Goal: Task Accomplishment & Management: Use online tool/utility

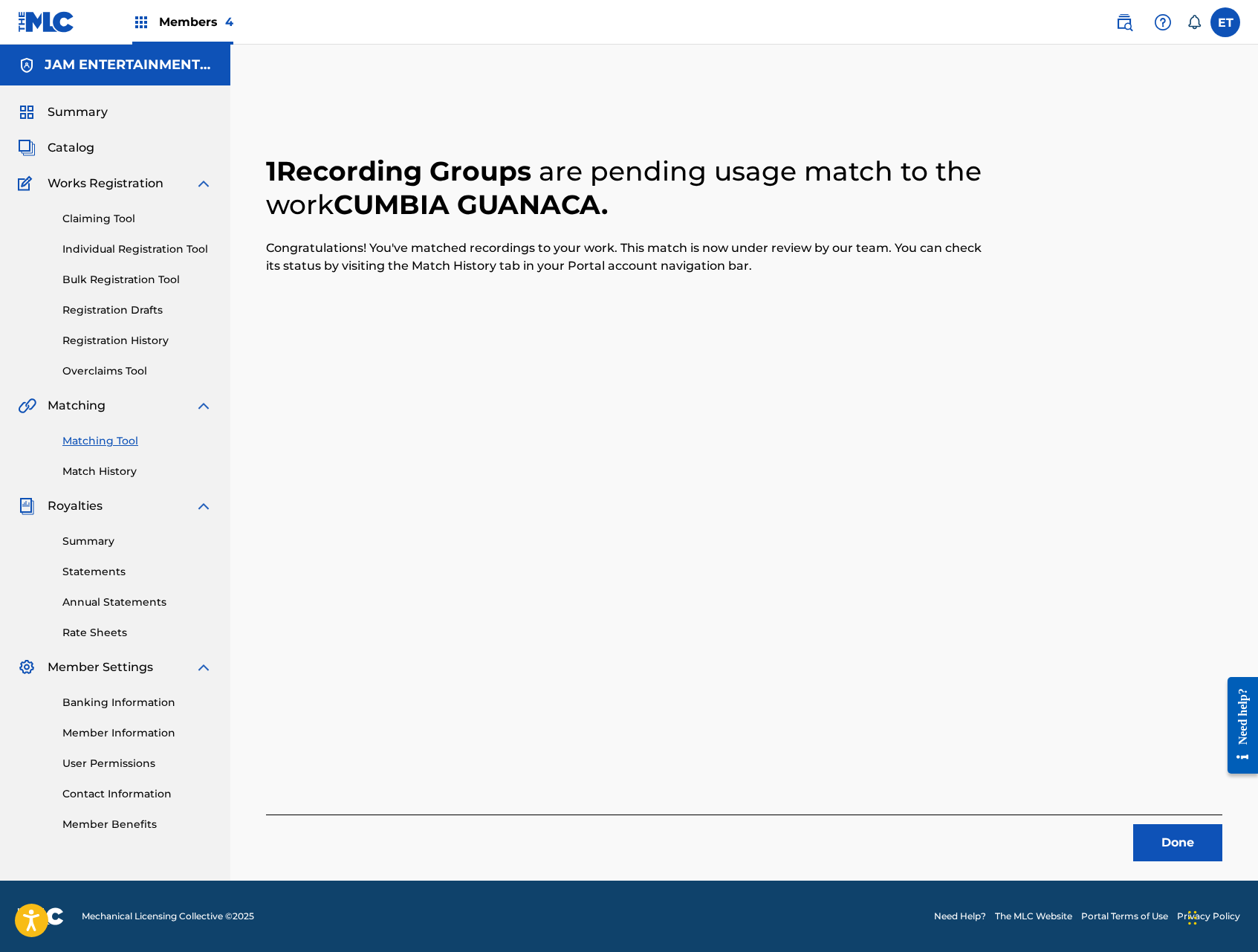
click at [117, 242] on link "Individual Registration Tool" at bounding box center [137, 249] width 150 height 15
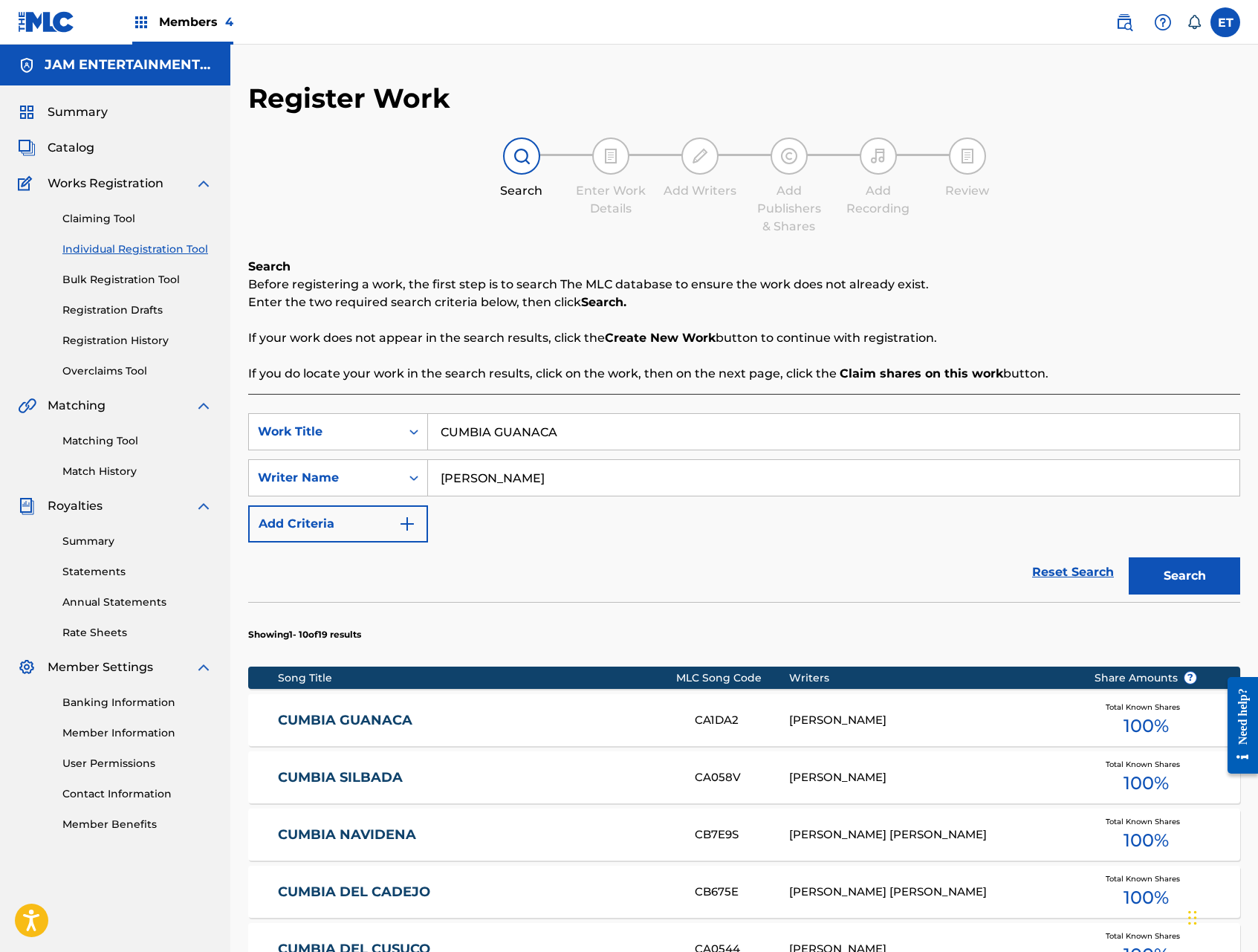
click at [583, 425] on input "CUMBIA GUANACA" at bounding box center [834, 431] width 811 height 36
paste input "OMO QUISIER"
type input "COMO QUISIERA"
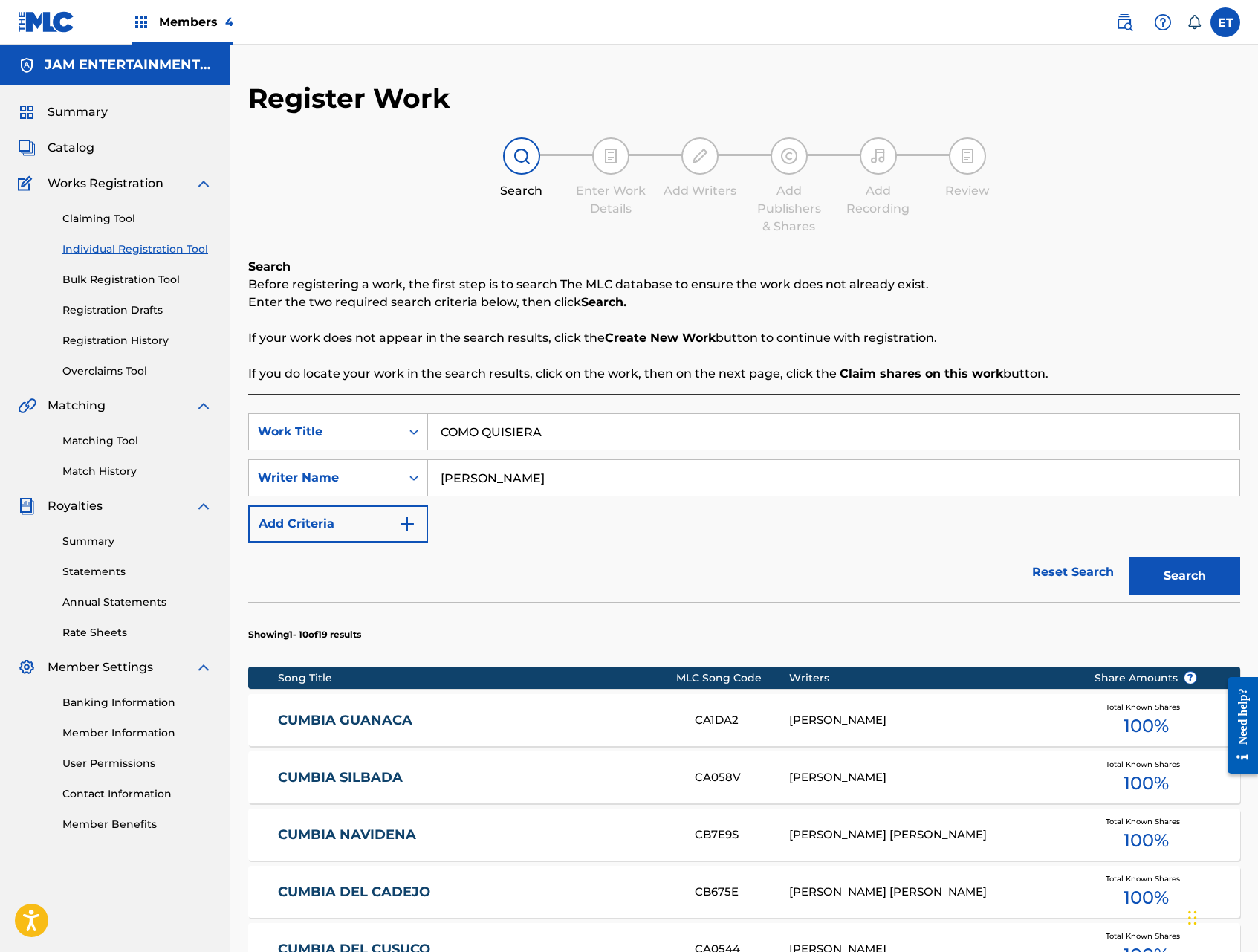
type input "[PERSON_NAME]"
click at [1129, 558] on button "Search" at bounding box center [1185, 576] width 111 height 37
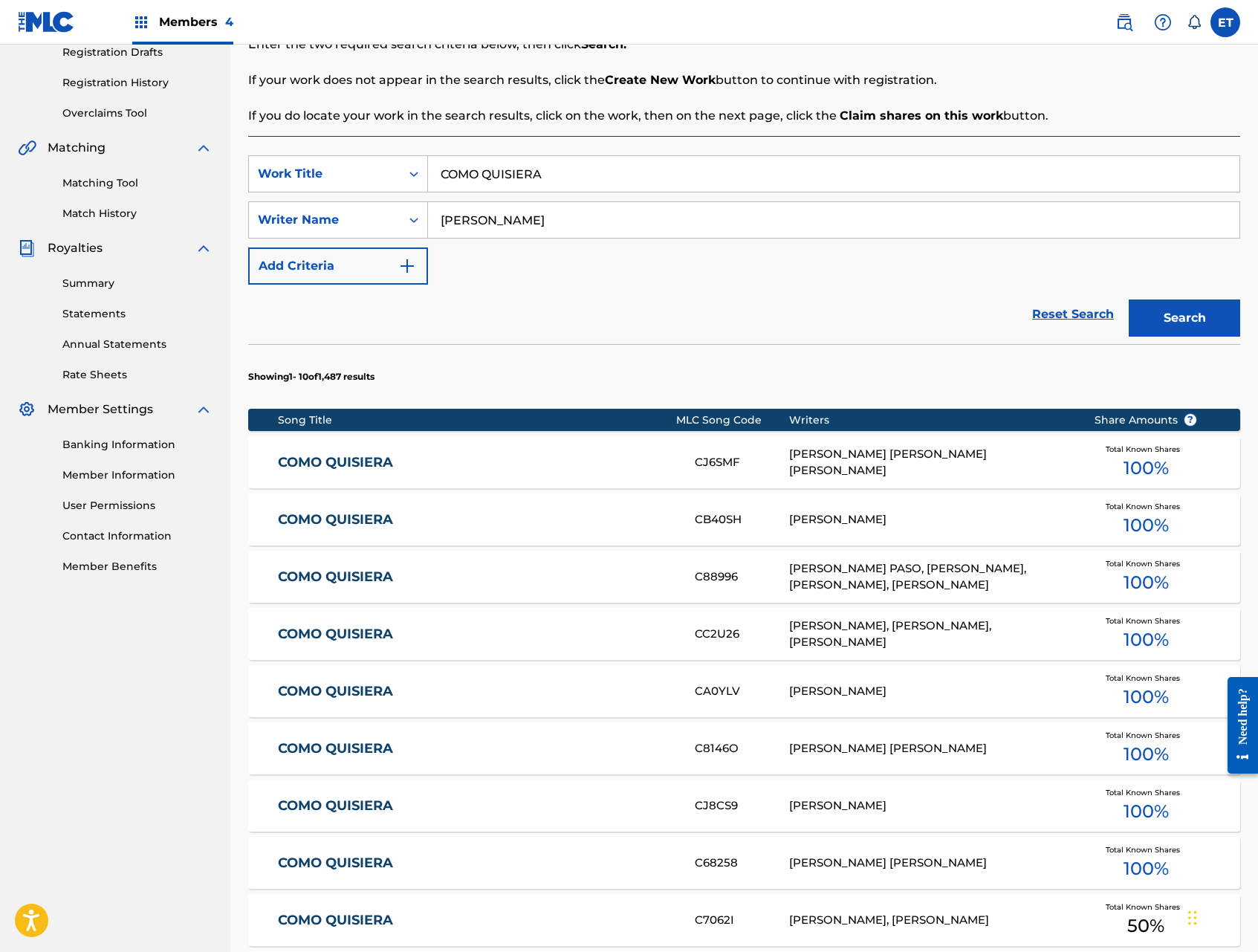
scroll to position [262, 0]
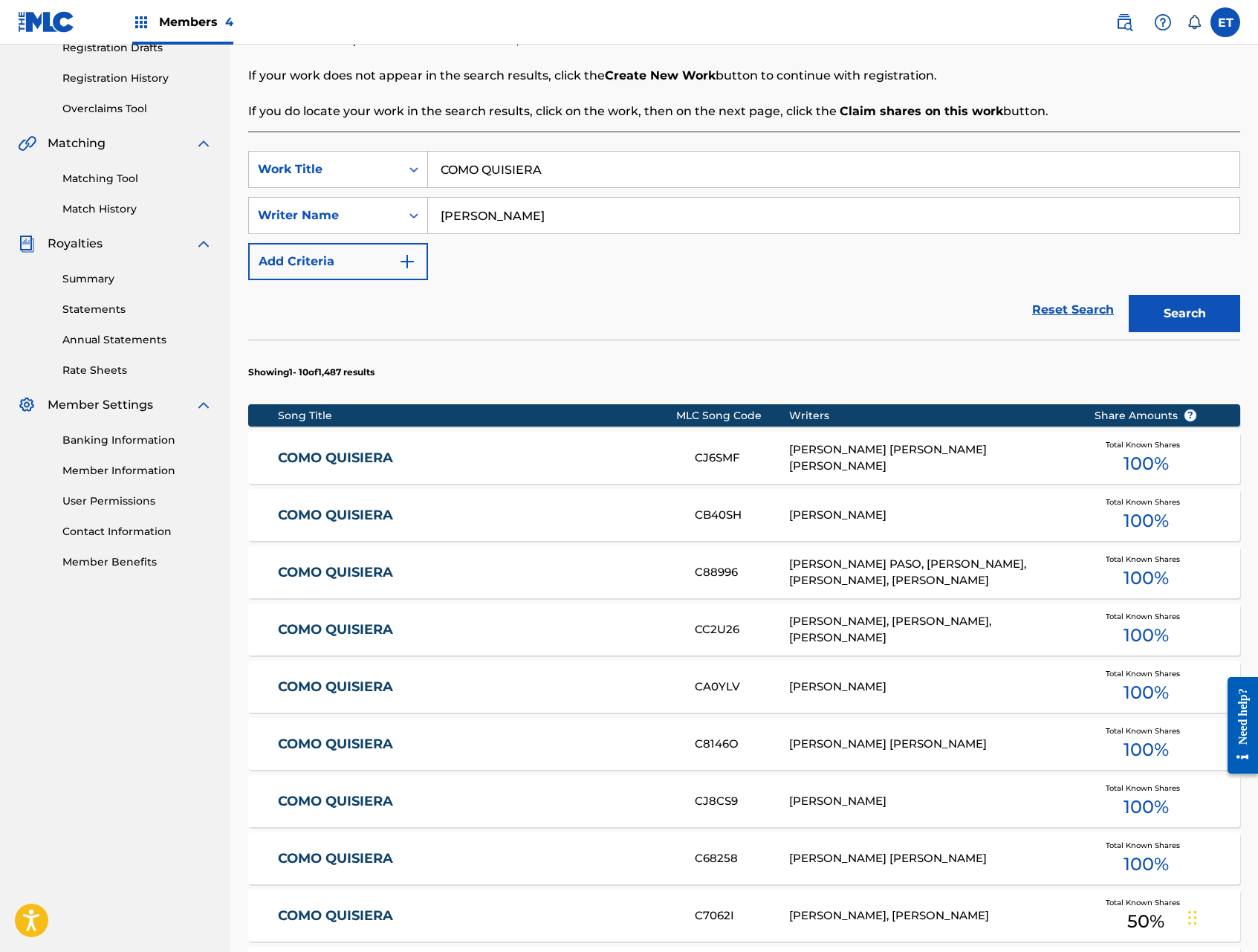
click at [391, 687] on link "COMO QUISIERA" at bounding box center [476, 687] width 396 height 17
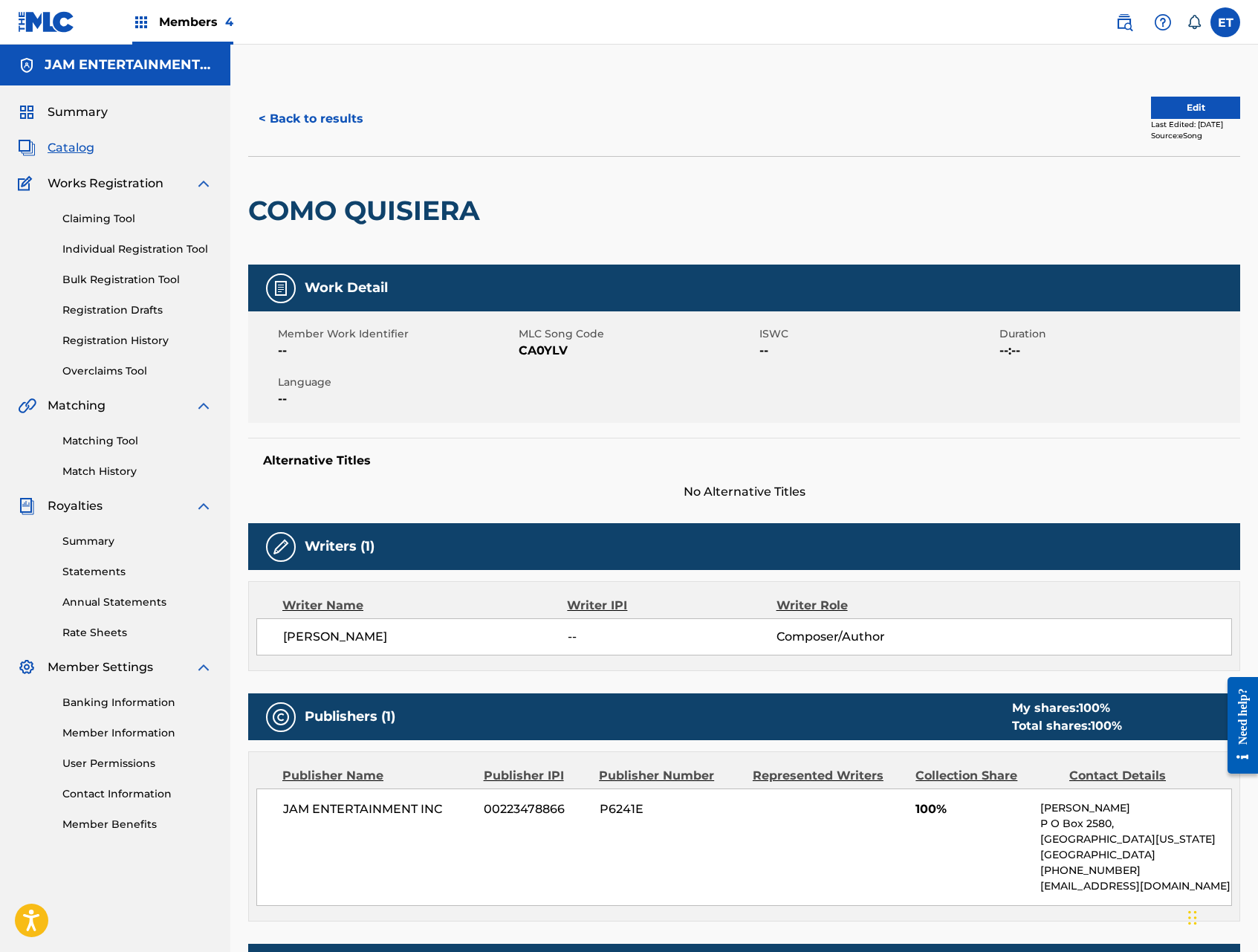
click at [303, 114] on button "< Back to results" at bounding box center [311, 119] width 126 height 37
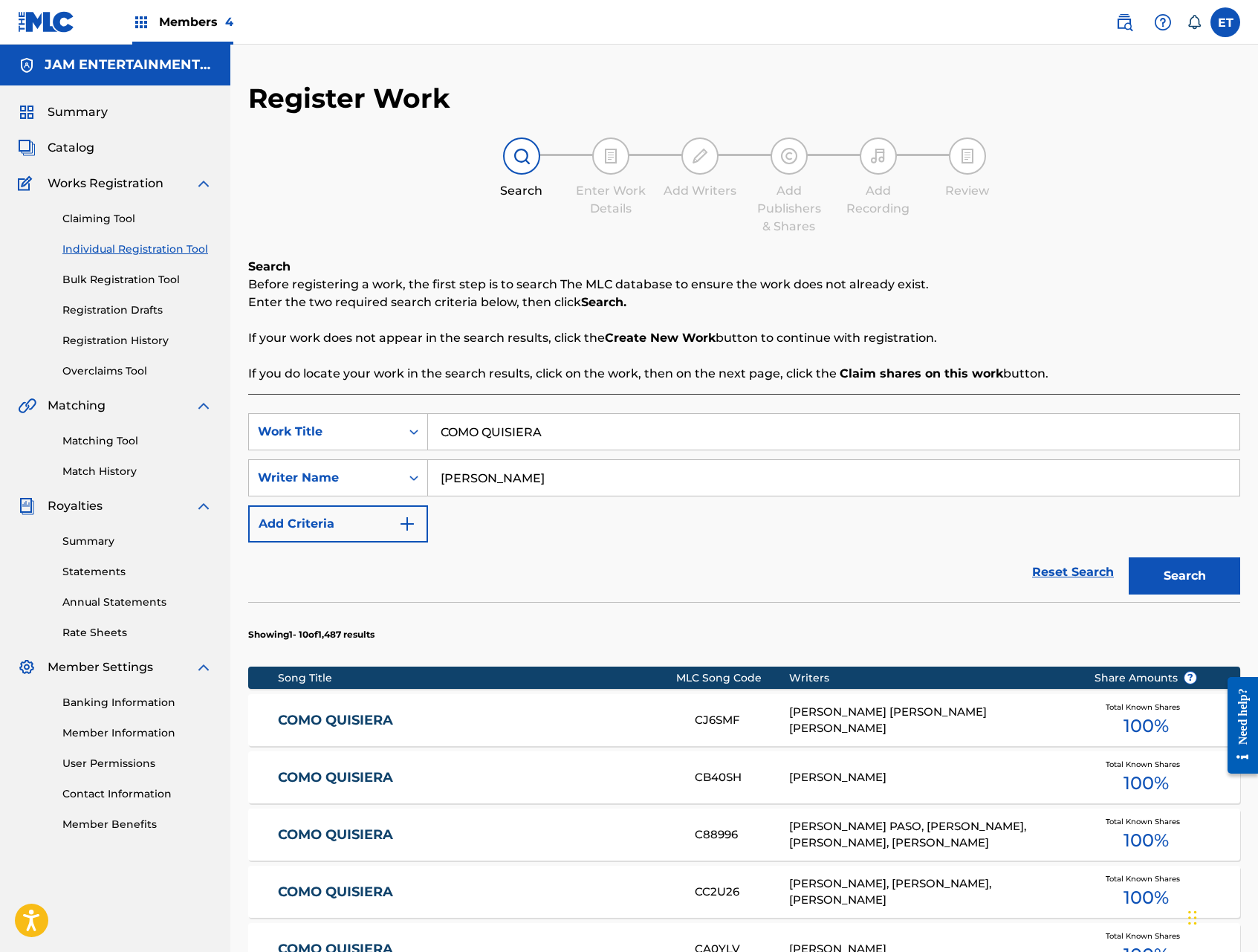
click at [654, 438] on input "COMO QUISIERA" at bounding box center [834, 431] width 811 height 36
paste input "ENORME DOLOR"
type input "ENORME DOLOR"
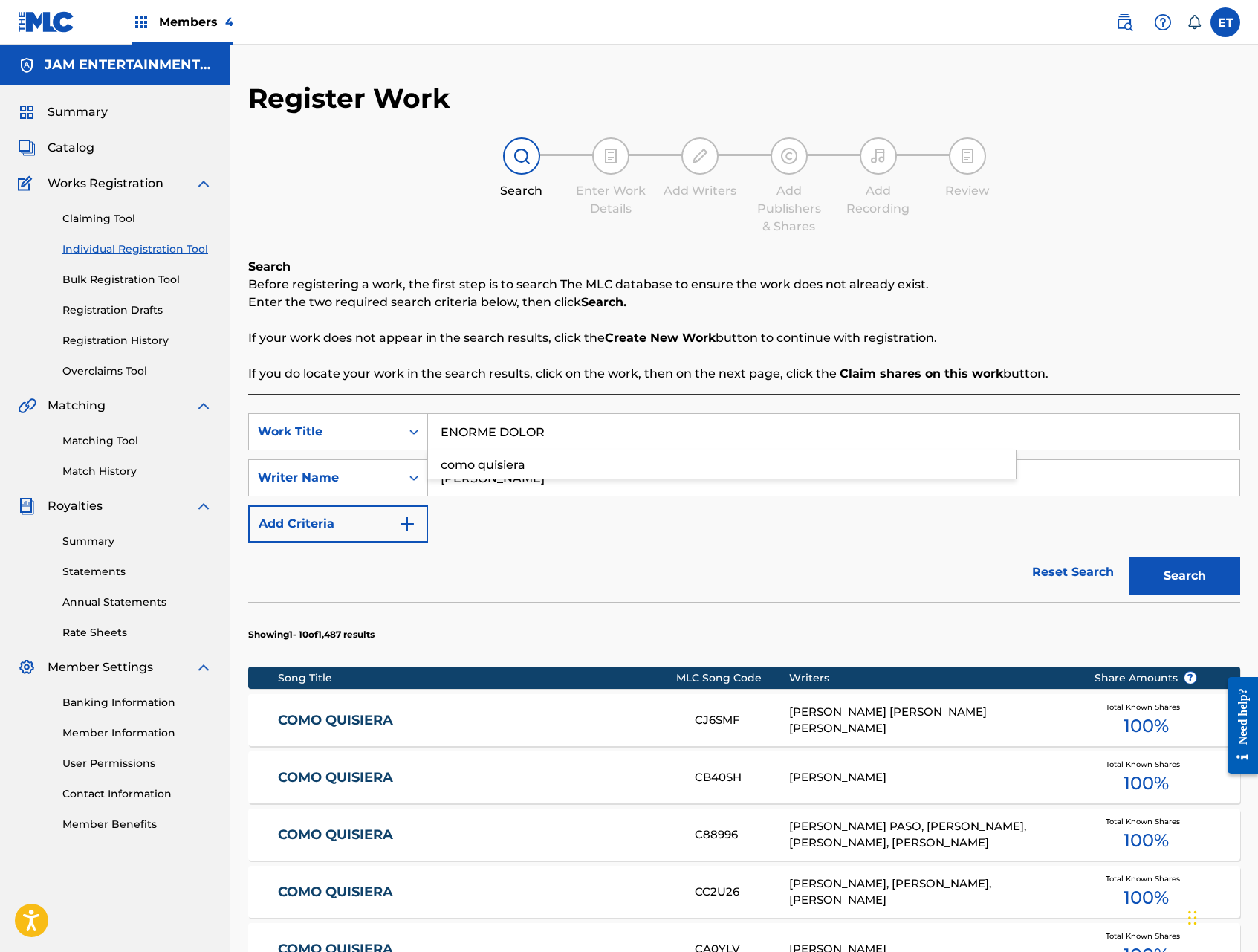
click at [1129, 558] on button "Search" at bounding box center [1185, 576] width 111 height 37
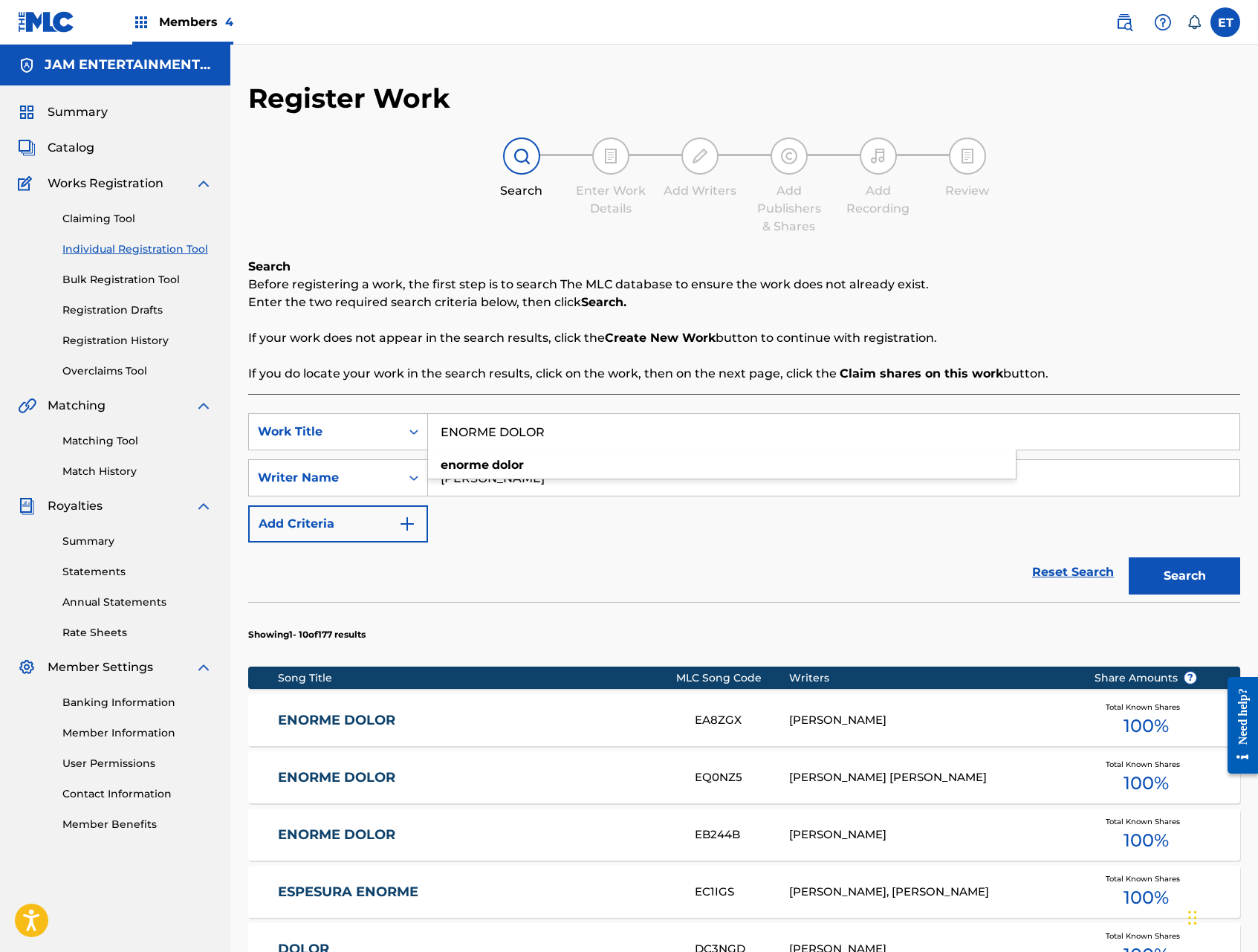
click at [370, 717] on link "ENORME DOLOR" at bounding box center [476, 720] width 396 height 17
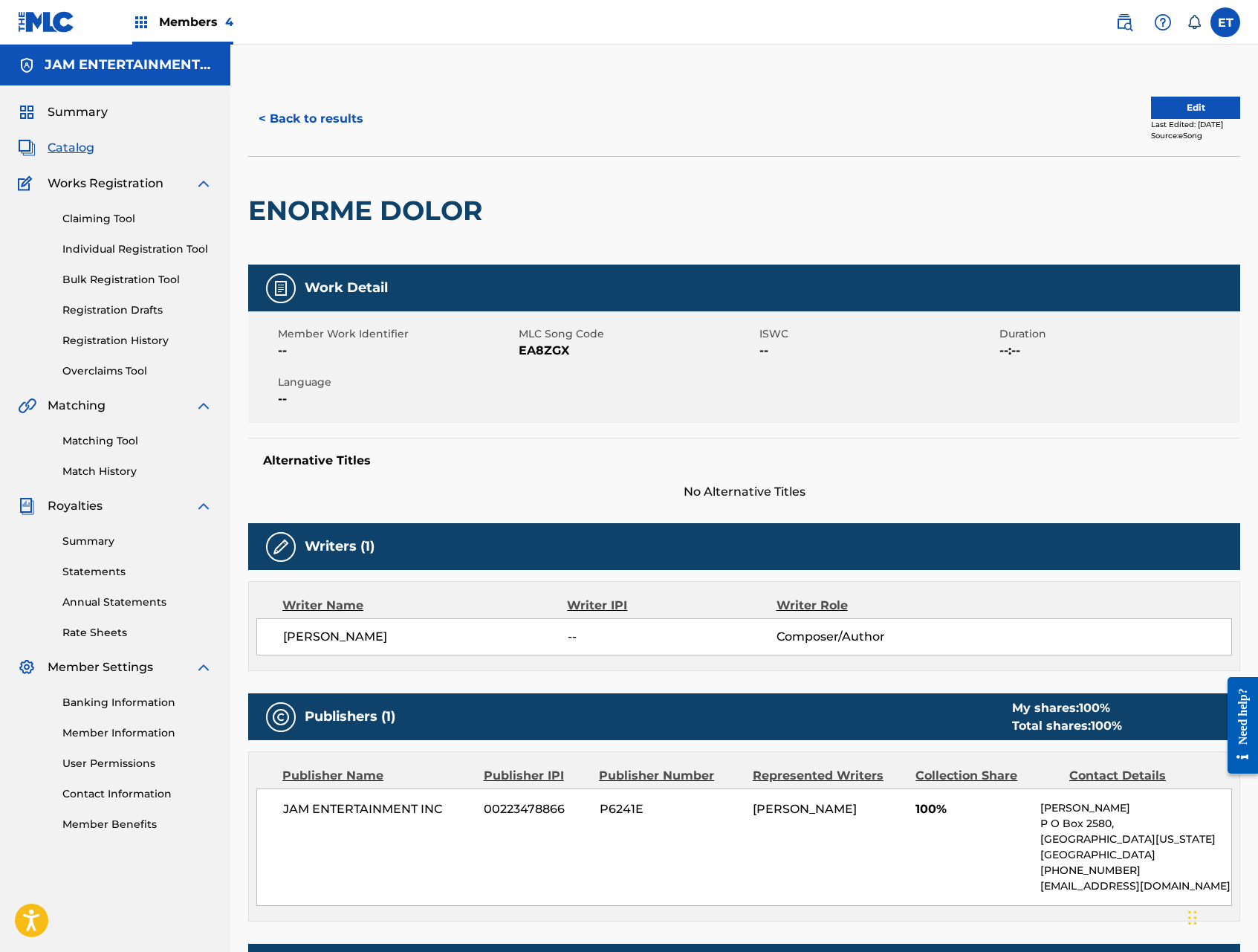
click at [333, 126] on button "< Back to results" at bounding box center [311, 119] width 126 height 37
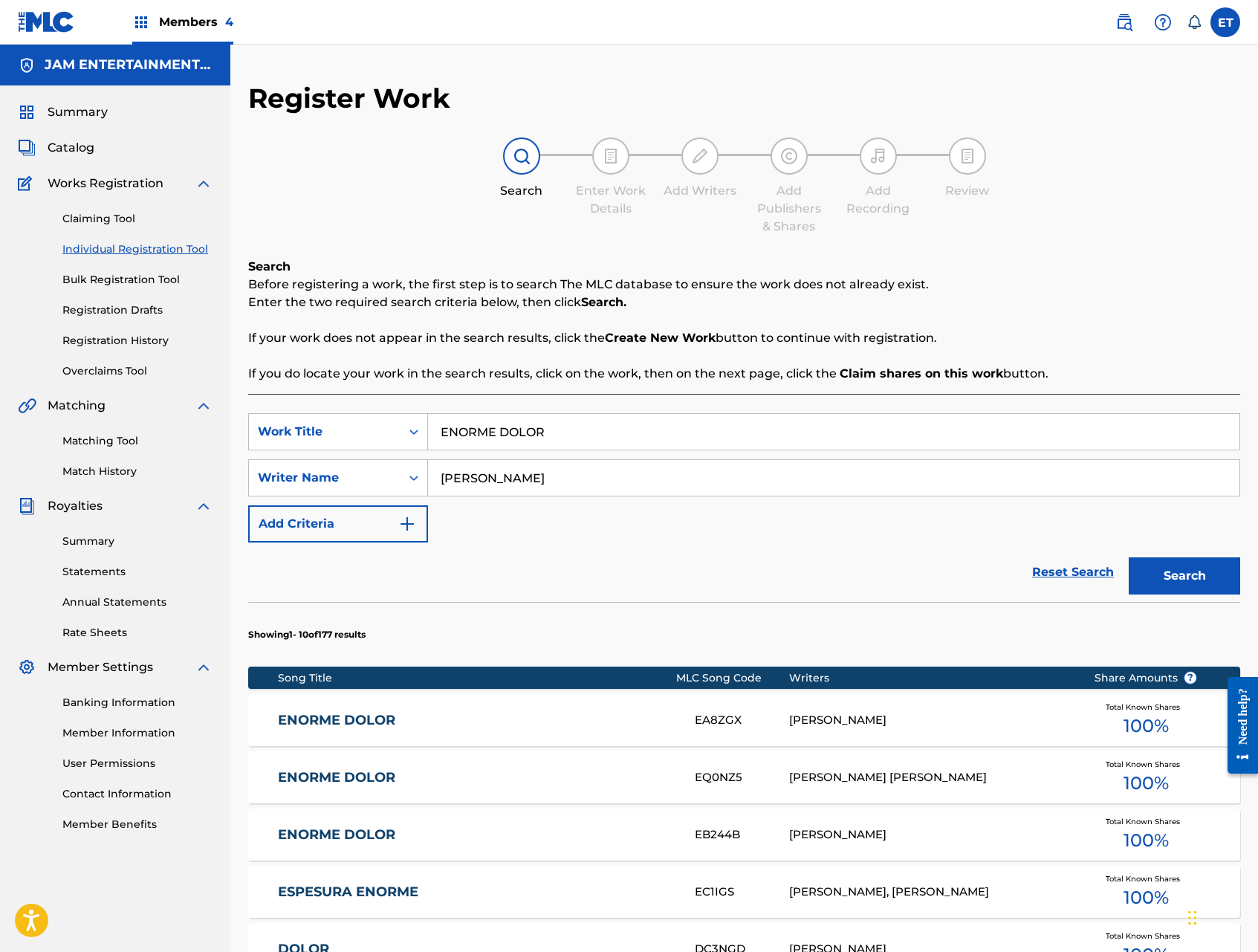
click at [557, 424] on input "ENORME DOLOR" at bounding box center [834, 431] width 811 height 36
click at [558, 424] on input "ENORME DOLOR" at bounding box center [834, 431] width 811 height 36
paste input "DONDE ESTA"
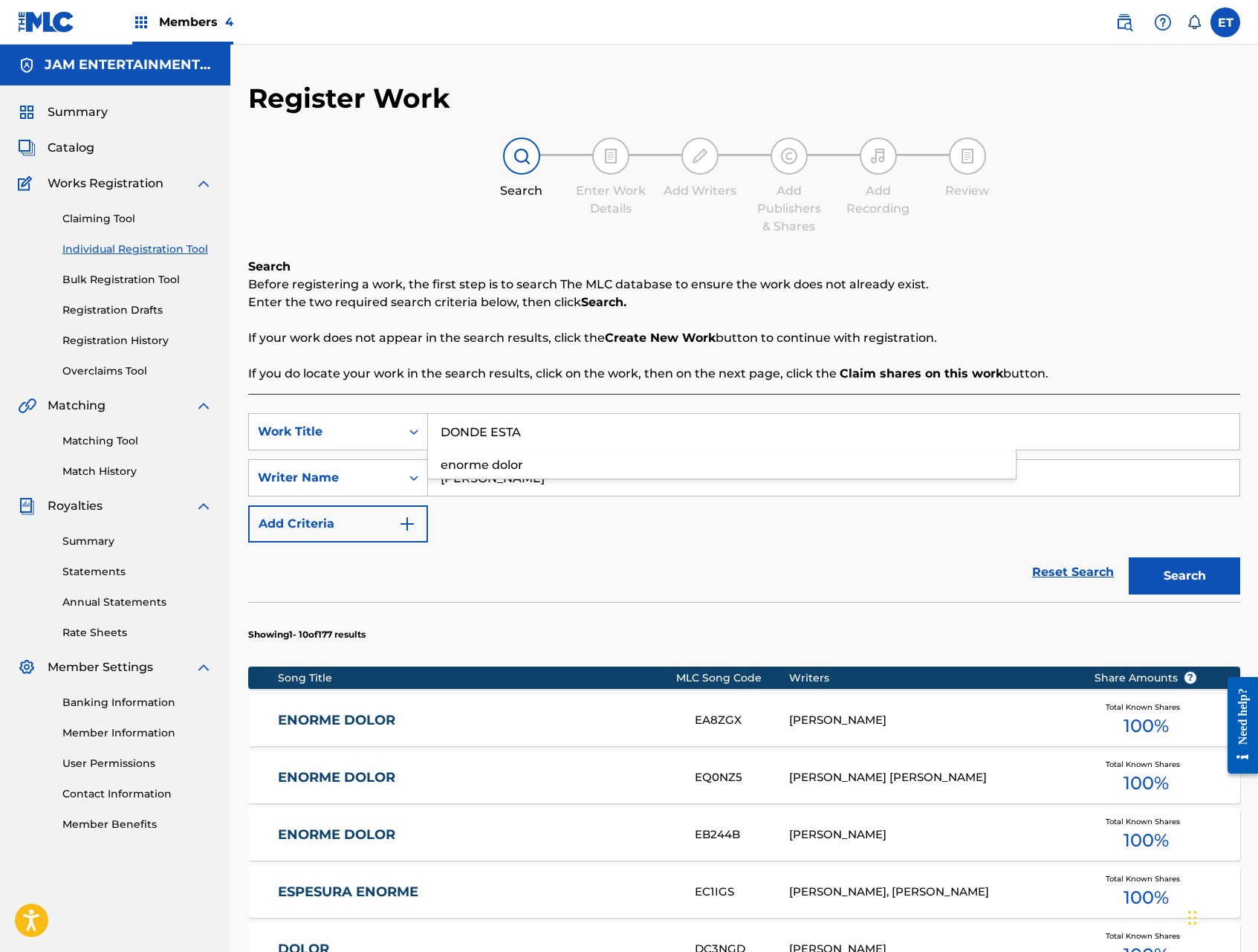
type input "DONDE ESTA"
type input "[PERSON_NAME]"
click at [1129, 558] on button "Search" at bounding box center [1185, 576] width 111 height 37
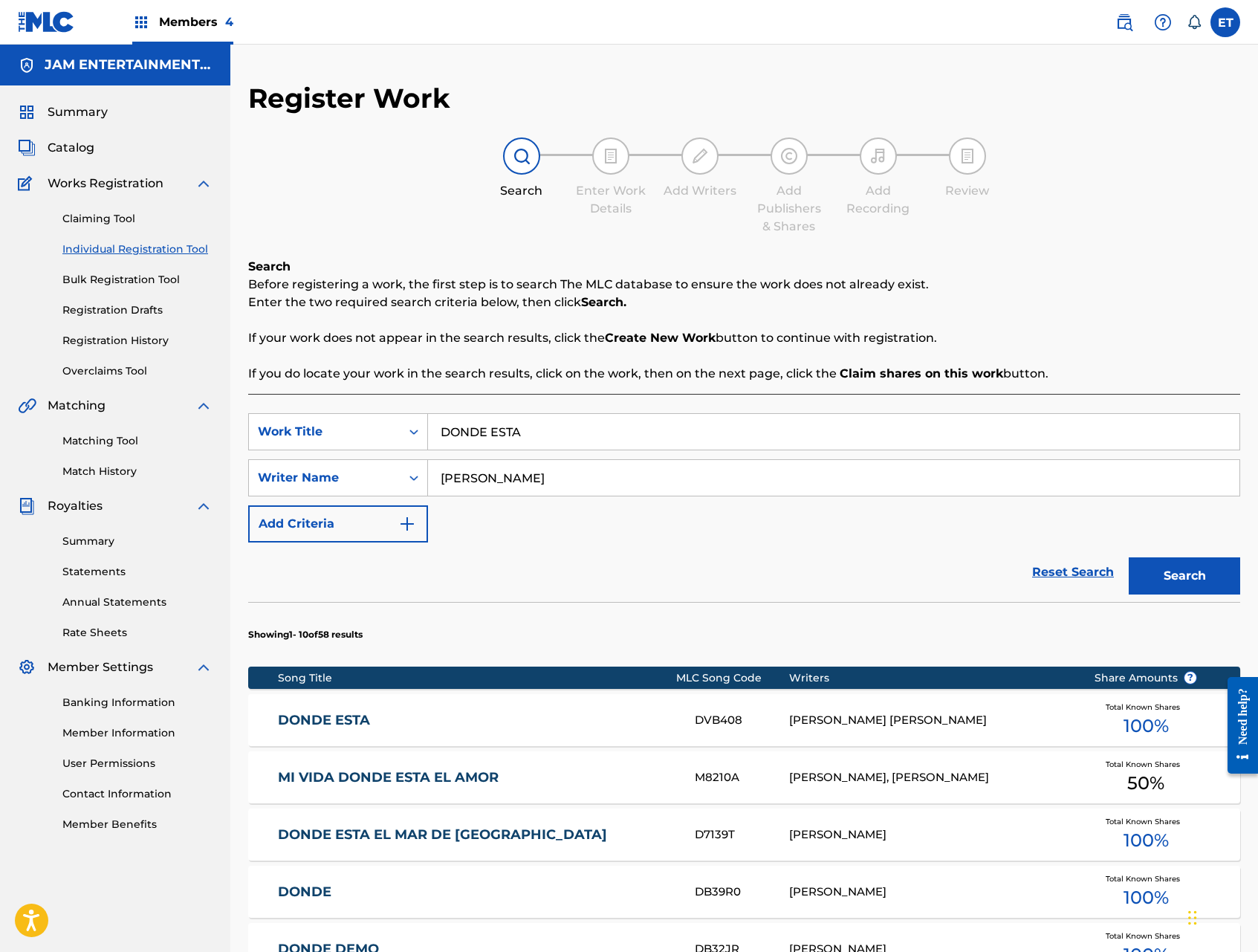
click at [860, 716] on div "[PERSON_NAME] [PERSON_NAME]" at bounding box center [930, 720] width 282 height 17
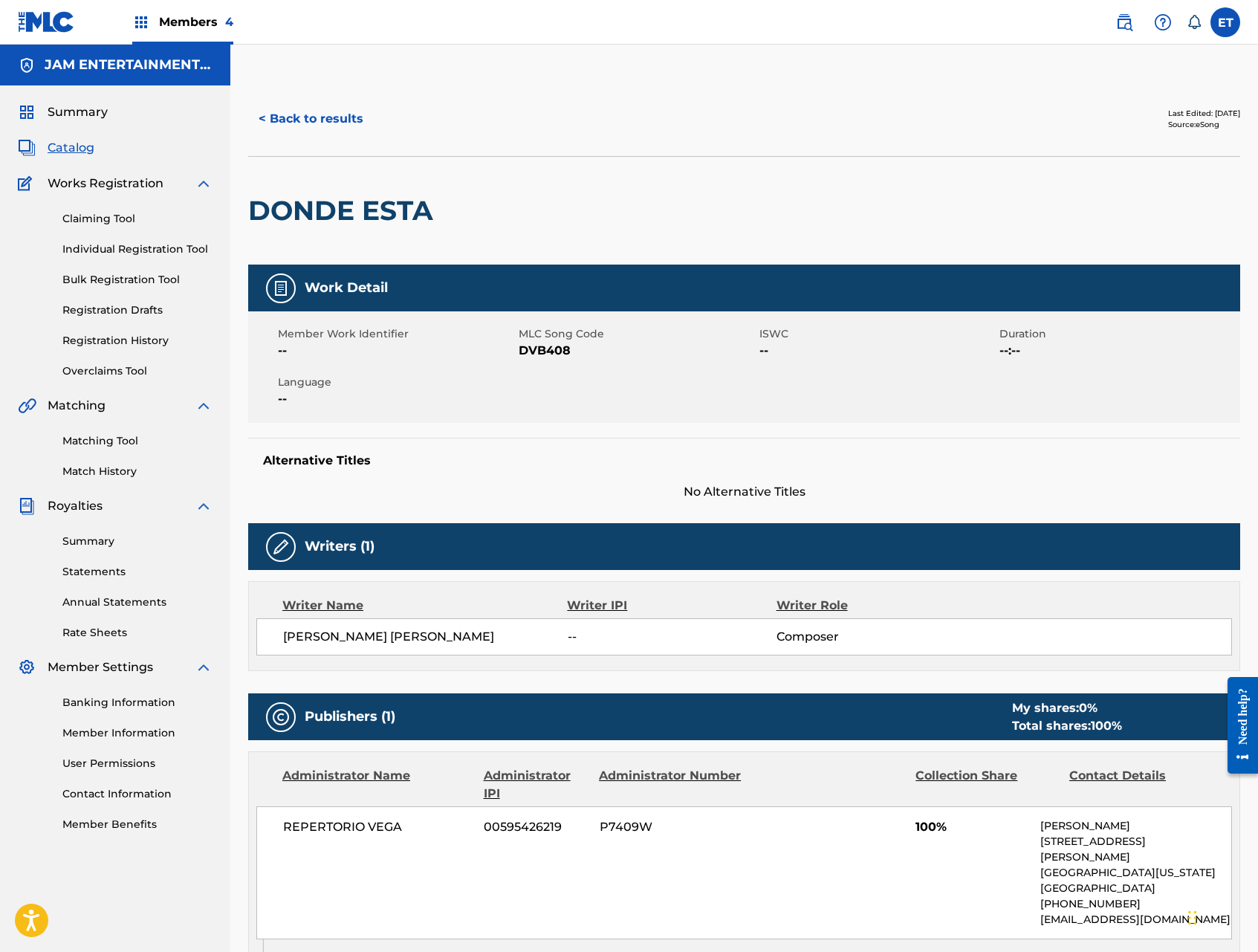
click at [310, 125] on button "< Back to results" at bounding box center [311, 119] width 126 height 37
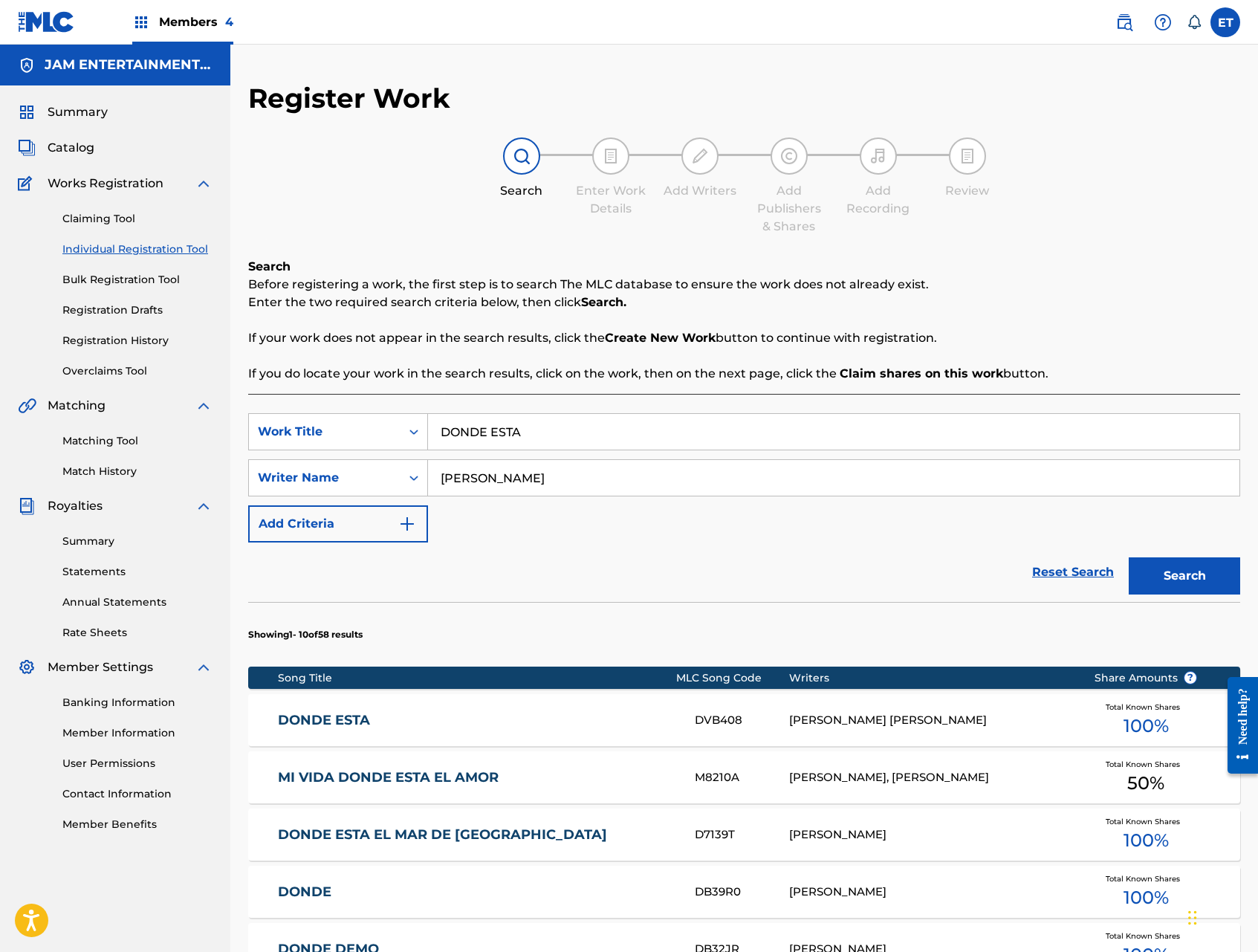
click at [572, 429] on input "DONDE ESTA" at bounding box center [834, 431] width 811 height 36
paste input "EN MI PARA SIEMPRE"
type input "EN MI PARA SIEMPRE"
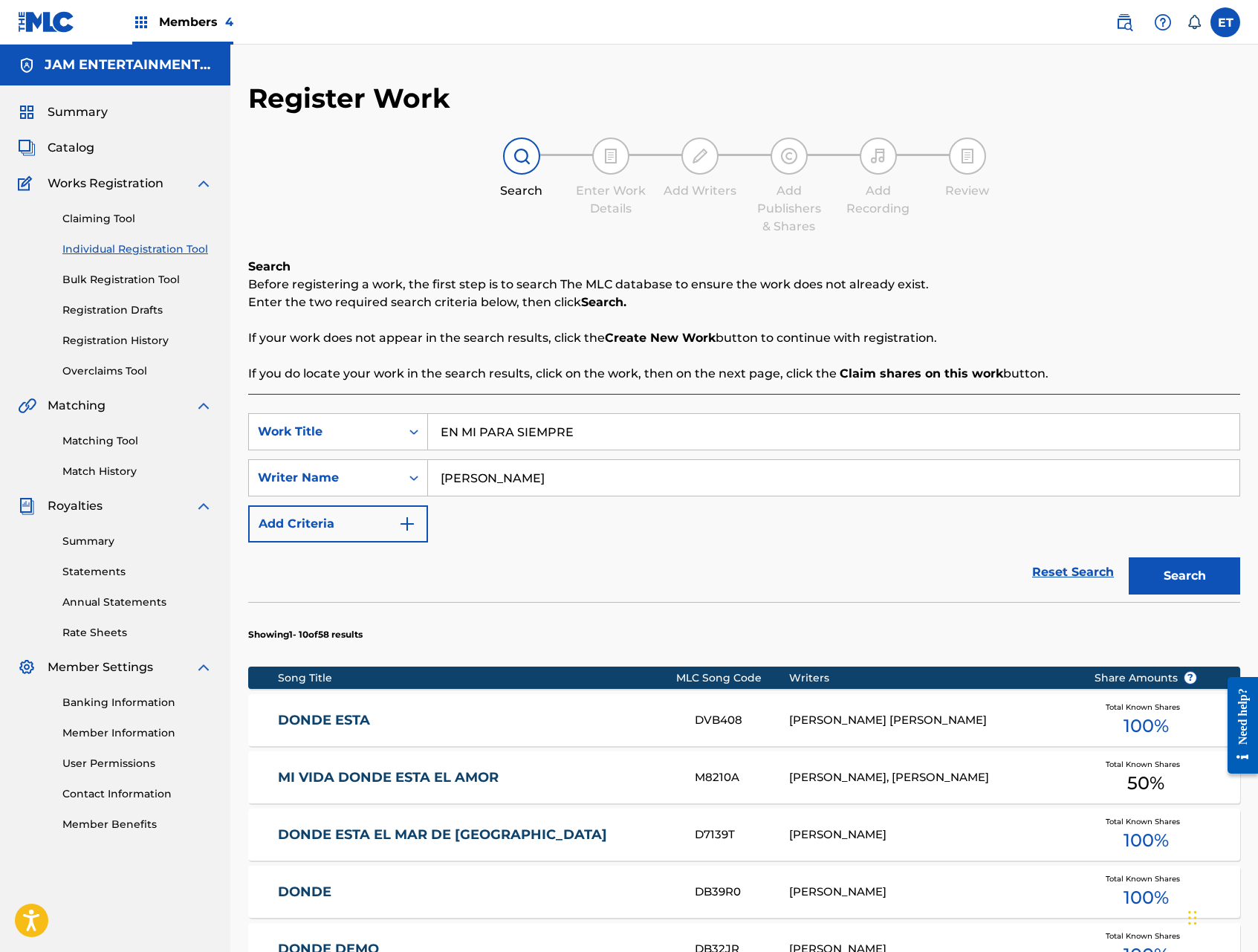
type input "[PERSON_NAME]"
click at [1129, 558] on button "Search" at bounding box center [1185, 576] width 111 height 37
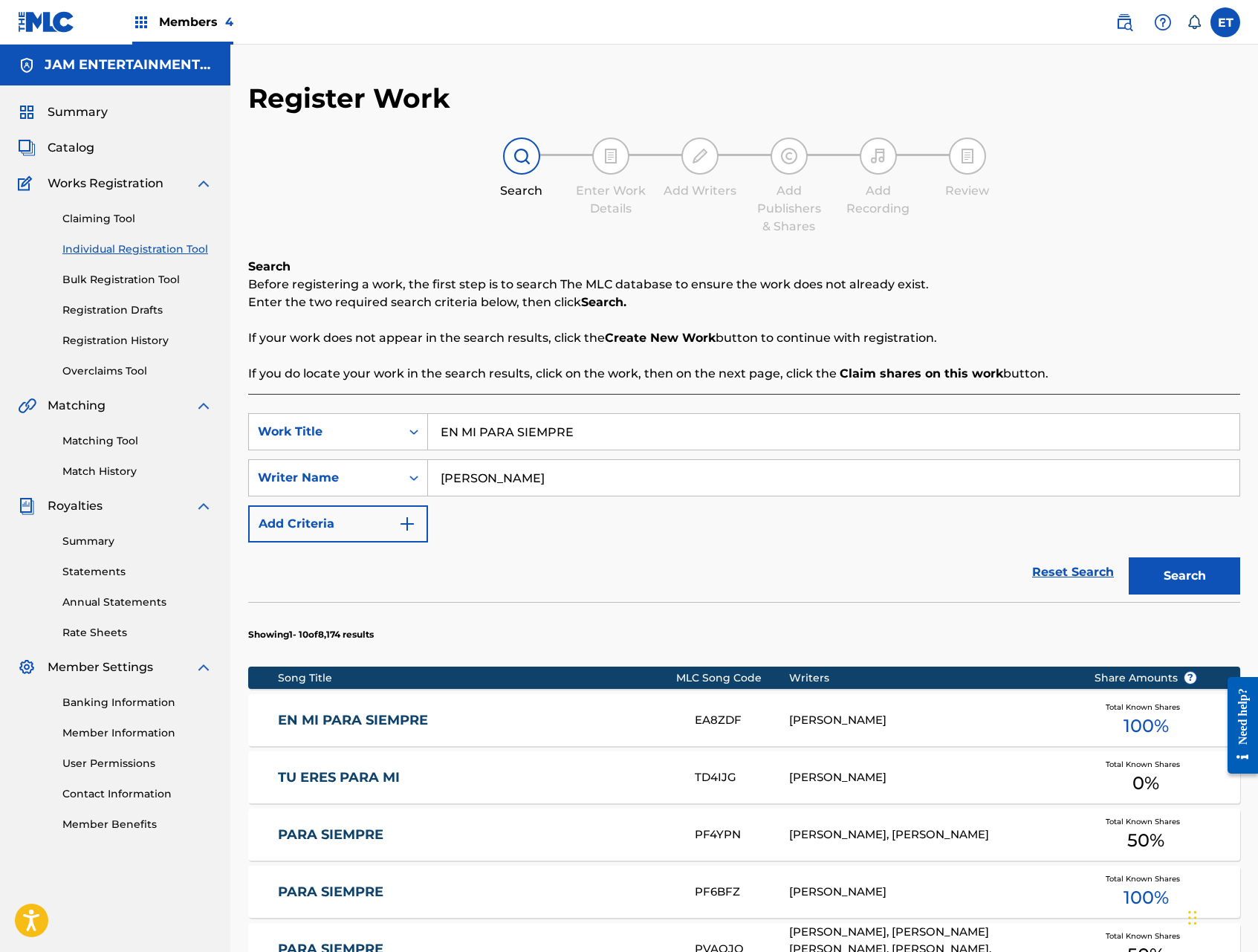
click at [471, 724] on link "EN MI PARA SIEMPRE" at bounding box center [476, 720] width 396 height 17
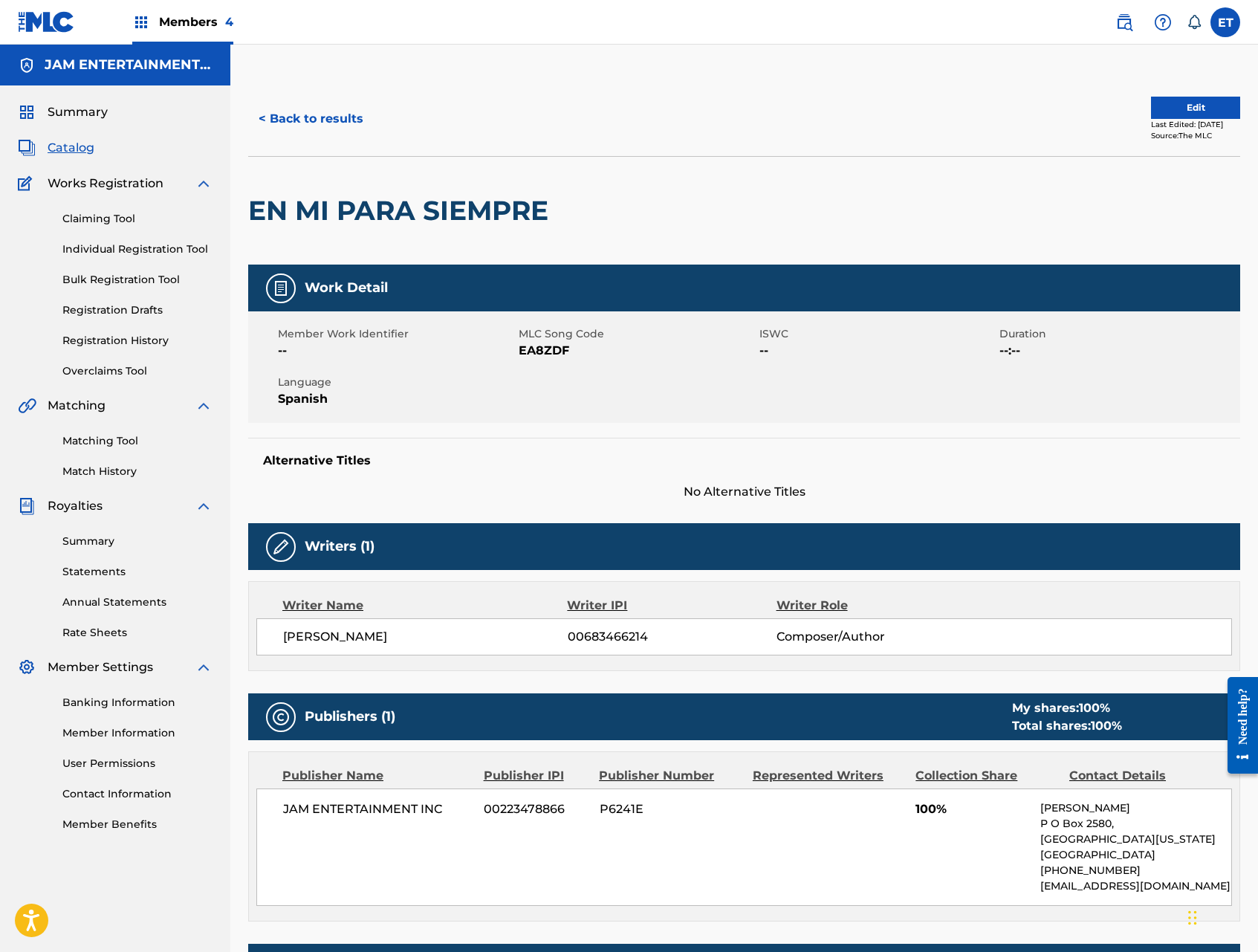
click at [92, 441] on link "Matching Tool" at bounding box center [137, 441] width 150 height 15
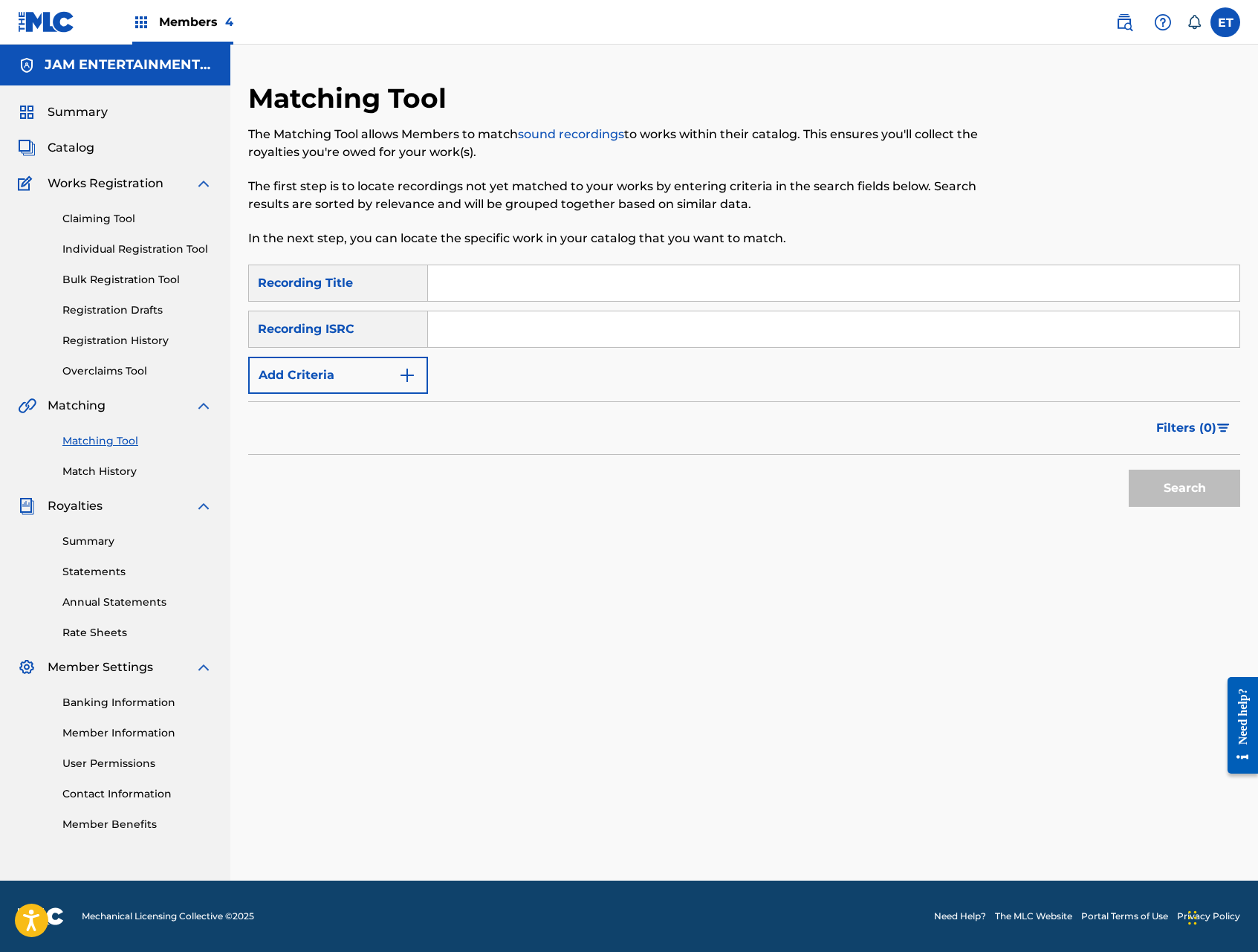
click at [516, 289] on input "Search Form" at bounding box center [834, 282] width 811 height 36
paste input "EN MI PARA SIEMPRE"
type input "EN MI PARA SIEMPRE"
click at [381, 364] on button "Add Criteria" at bounding box center [338, 375] width 180 height 37
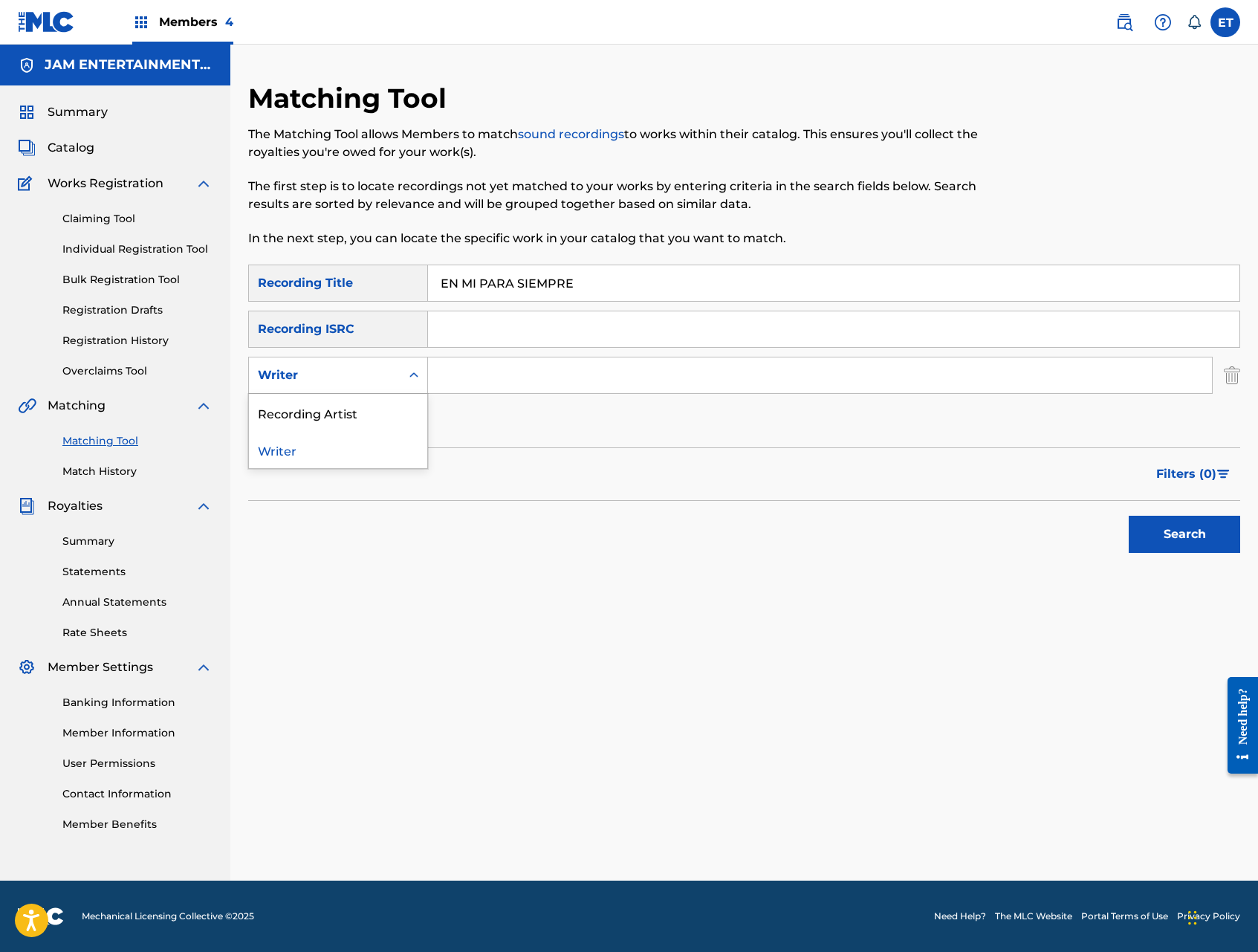
click at [378, 364] on div "Writer" at bounding box center [325, 375] width 152 height 28
click at [374, 421] on div "Recording Artist" at bounding box center [338, 412] width 178 height 37
click at [580, 373] on input "Search Form" at bounding box center [820, 375] width 784 height 36
paste input "BANDA HUIZACHE"
type input "BANDA HUIZACHE"
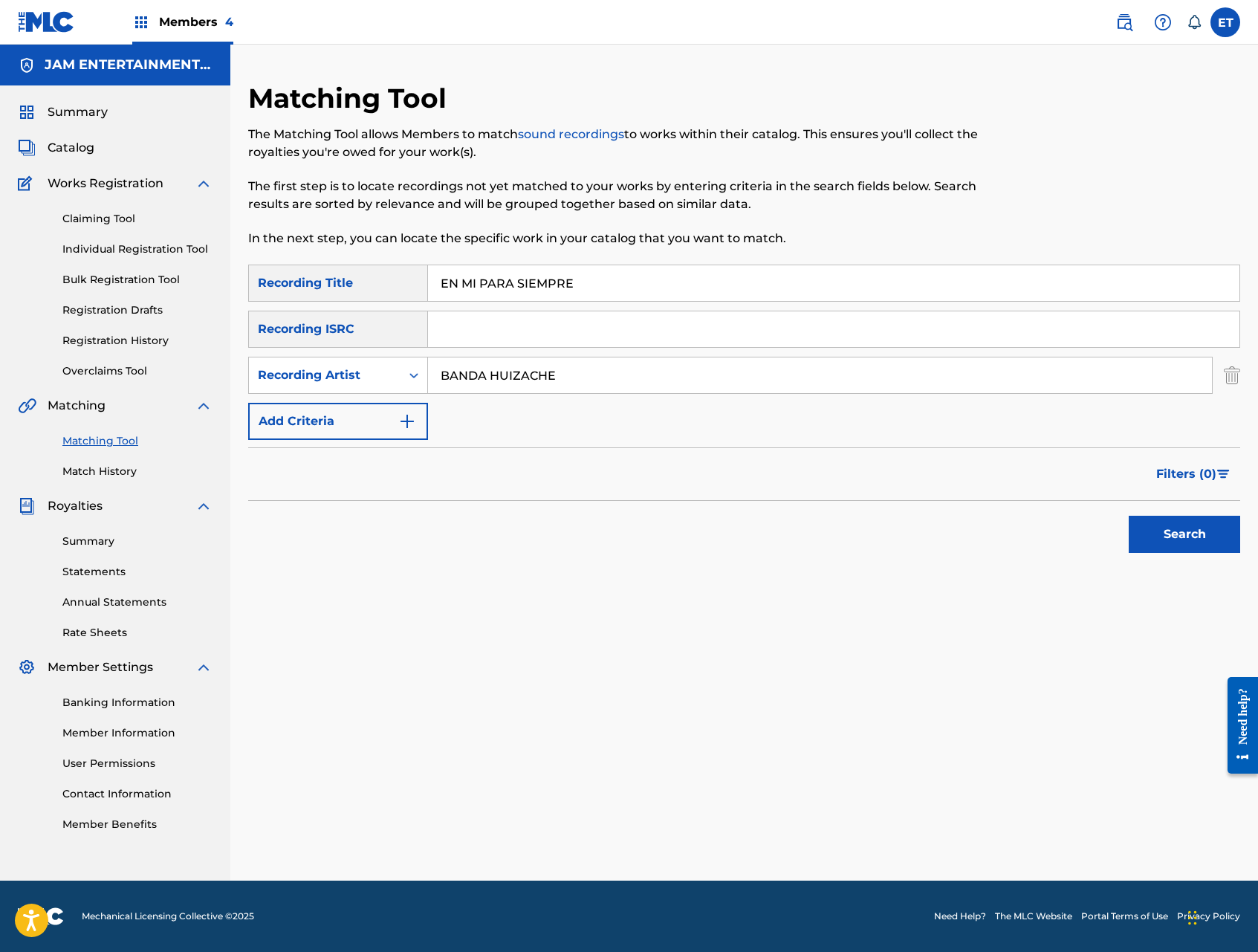
click at [1150, 531] on button "Search" at bounding box center [1185, 534] width 111 height 37
click at [625, 281] on input "EN MI PARA SIEMPRE" at bounding box center [834, 282] width 811 height 36
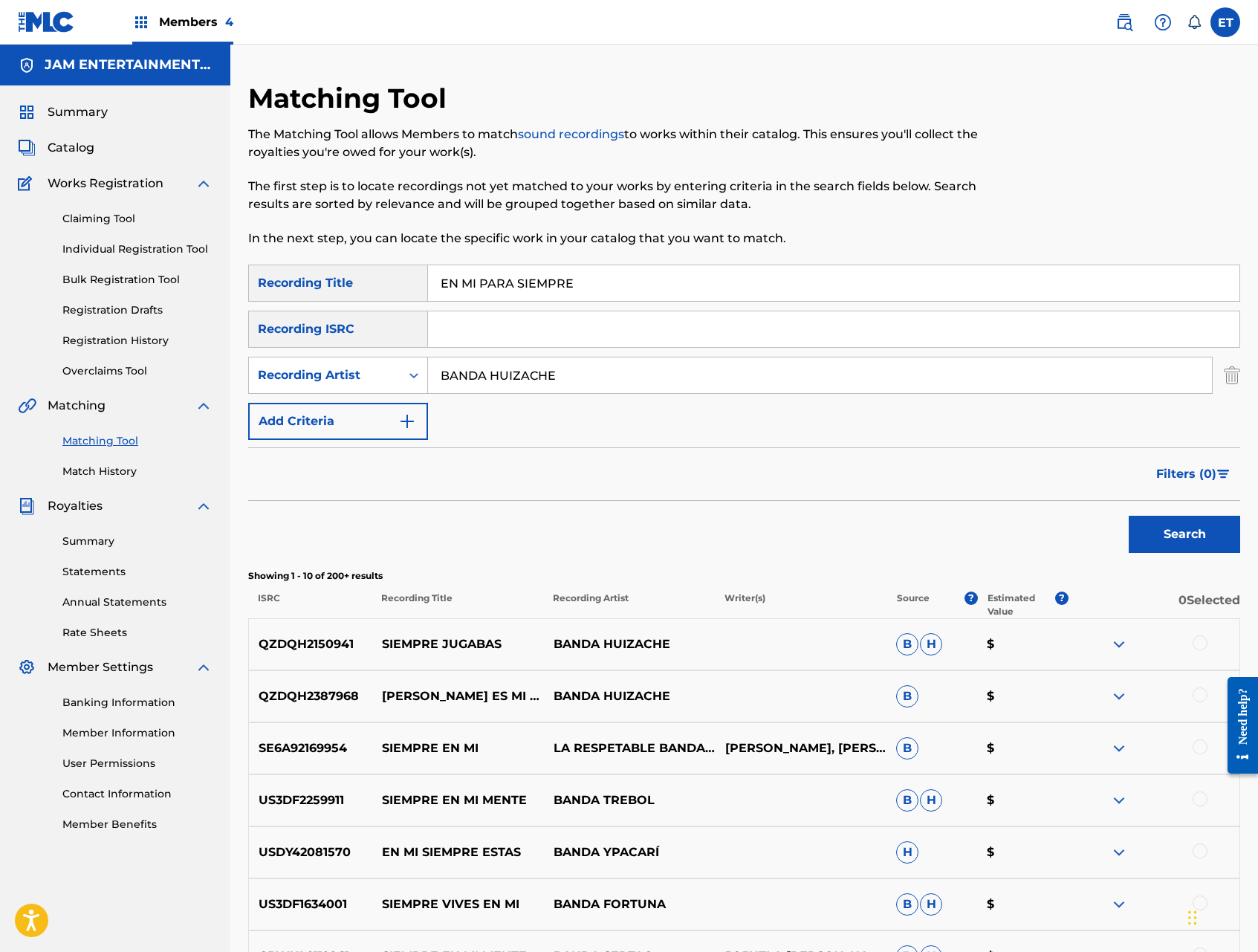
click at [625, 281] on input "EN MI PARA SIEMPRE" at bounding box center [834, 282] width 811 height 36
click at [136, 252] on link "Individual Registration Tool" at bounding box center [137, 249] width 150 height 15
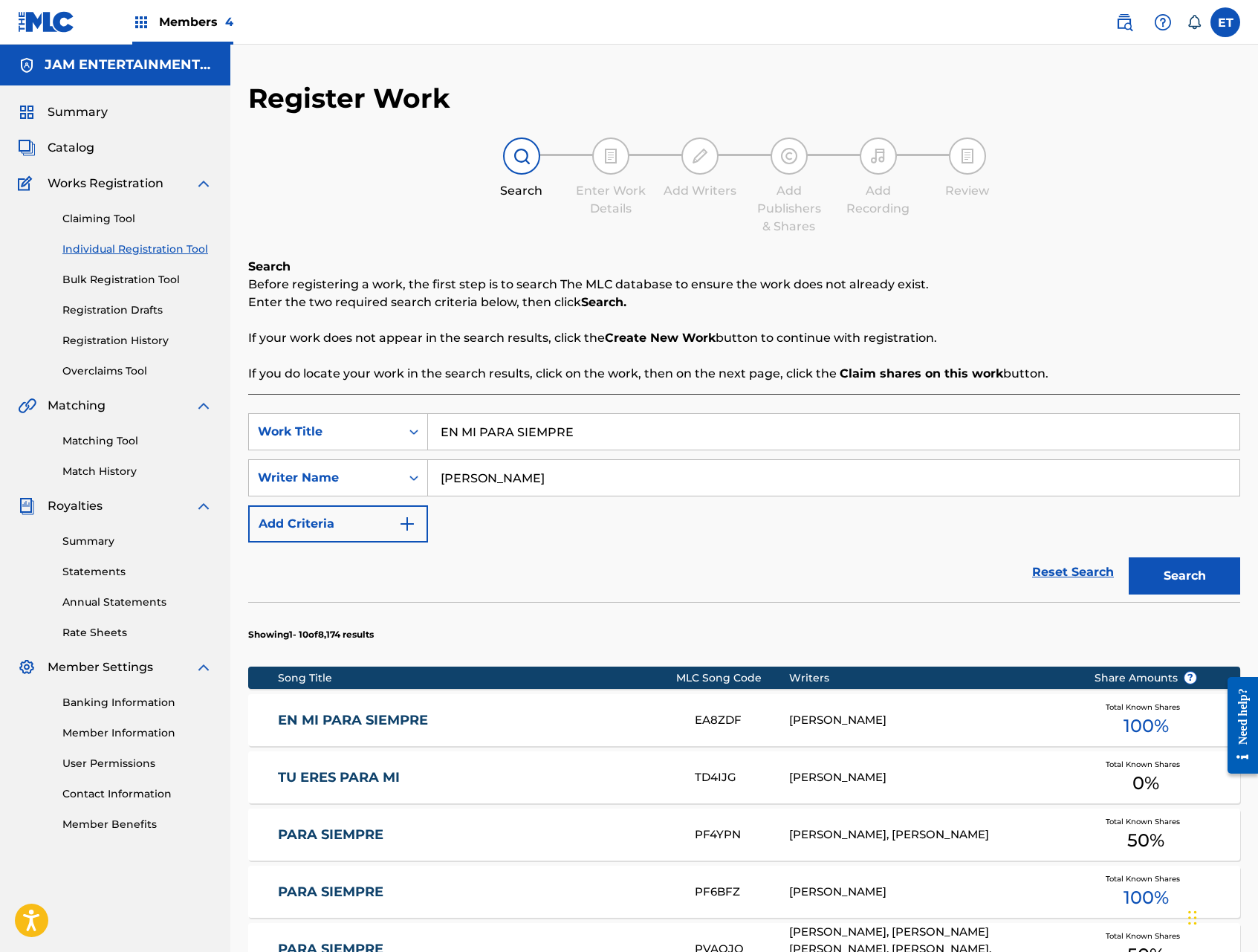
click at [599, 437] on input "EN MI PARA SIEMPRE" at bounding box center [834, 431] width 811 height 36
paste input "AMORADA"
type input "ENAMORADA"
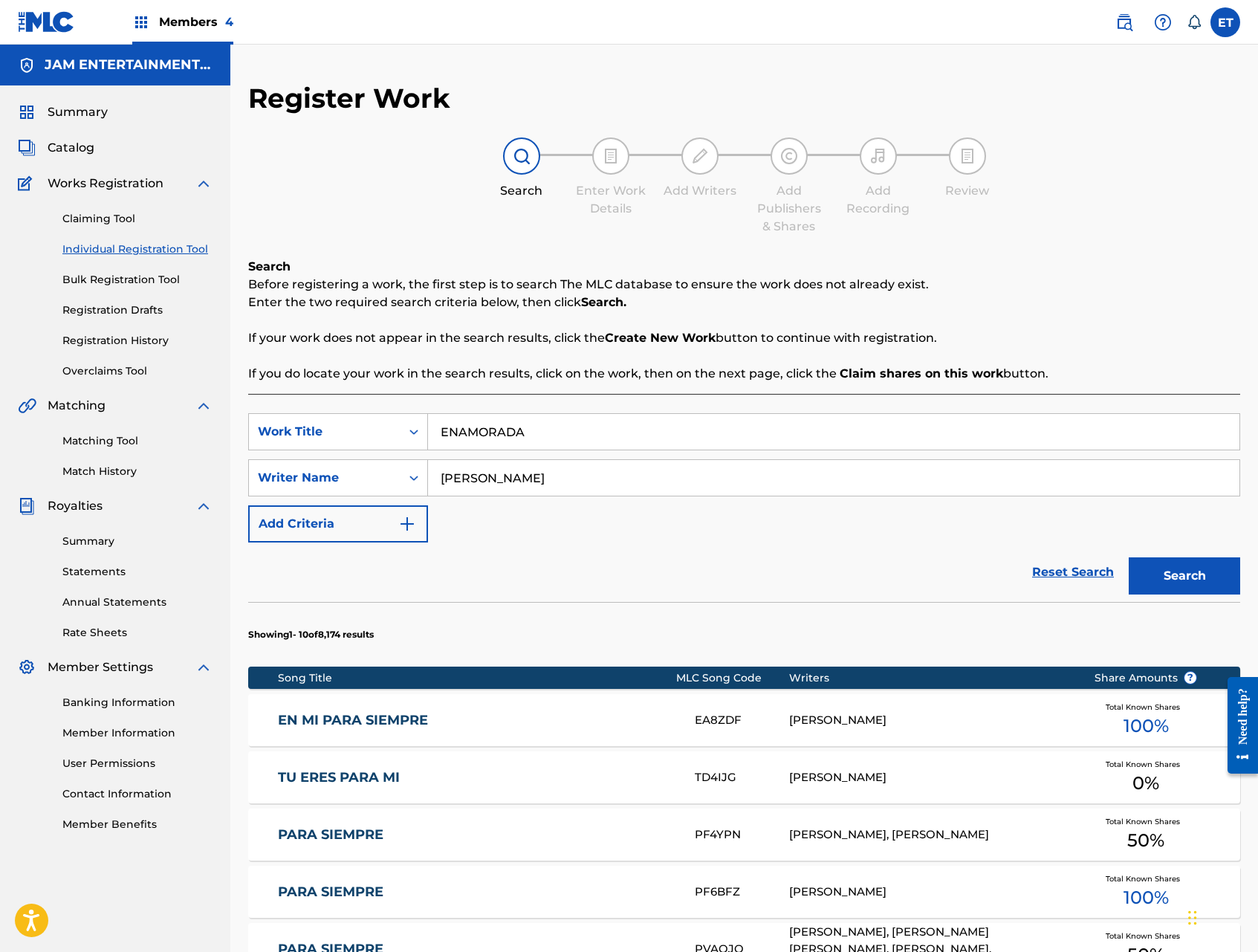
click at [1129, 558] on button "Search" at bounding box center [1185, 576] width 111 height 37
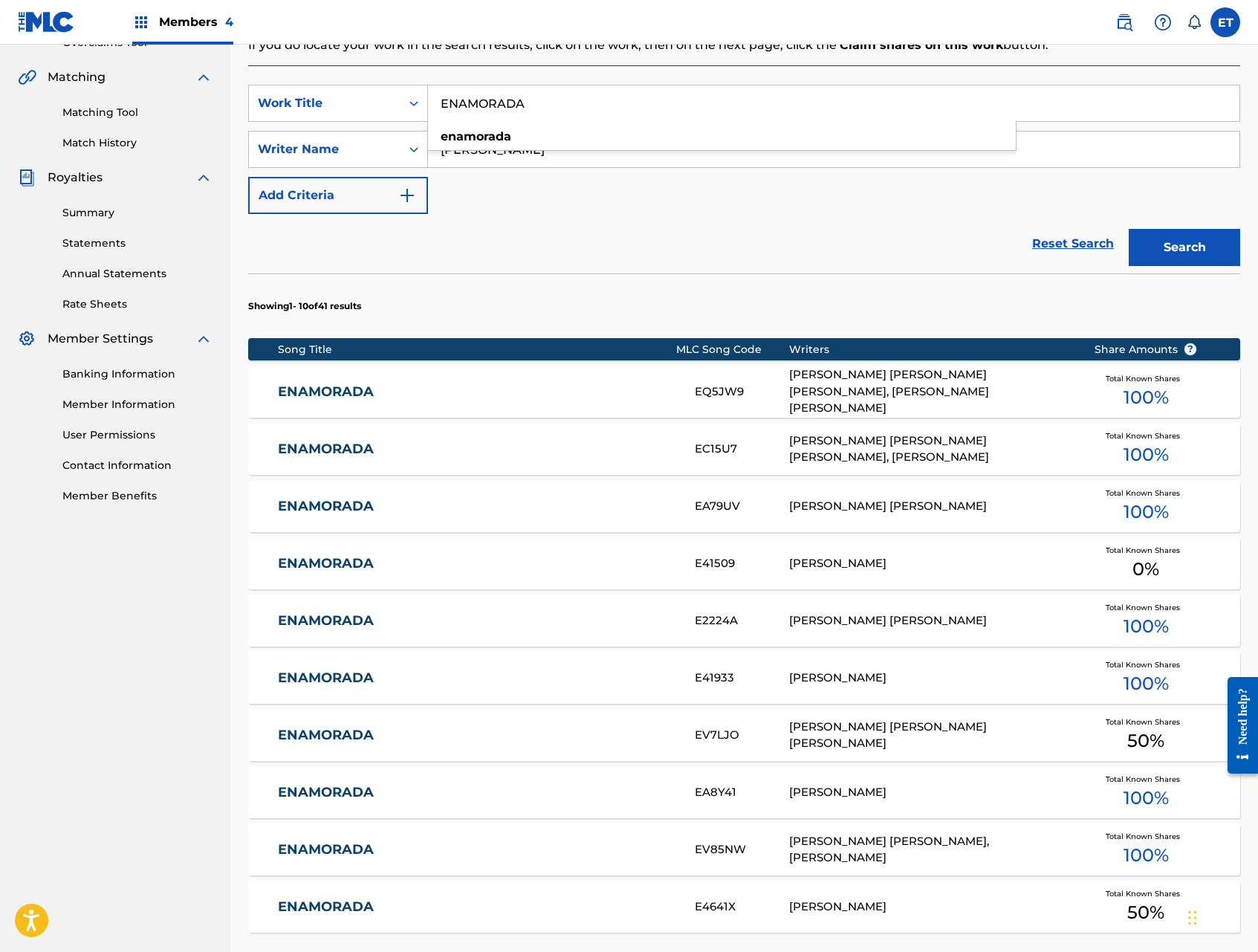
scroll to position [330, 0]
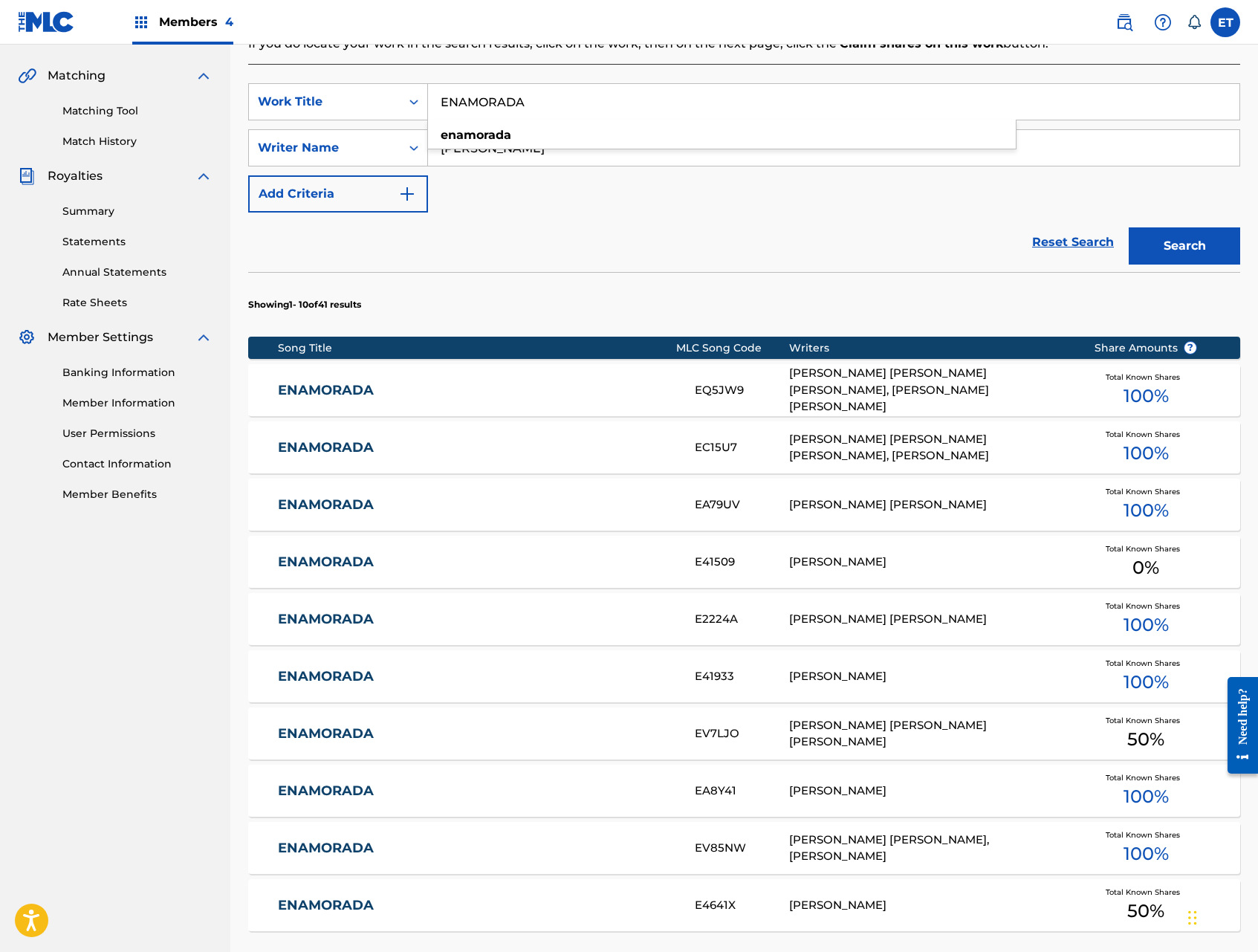
click at [367, 787] on link "ENAMORADA" at bounding box center [476, 791] width 396 height 17
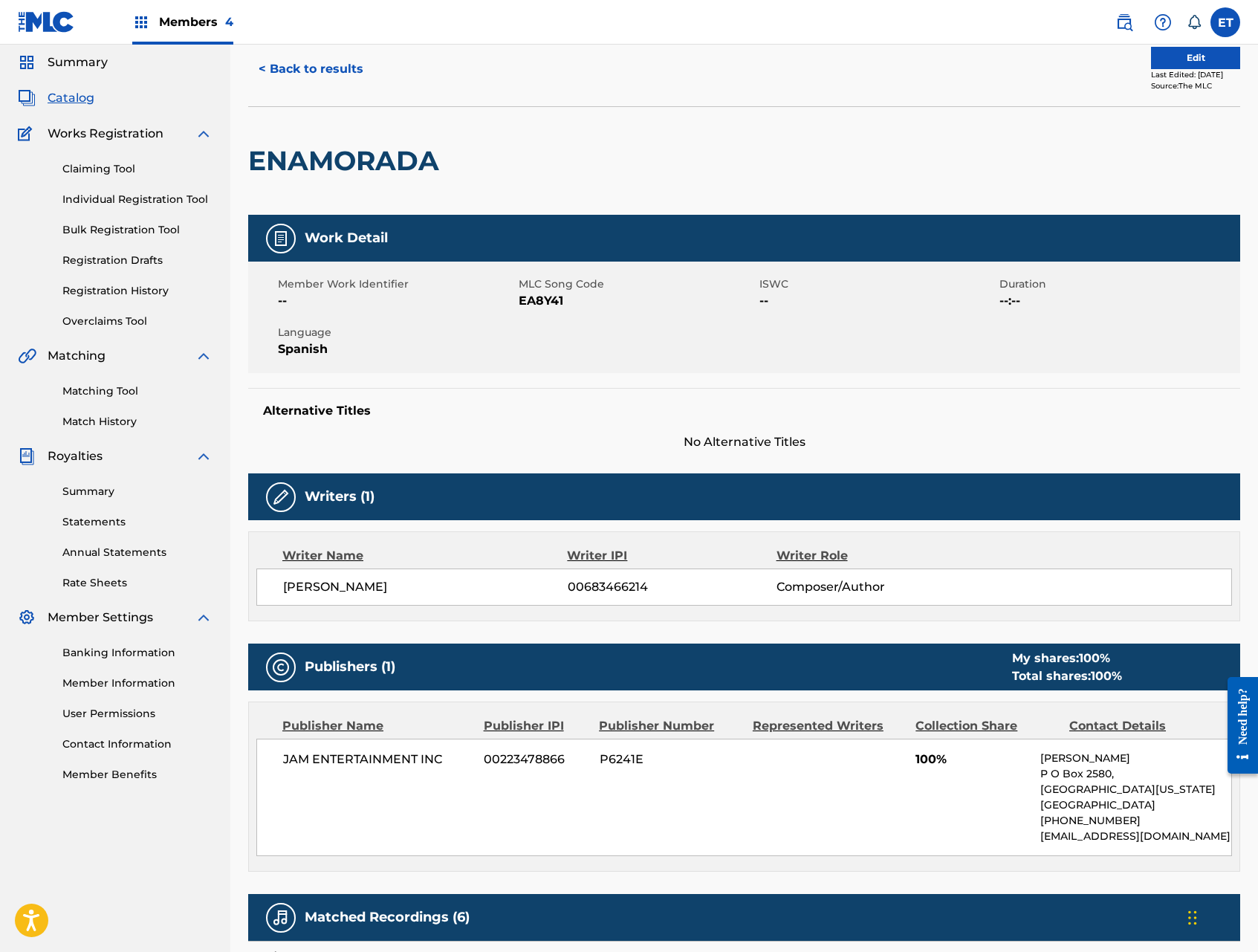
scroll to position [48, 0]
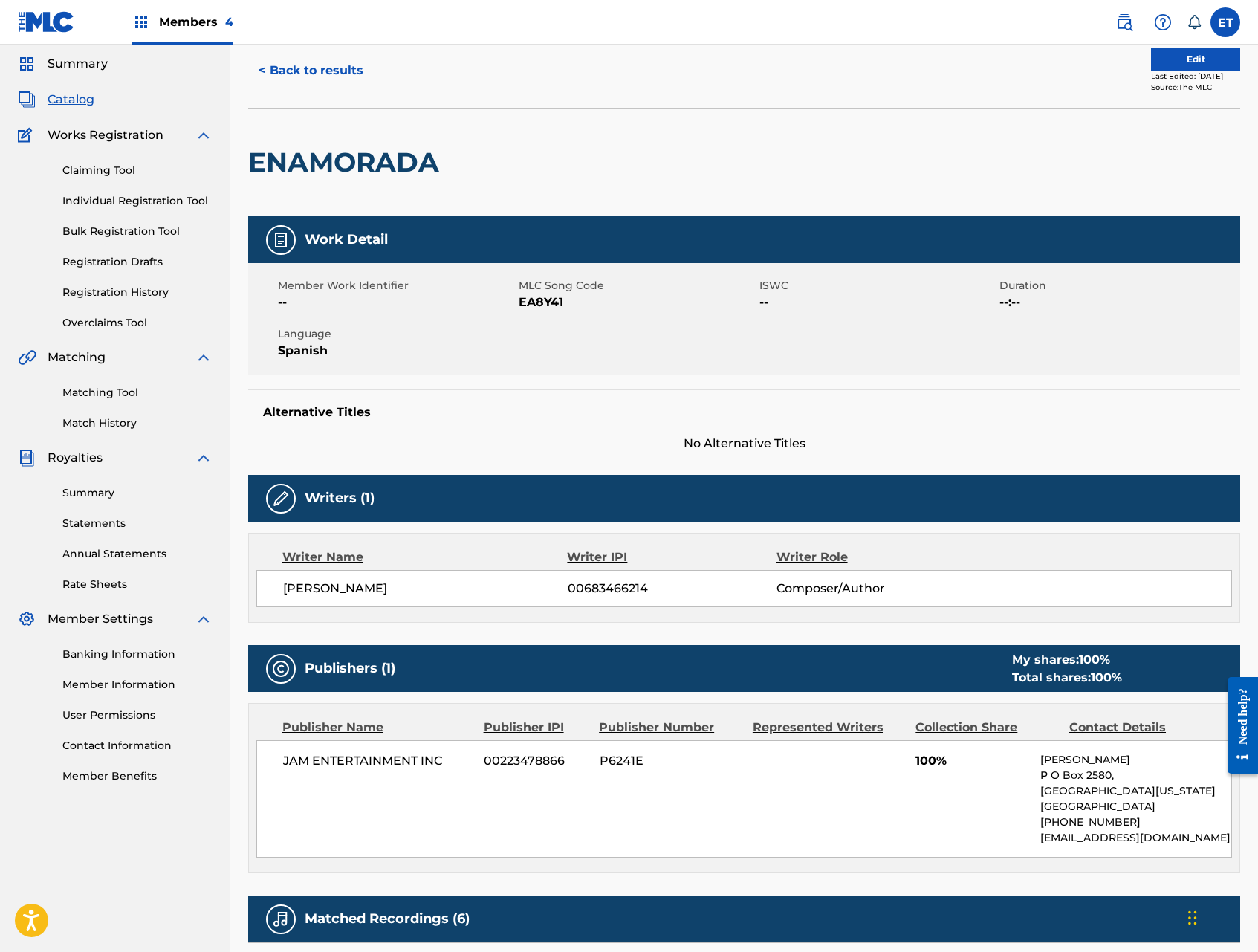
click at [101, 390] on link "Matching Tool" at bounding box center [137, 392] width 150 height 15
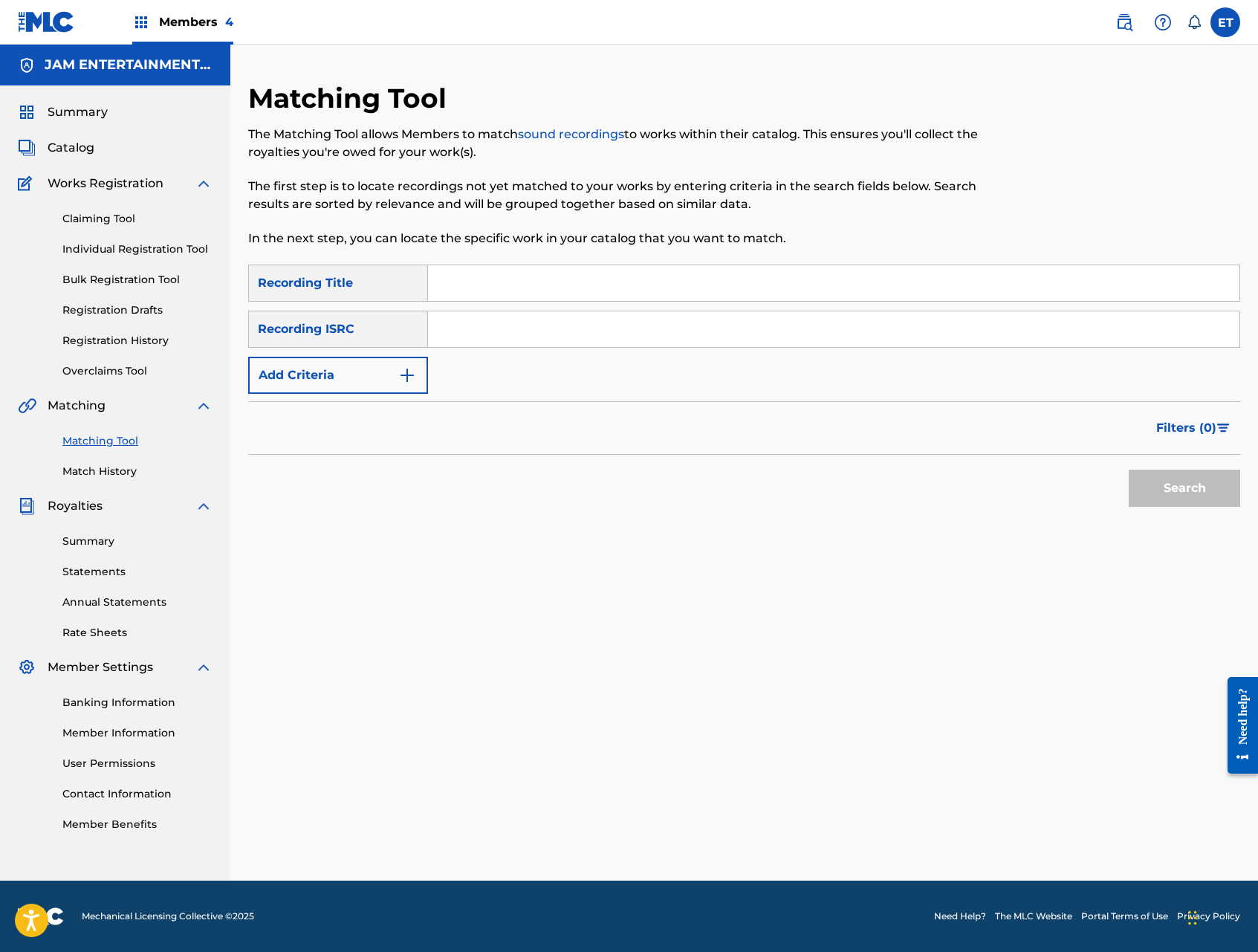
click at [494, 293] on input "Search Form" at bounding box center [834, 282] width 811 height 36
paste input "ENAMORADA"
type input "ENAMORADA"
click at [401, 374] on img "Search Form" at bounding box center [407, 375] width 17 height 17
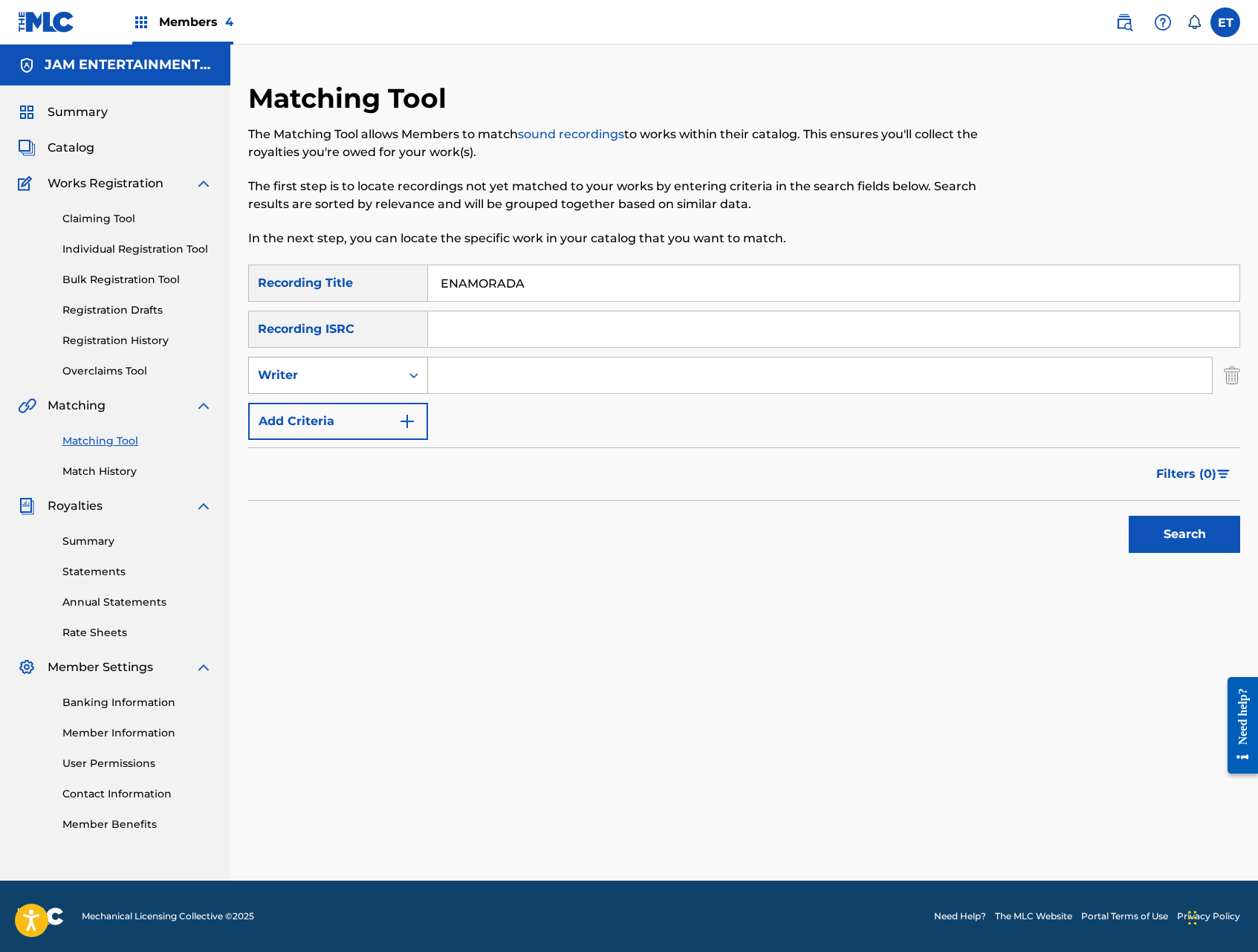
click at [407, 368] on icon "Search Form" at bounding box center [413, 375] width 15 height 14
click at [381, 406] on div "Recording Artist" at bounding box center [338, 412] width 178 height 37
click at [495, 368] on input "Search Form" at bounding box center [820, 375] width 784 height 36
click at [1129, 515] on button "Search" at bounding box center [1185, 534] width 111 height 37
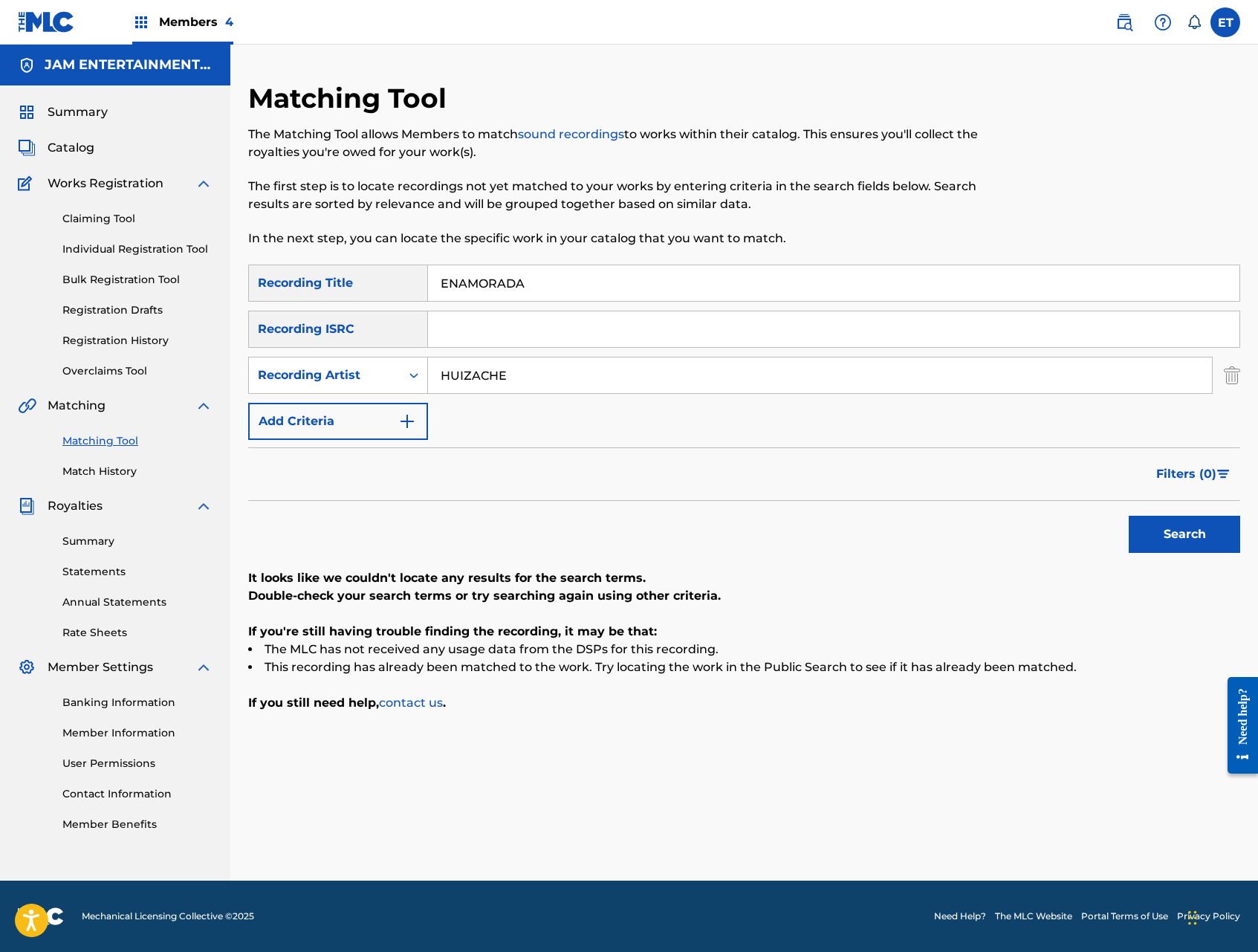
drag, startPoint x: 442, startPoint y: 378, endPoint x: 583, endPoint y: 374, distance: 141.1
click at [583, 374] on input "HUIZACHE" at bounding box center [820, 375] width 784 height 36
type input "BANDA HUIZACHE"
click at [1171, 541] on button "Search" at bounding box center [1185, 534] width 111 height 37
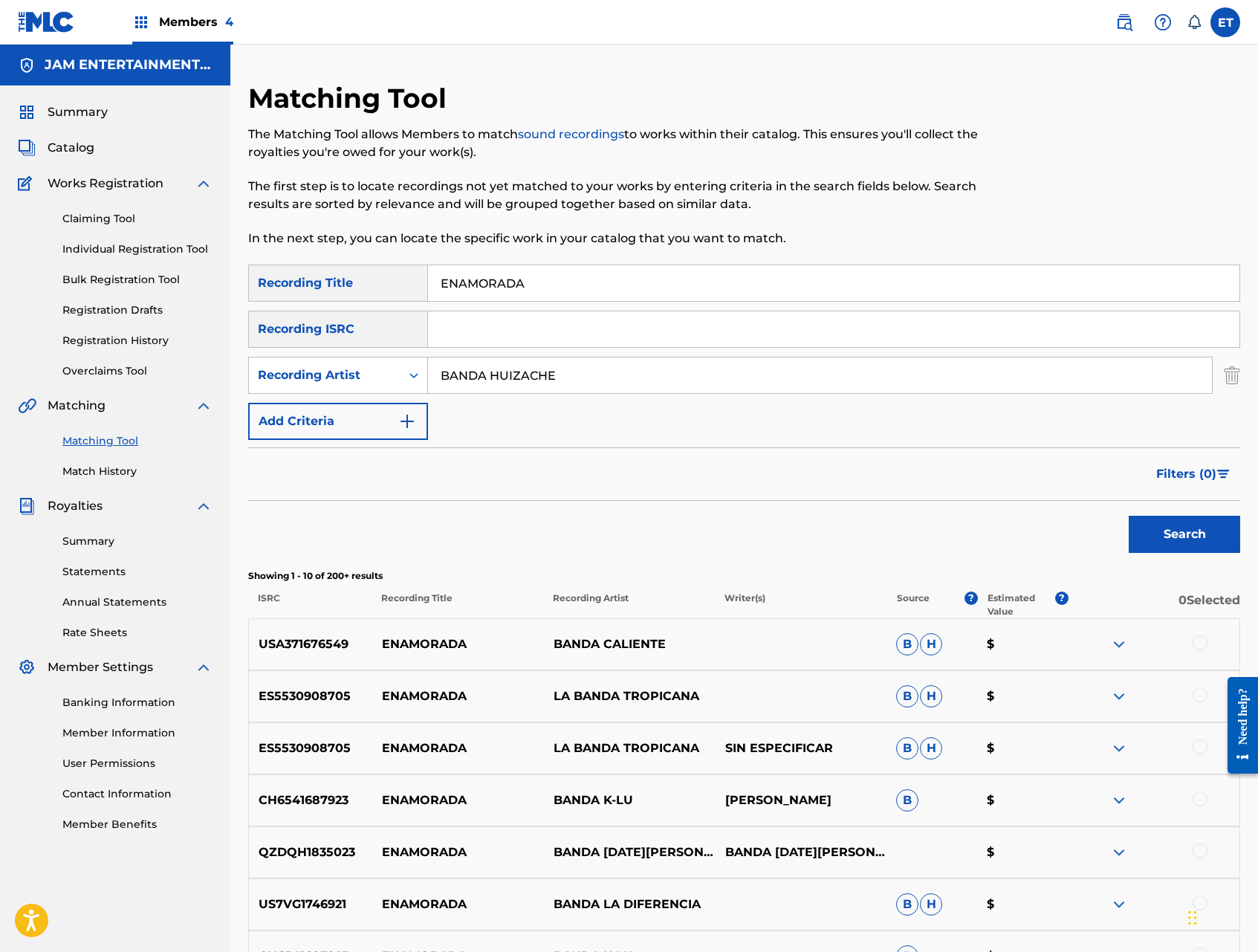
click at [508, 281] on input "ENAMORADA" at bounding box center [834, 282] width 811 height 36
paste input "TRE NUBES DE ALGODON"
type input "ENTRE NUBES DE ALGODON"
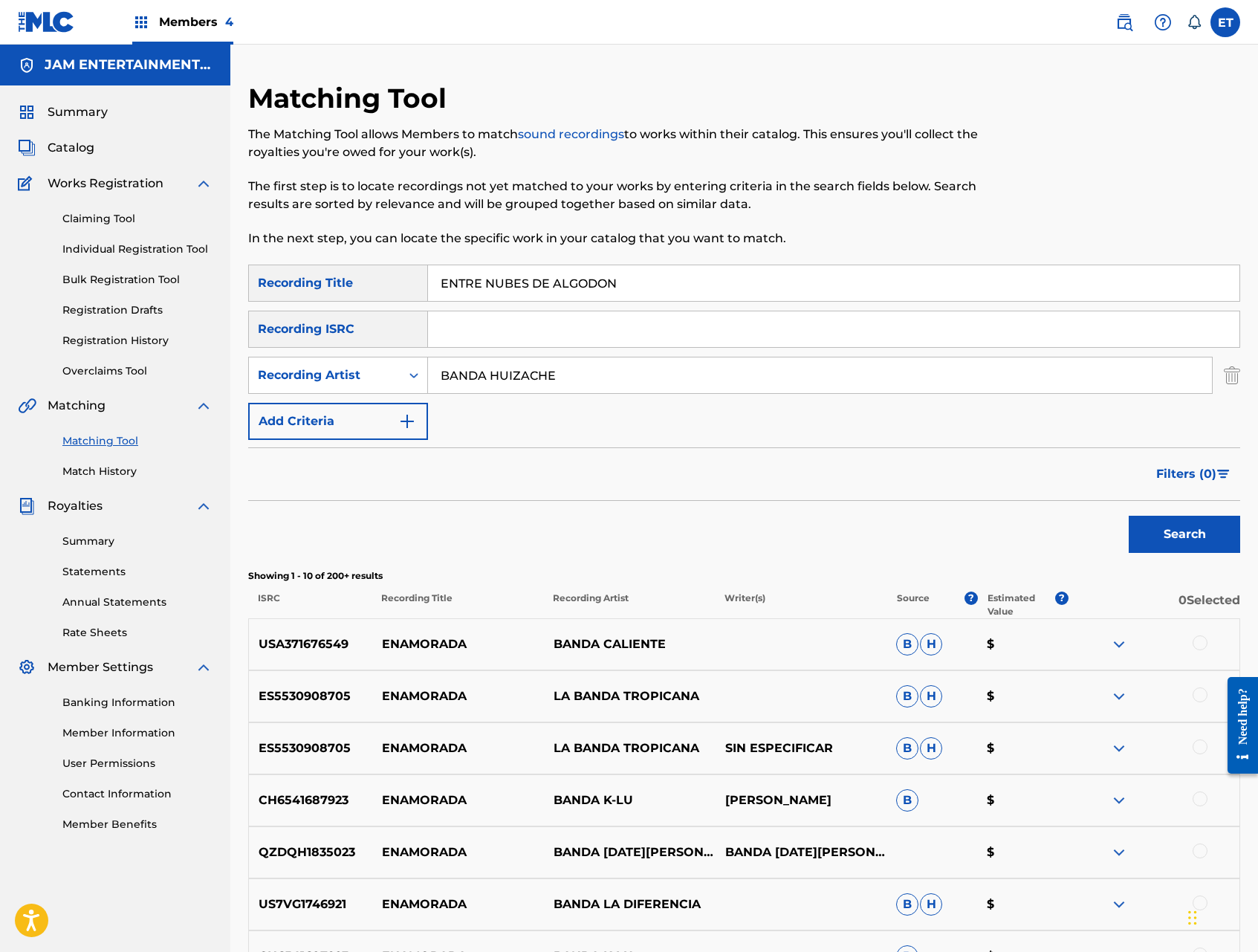
click at [114, 247] on link "Individual Registration Tool" at bounding box center [137, 249] width 150 height 15
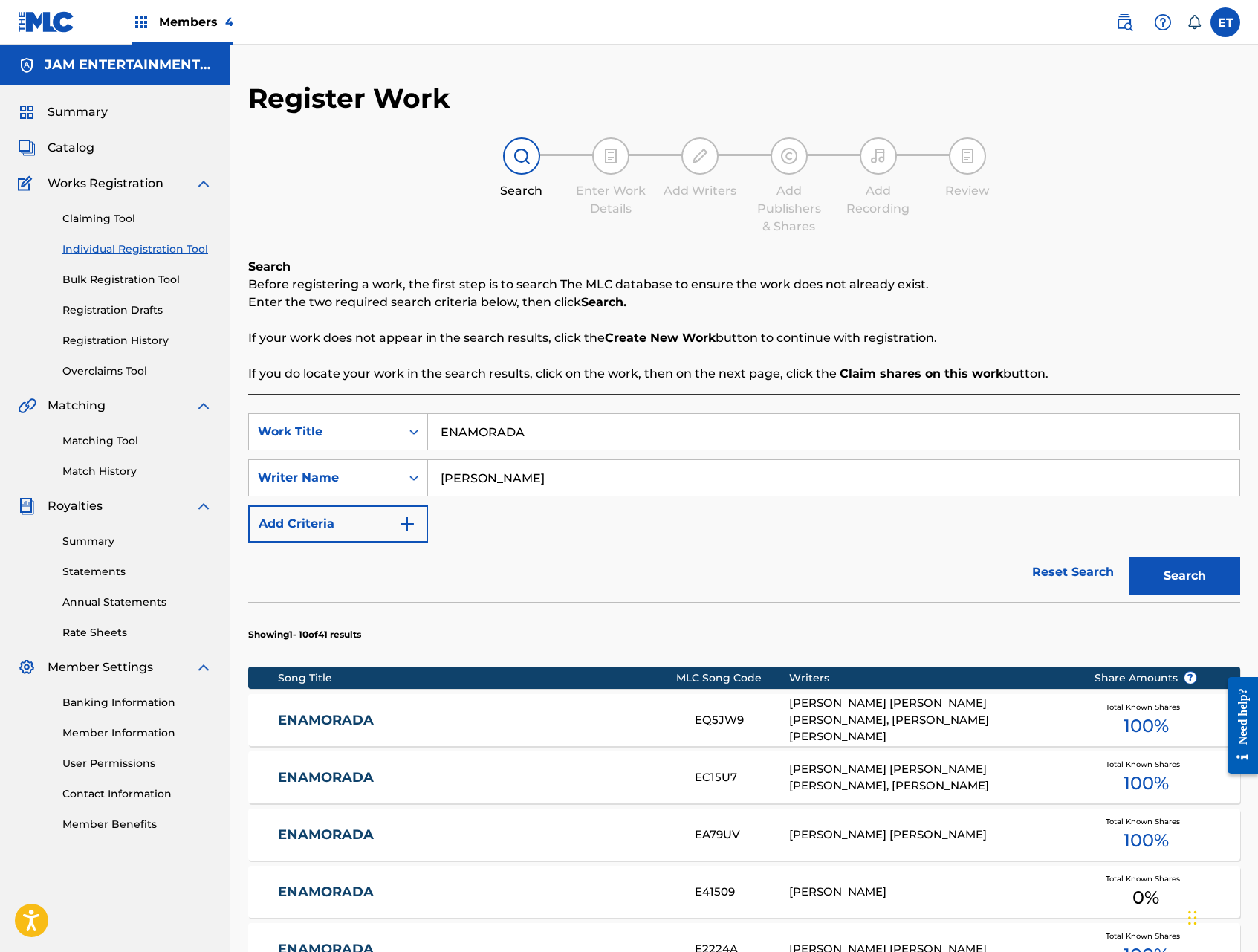
click at [555, 432] on input "ENAMORADA" at bounding box center [834, 431] width 811 height 36
paste input "TRE NUBES DE ALGODON"
type input "ENTRE NUBES DE ALGODON"
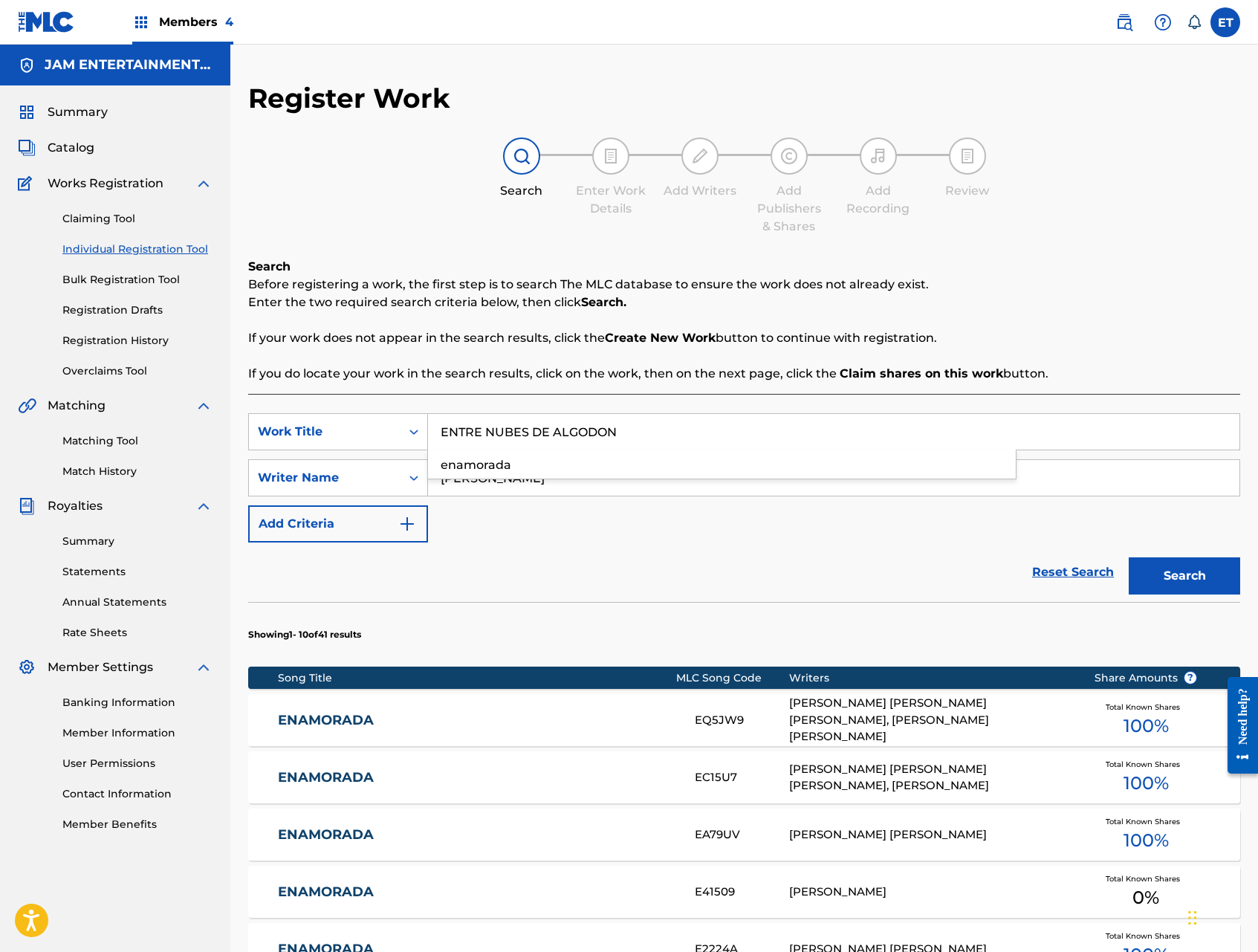
click at [1129, 558] on button "Search" at bounding box center [1185, 576] width 111 height 37
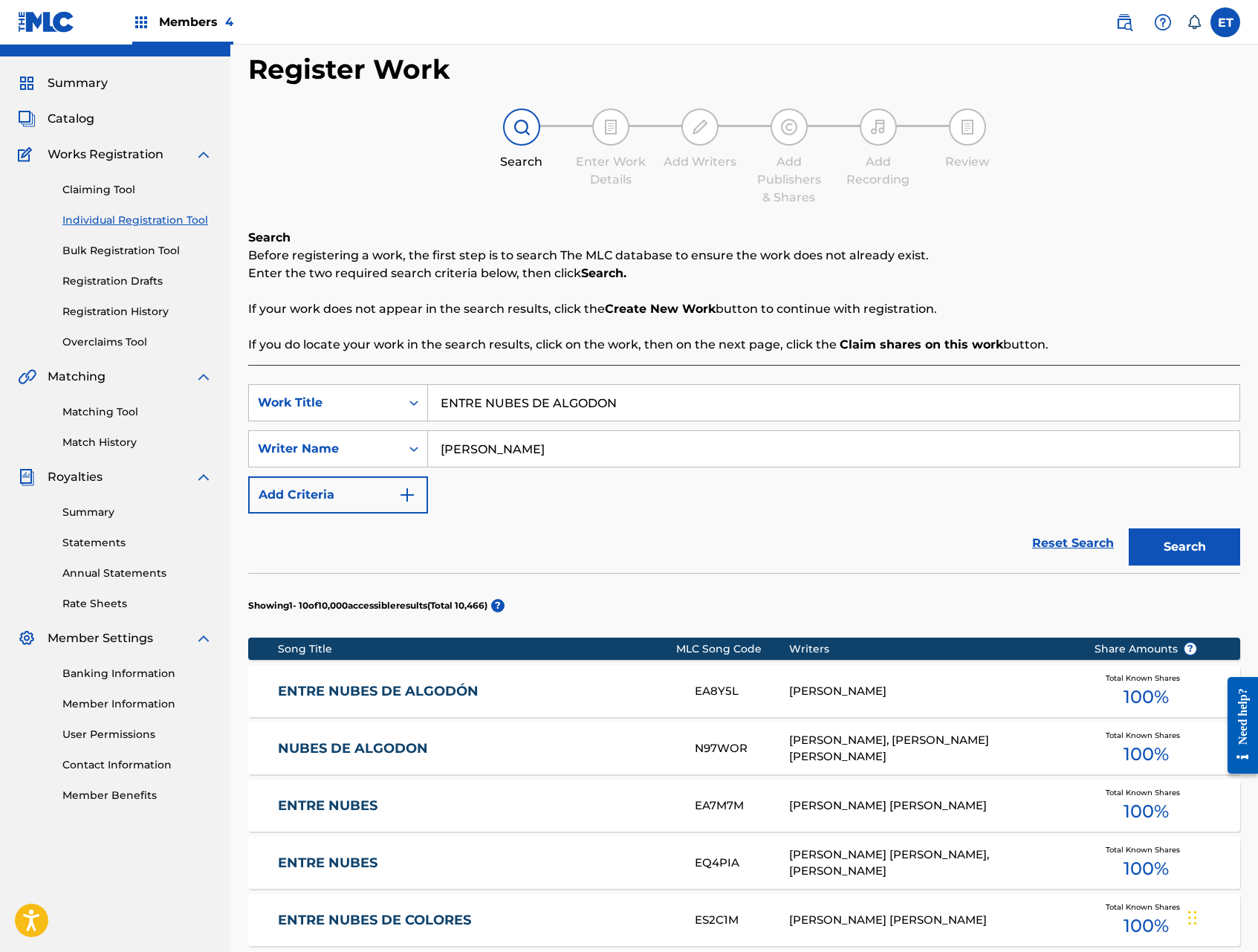
scroll to position [34, 0]
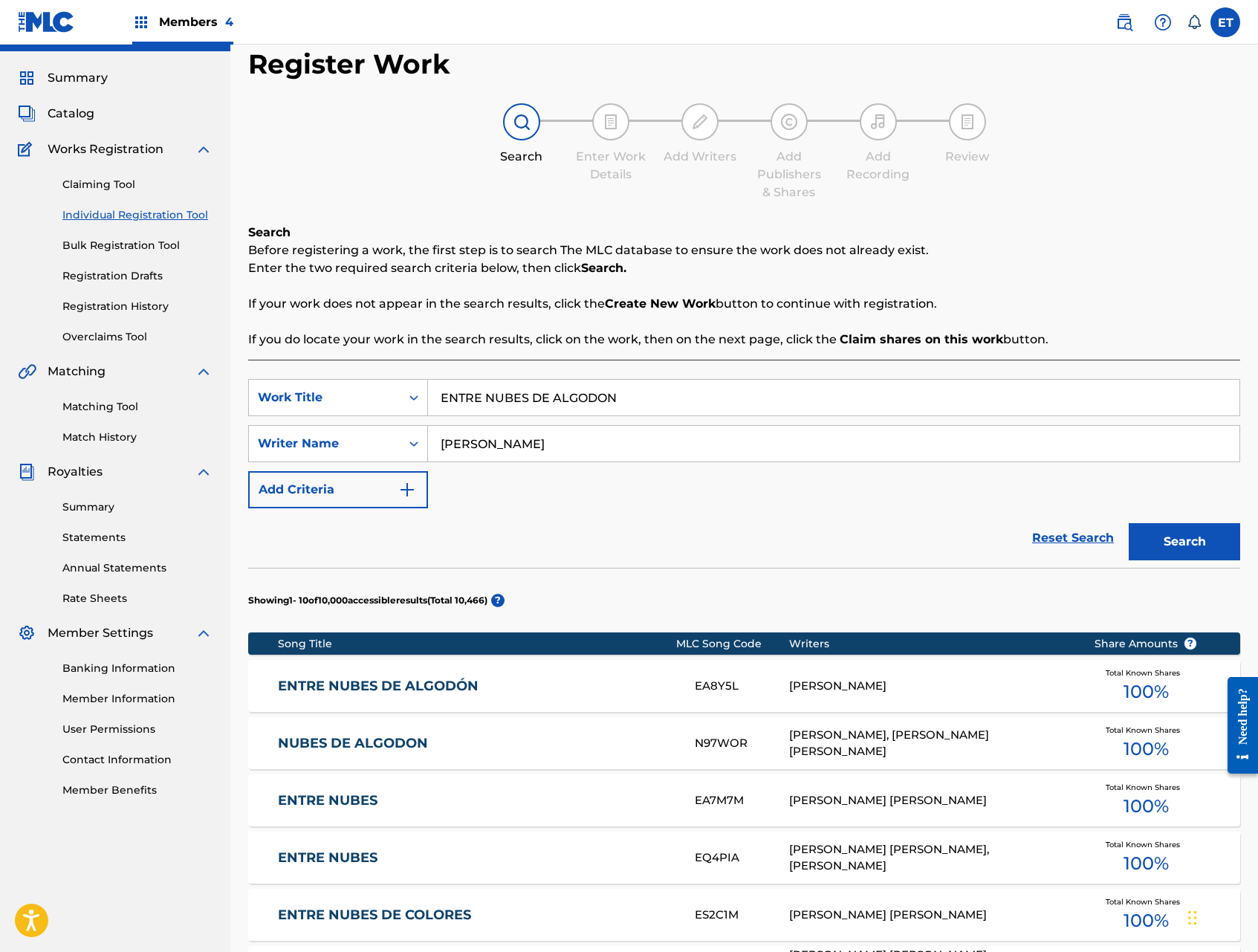
click at [401, 692] on link "ENTRE NUBES DE ALGODÓN" at bounding box center [476, 686] width 396 height 17
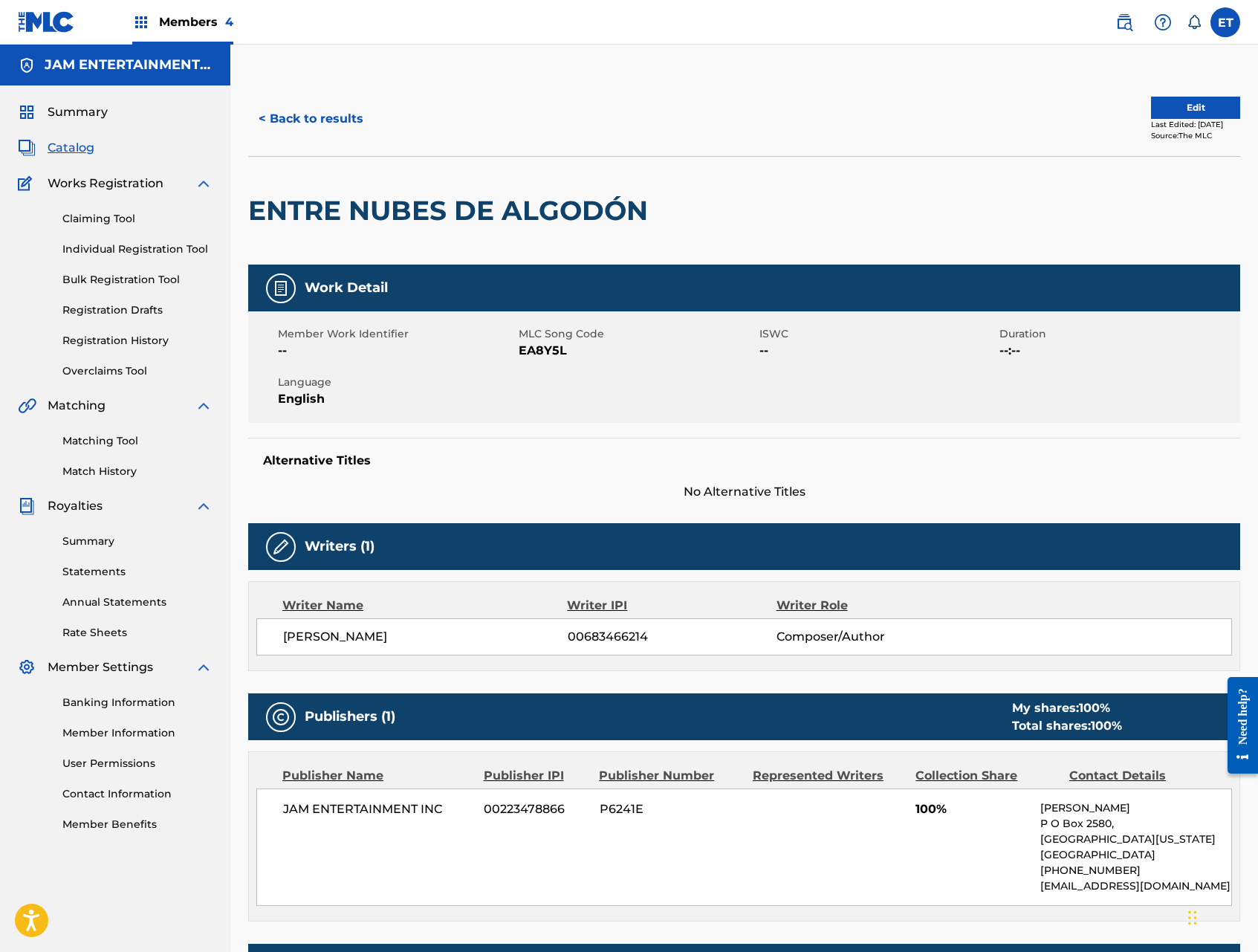
click at [91, 436] on link "Matching Tool" at bounding box center [137, 441] width 150 height 15
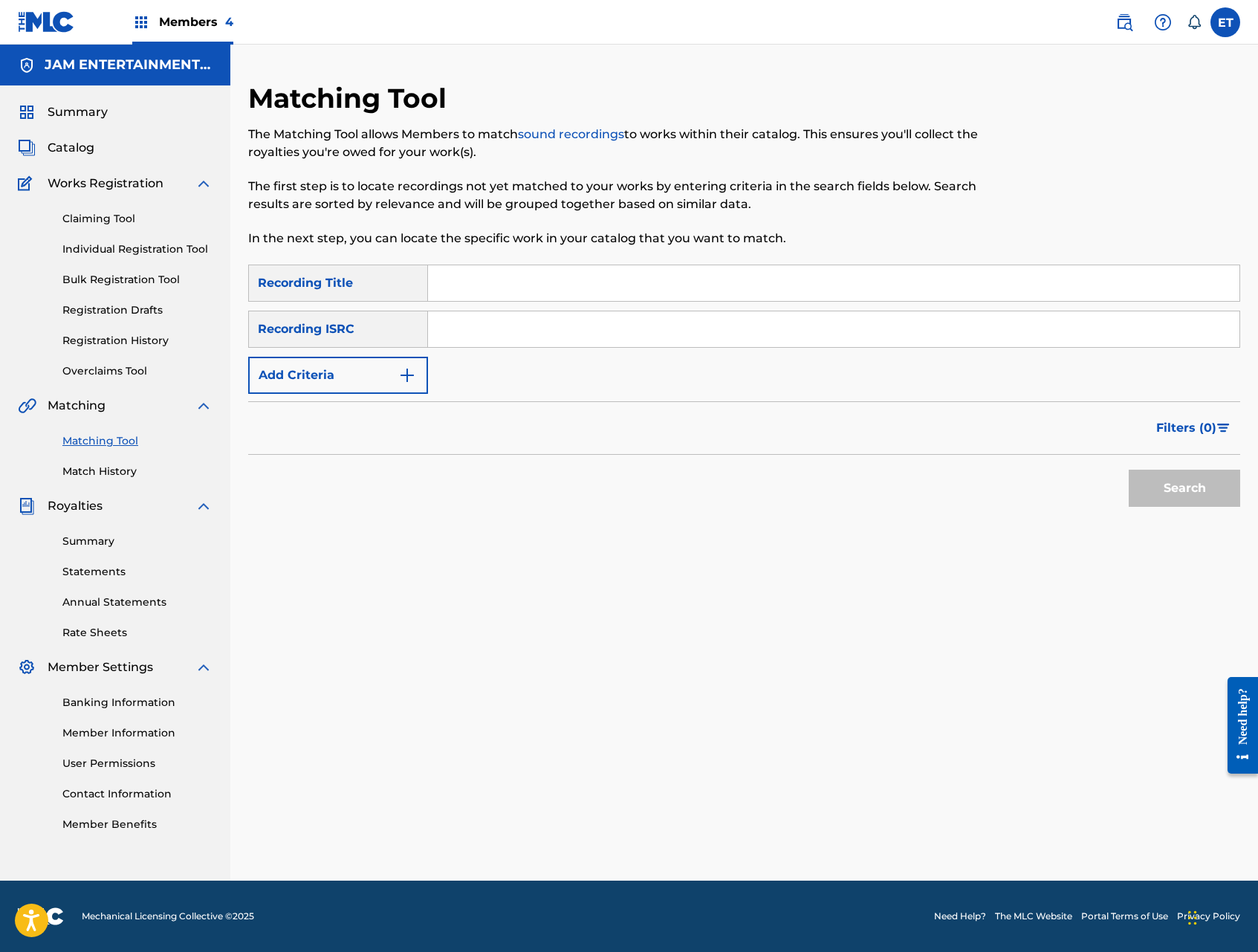
click at [477, 293] on input "Search Form" at bounding box center [834, 282] width 811 height 36
paste input "ENTRE NUBES DE ALGODON"
type input "ENTRE NUBES DE ALGODON"
click at [1129, 470] on button "Search" at bounding box center [1185, 488] width 111 height 37
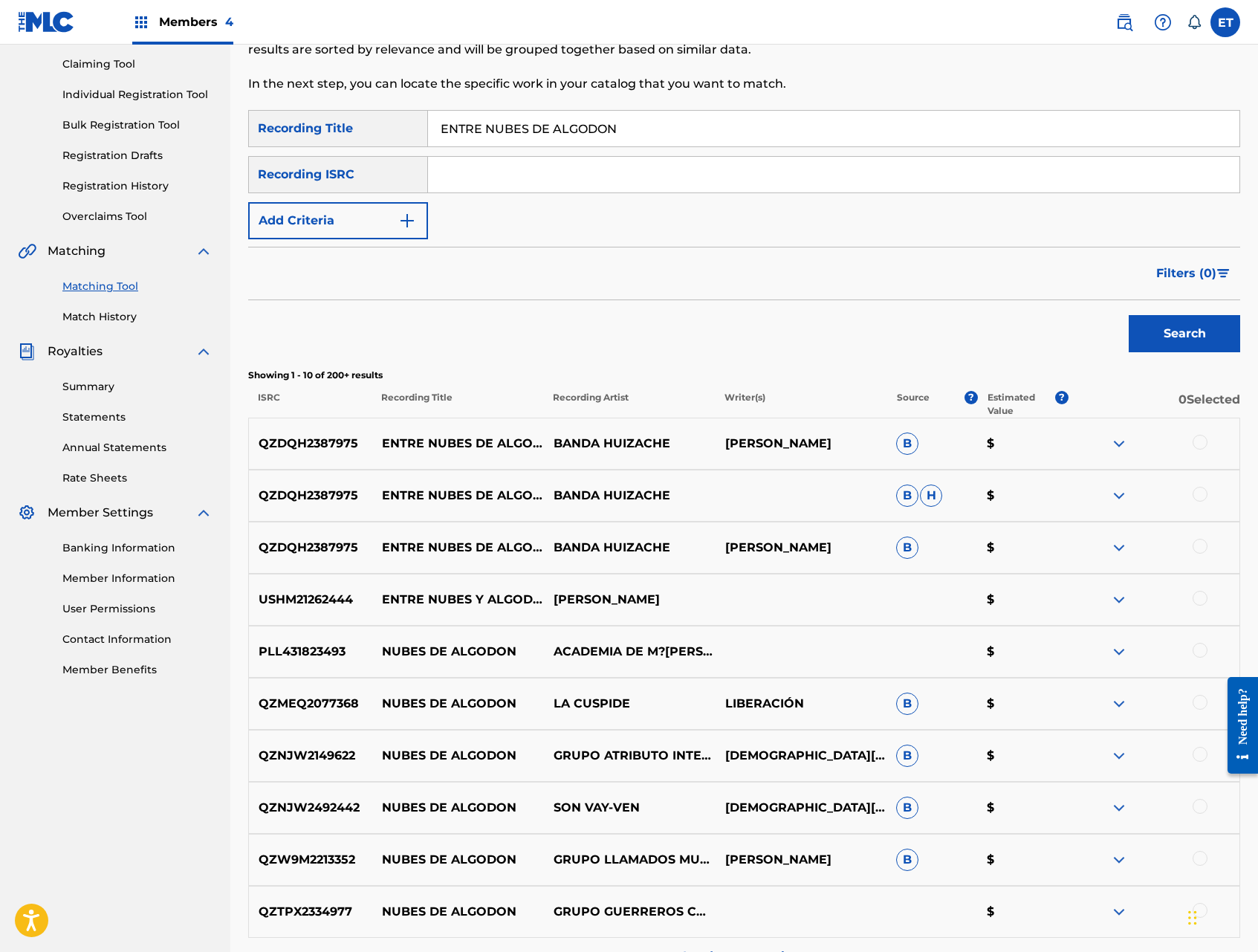
scroll to position [170, 0]
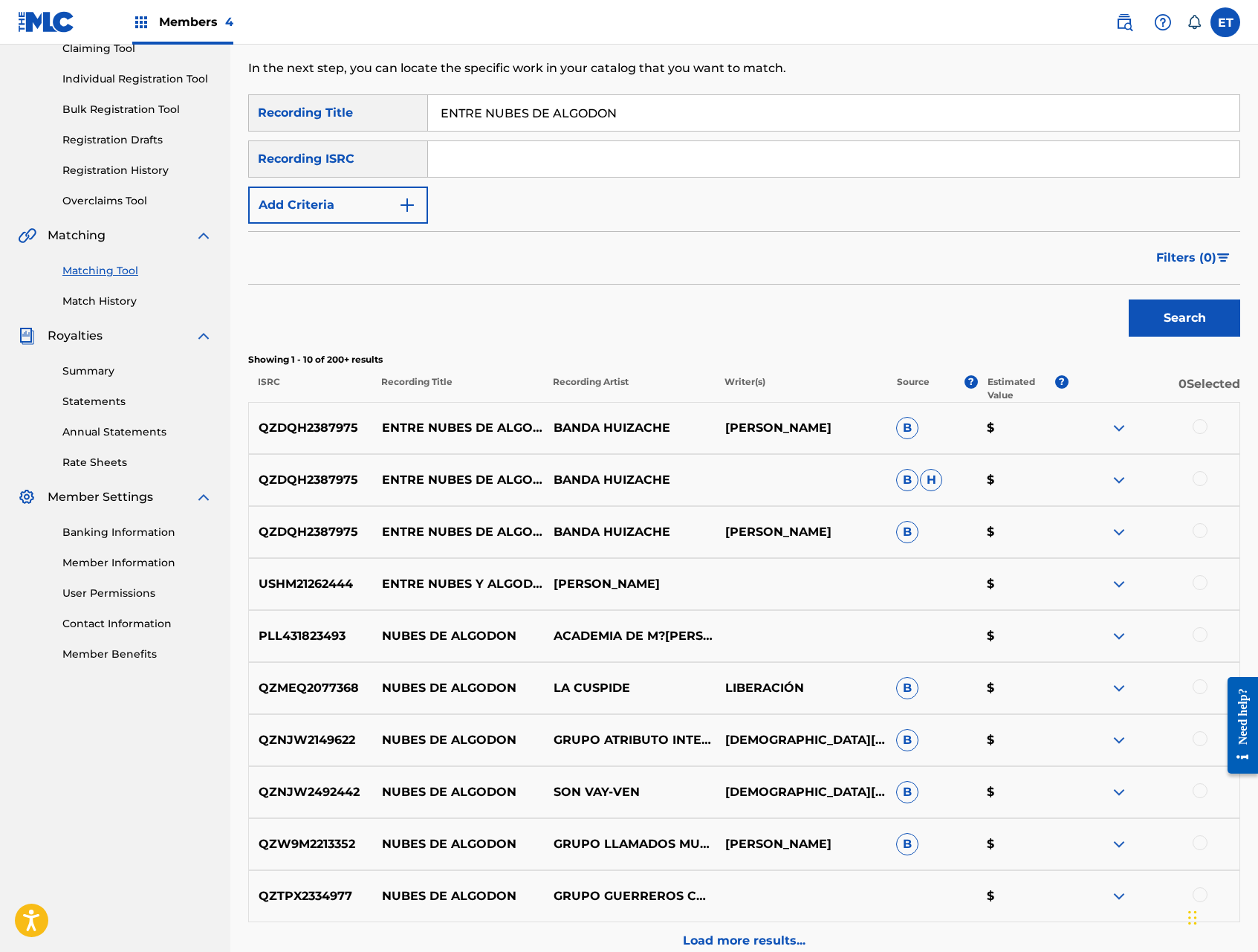
drag, startPoint x: 1207, startPoint y: 580, endPoint x: 1196, endPoint y: 541, distance: 40.5
click at [1206, 580] on div at bounding box center [1200, 582] width 15 height 14
click at [1195, 532] on div at bounding box center [1200, 530] width 15 height 14
click at [1204, 480] on div at bounding box center [1200, 477] width 15 height 14
click at [1204, 428] on div at bounding box center [1200, 426] width 15 height 14
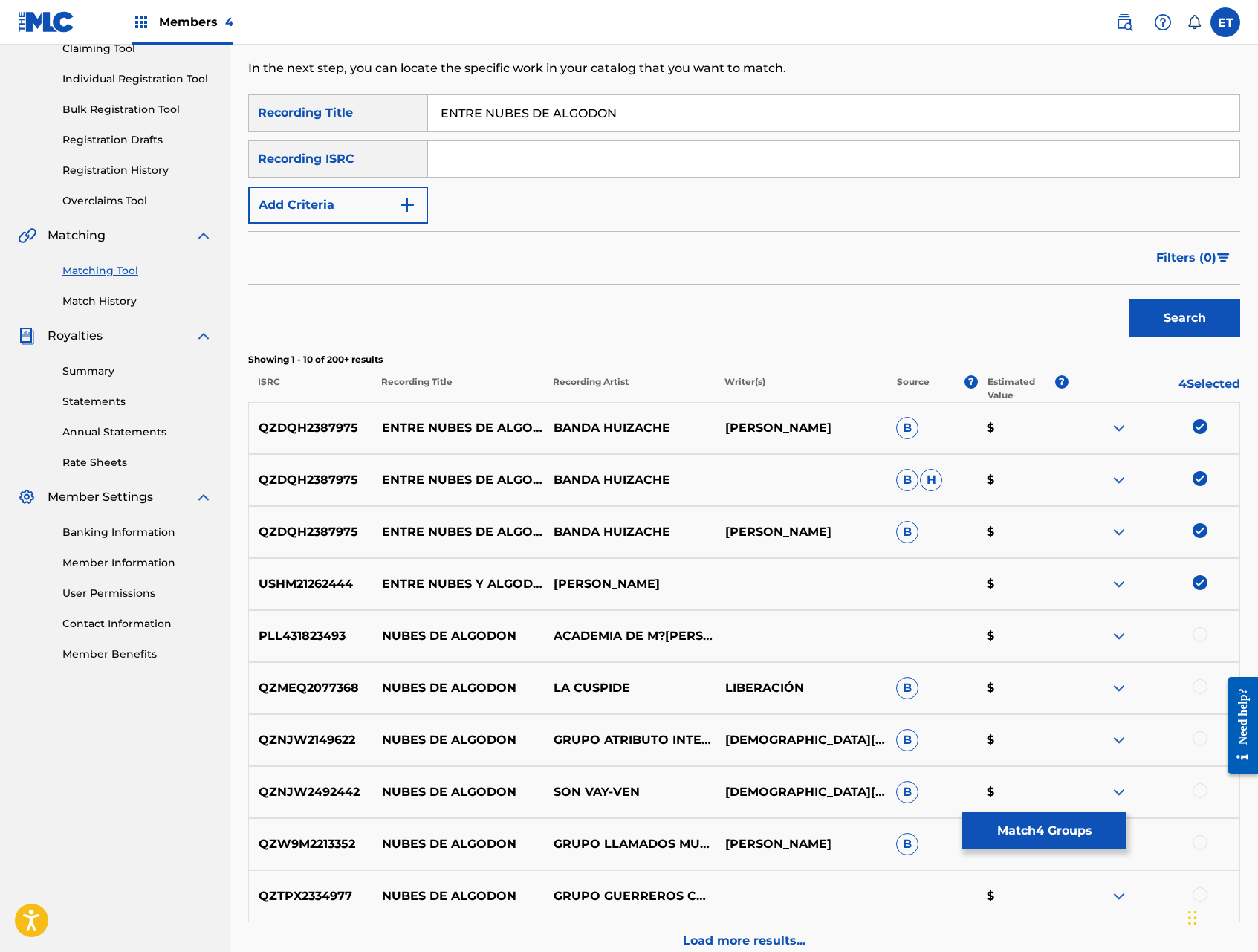
click at [1057, 827] on button "Match 4 Groups" at bounding box center [1044, 830] width 164 height 37
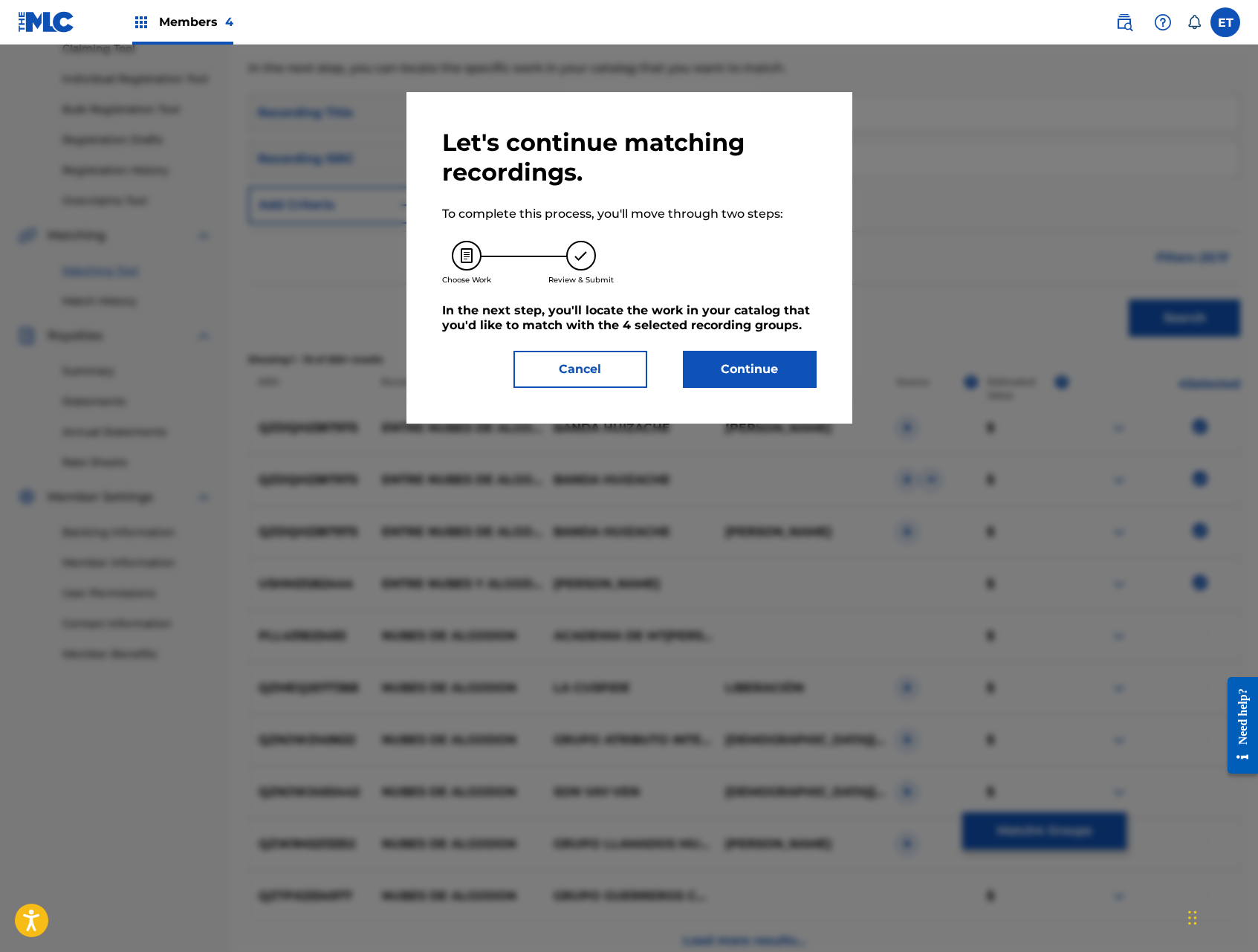
click at [739, 368] on button "Continue" at bounding box center [749, 369] width 133 height 37
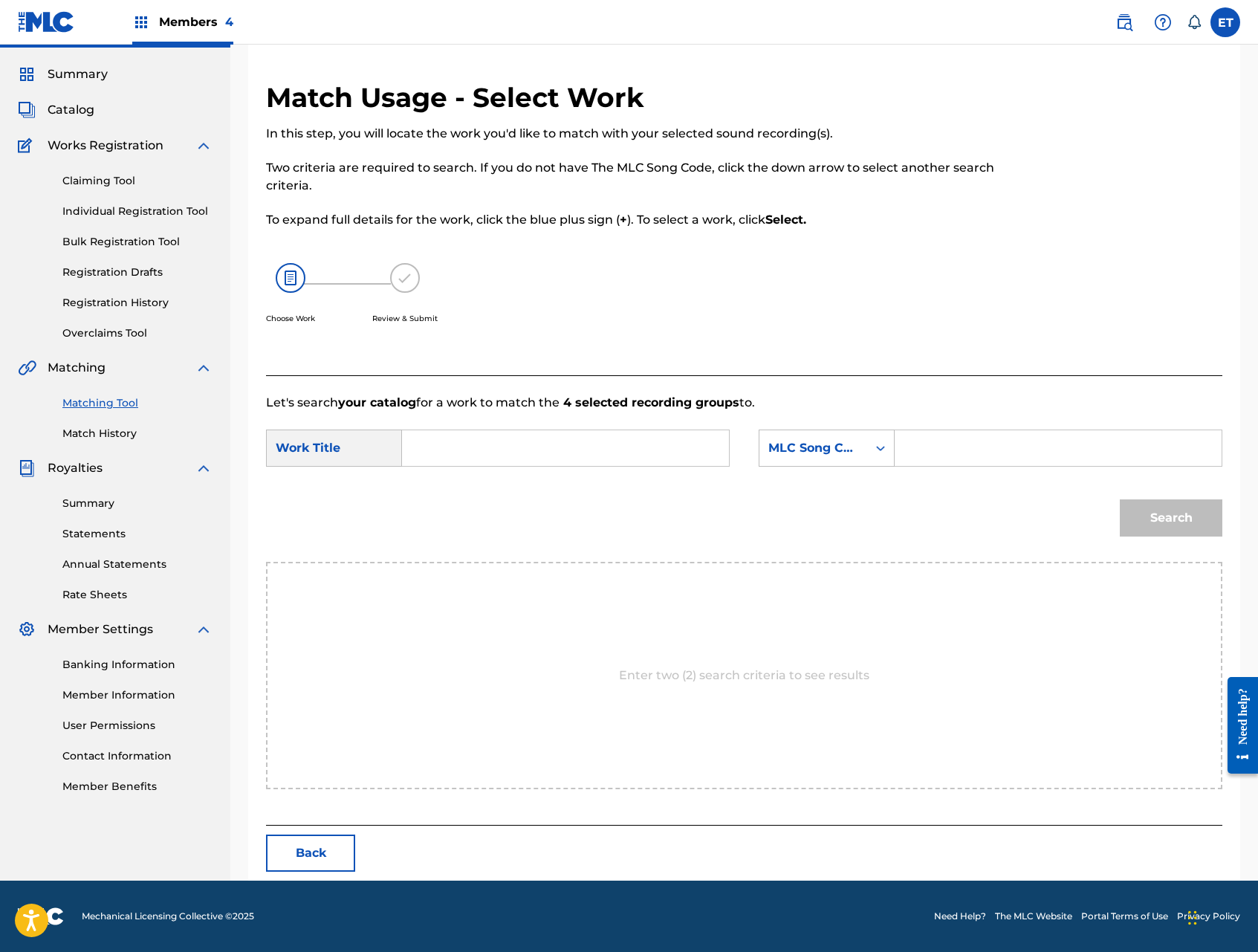
scroll to position [0, 0]
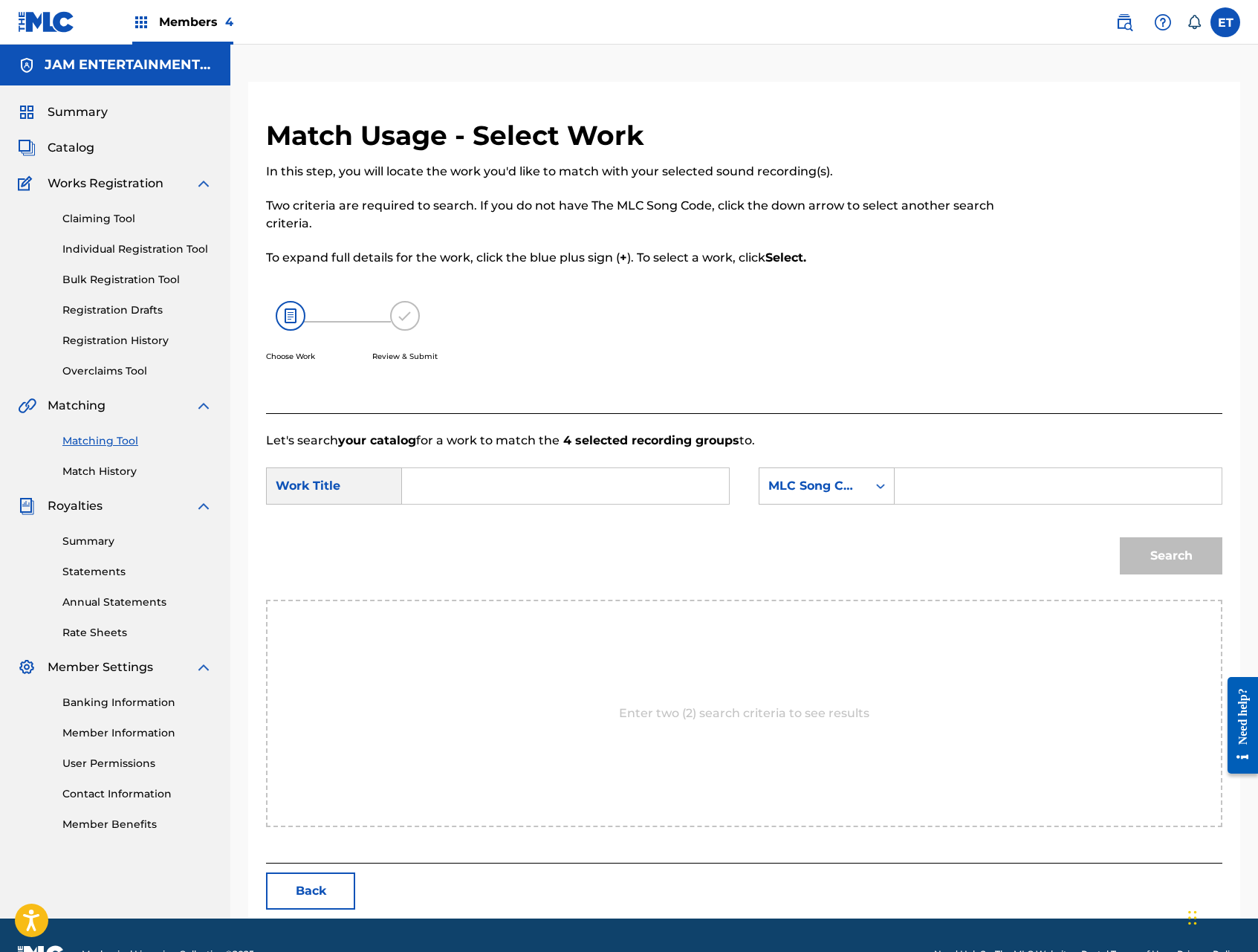
click at [471, 496] on input "Search Form" at bounding box center [566, 485] width 302 height 36
paste input "ENTRE NUBES DE ALGODON"
type input "ENTRE NUBES DE ALGODON"
click at [831, 492] on div "MLC Song Code" at bounding box center [813, 486] width 90 height 17
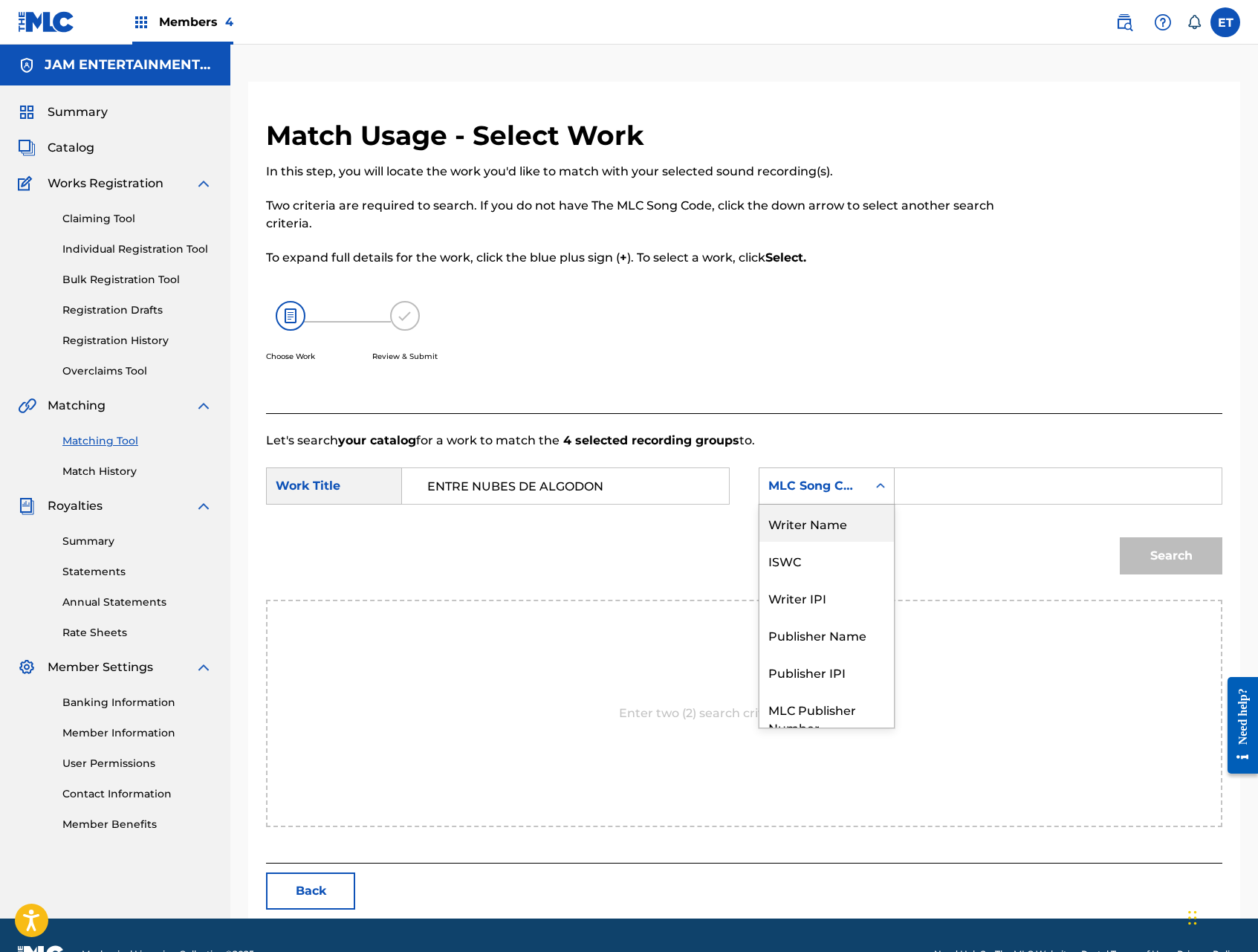
click at [834, 517] on div "Writer Name" at bounding box center [827, 523] width 134 height 37
click at [963, 485] on input "Search Form" at bounding box center [1059, 485] width 302 height 36
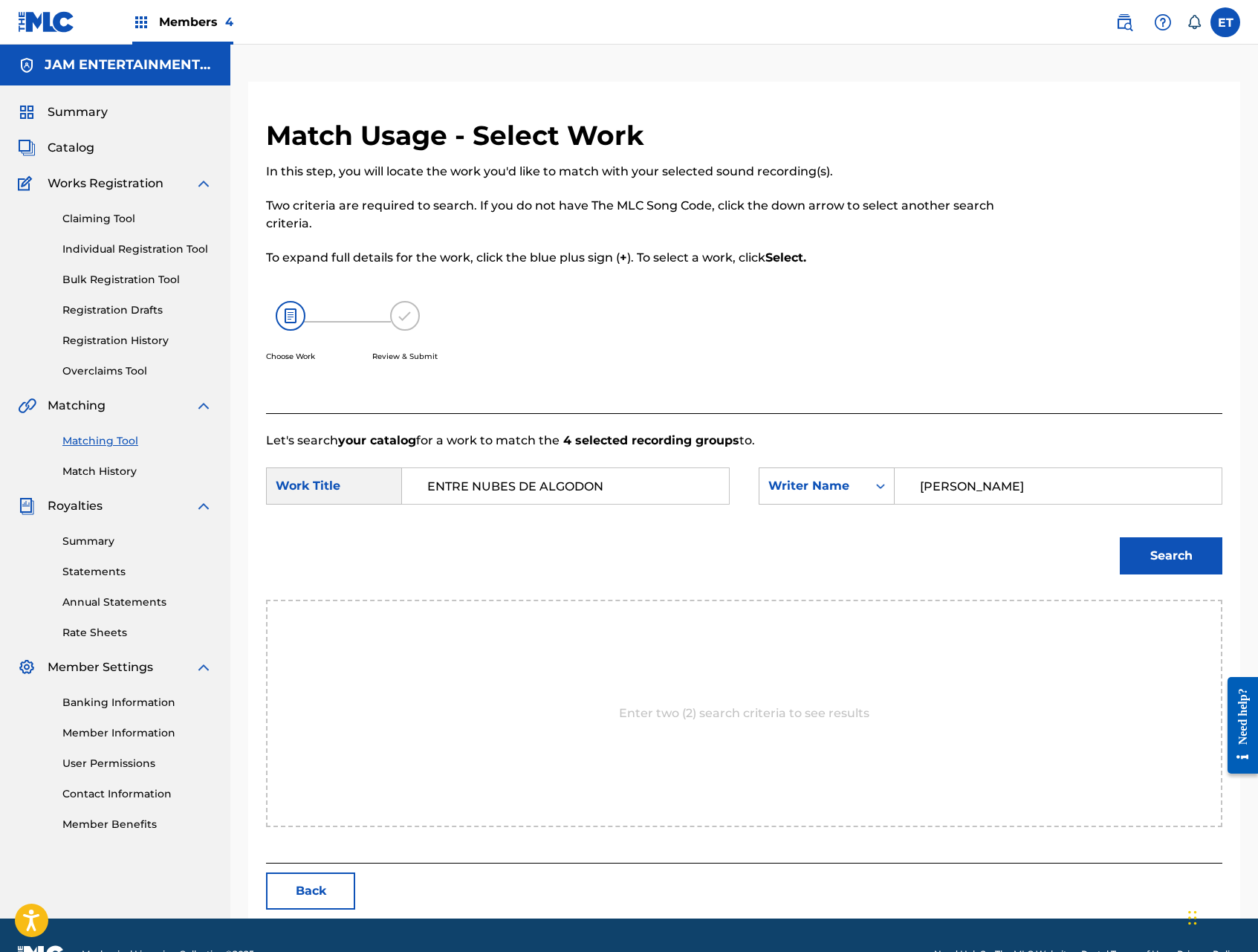
type input "[PERSON_NAME]"
click at [1120, 537] on button "Search" at bounding box center [1171, 556] width 102 height 37
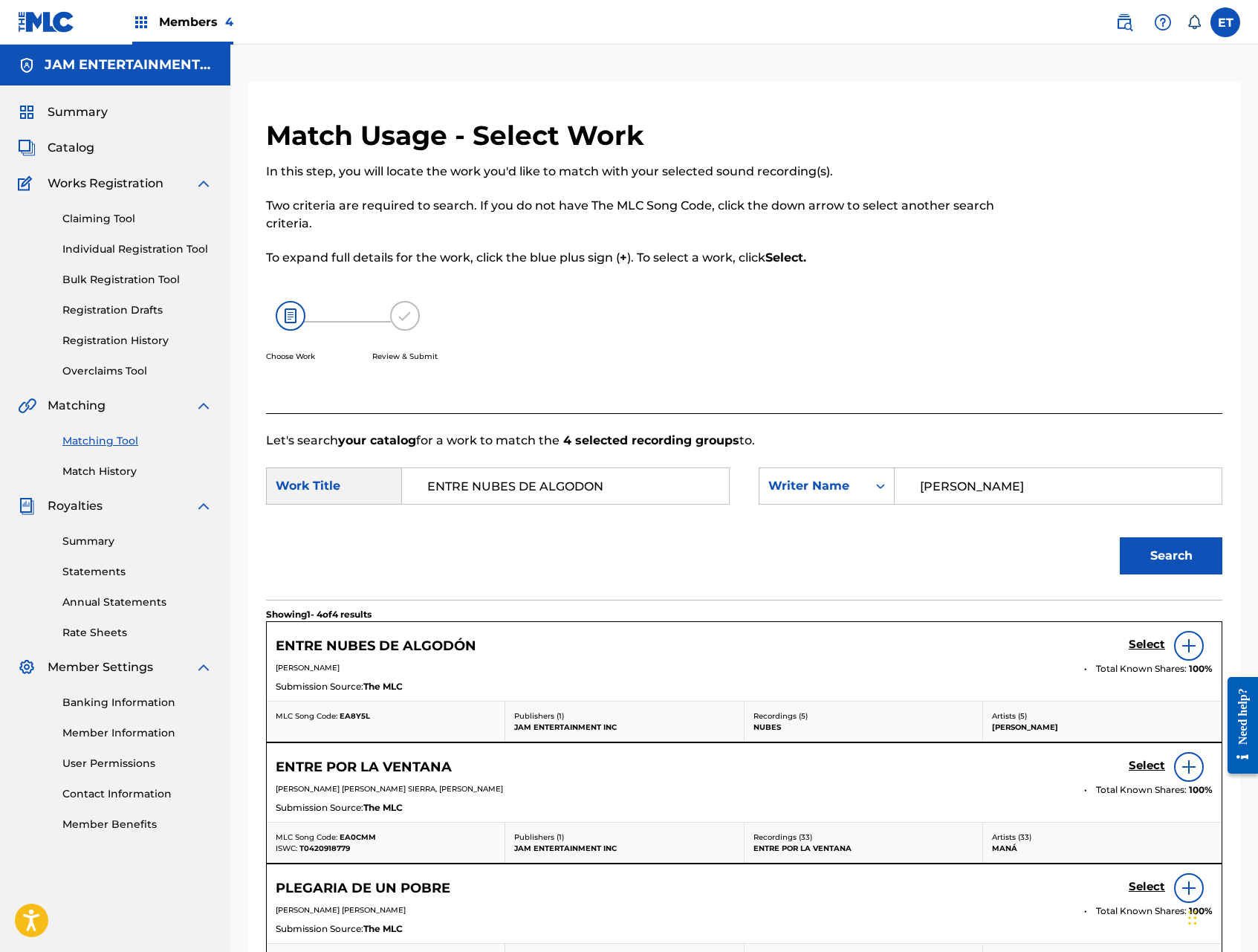
click at [1143, 643] on h5 "Select" at bounding box center [1148, 645] width 37 height 14
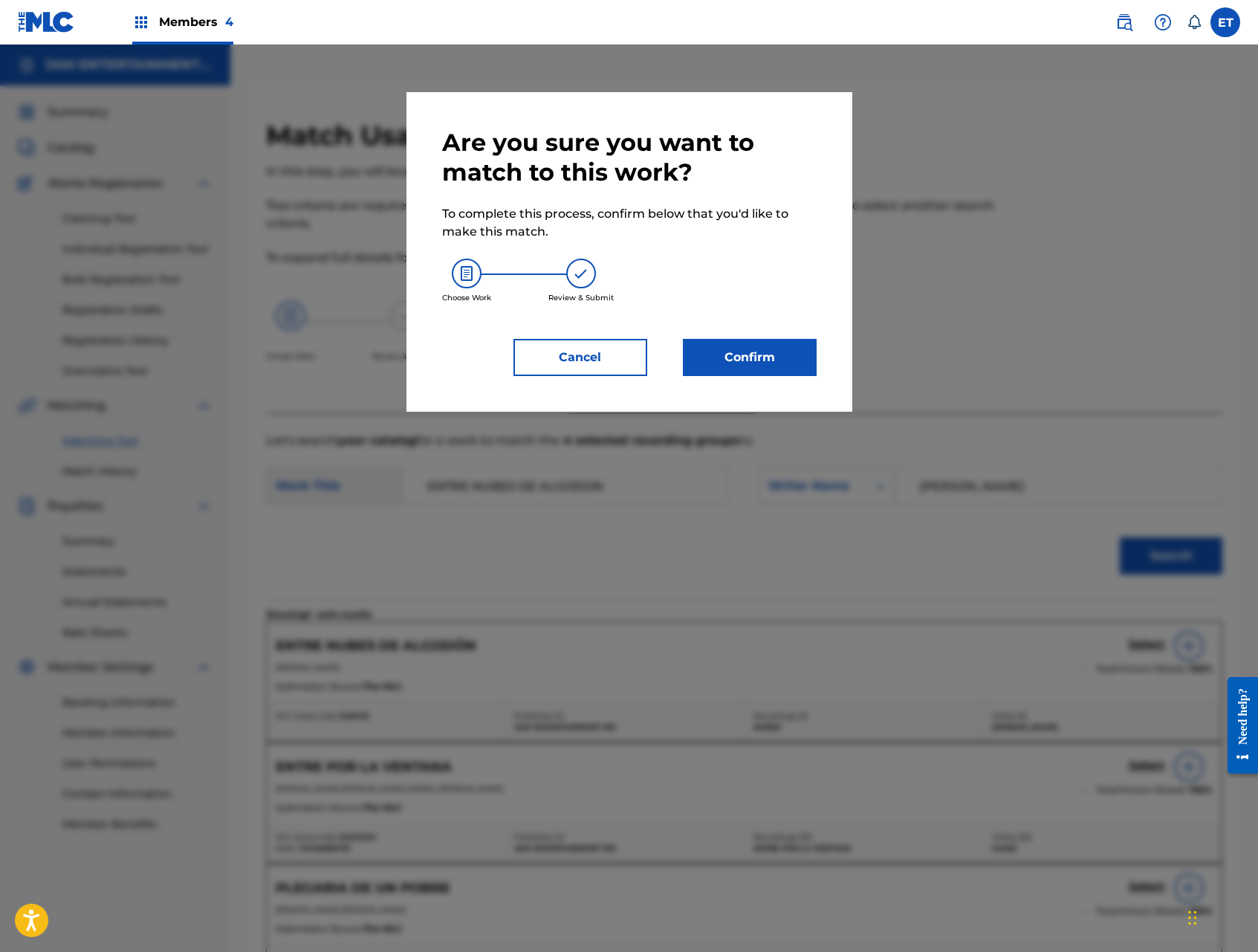
click at [756, 360] on button "Confirm" at bounding box center [749, 358] width 133 height 37
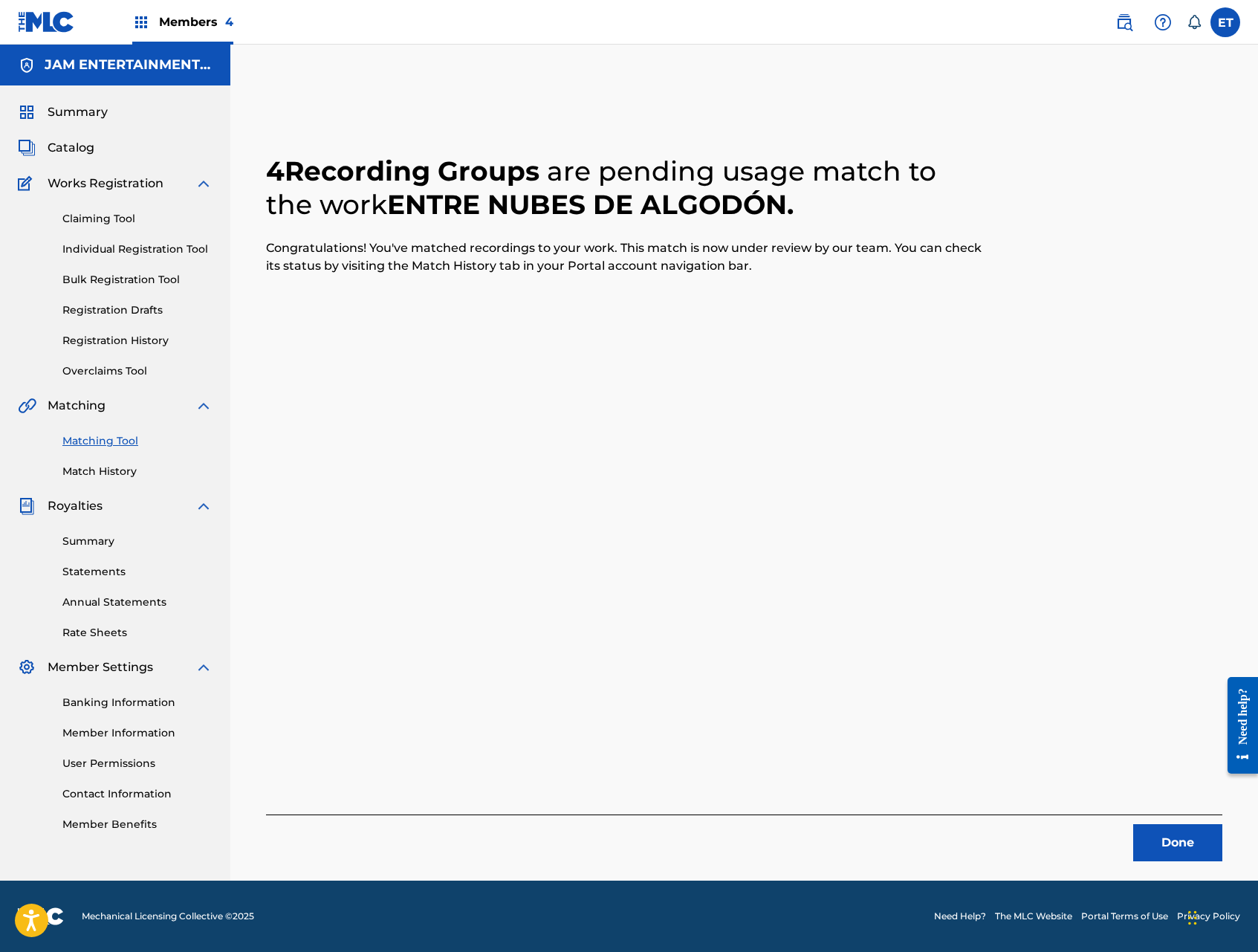
click at [117, 223] on link "Claiming Tool" at bounding box center [137, 218] width 150 height 15
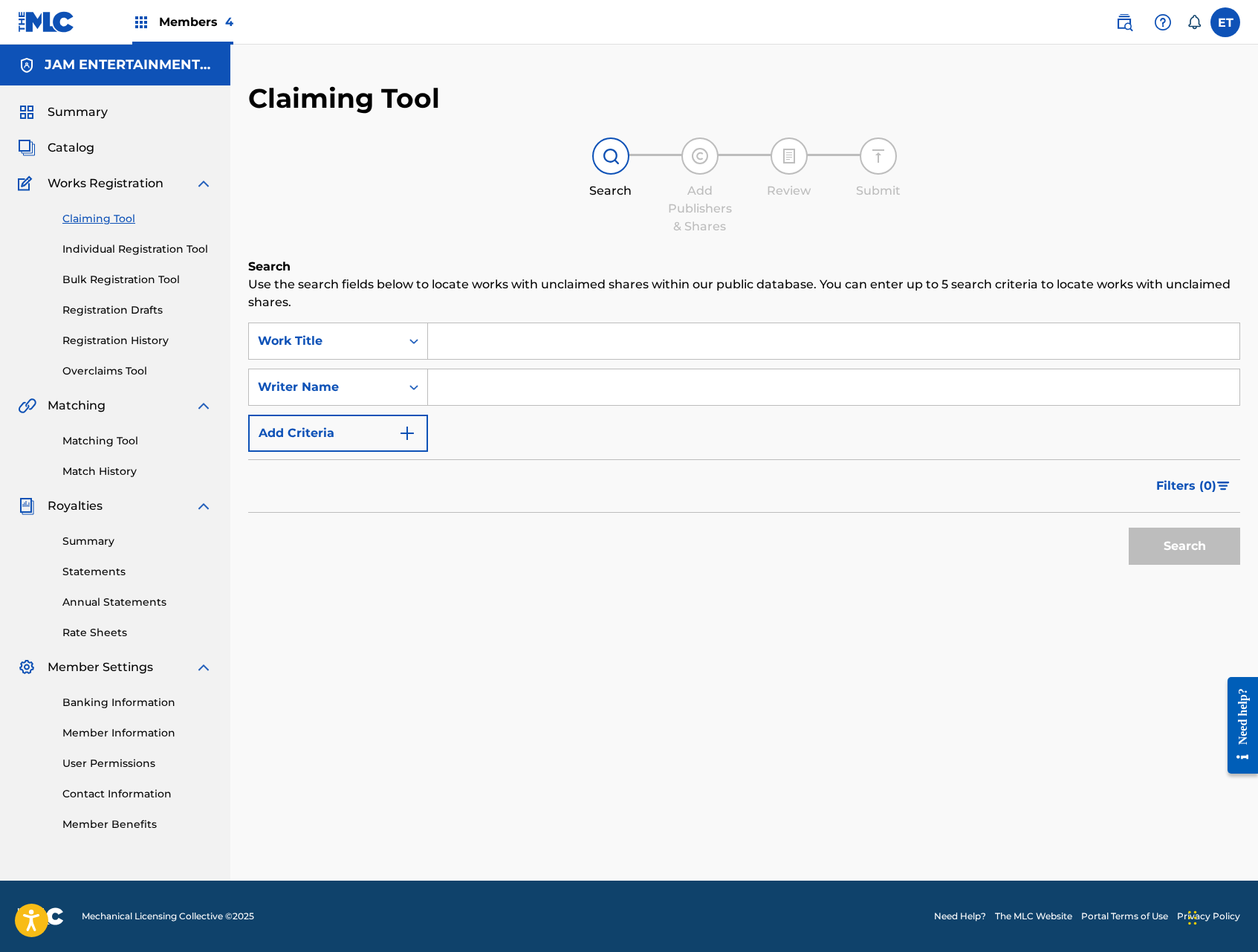
click at [128, 254] on link "Individual Registration Tool" at bounding box center [137, 249] width 150 height 15
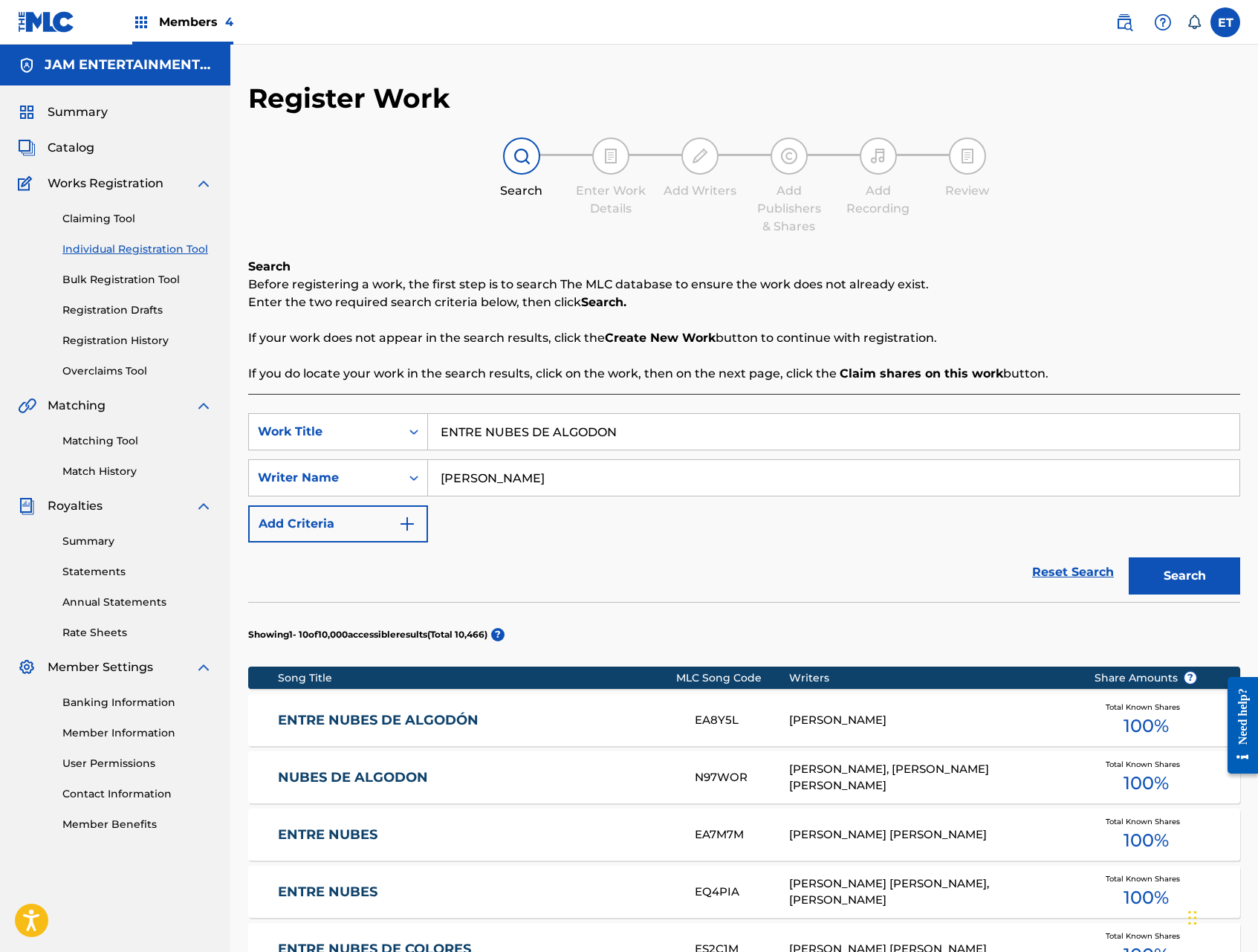
click at [578, 423] on input "ENTRE NUBES DE ALGODON" at bounding box center [834, 431] width 811 height 36
paste input "POBRE CON HONOR"
type input "POBRE CON HONOR"
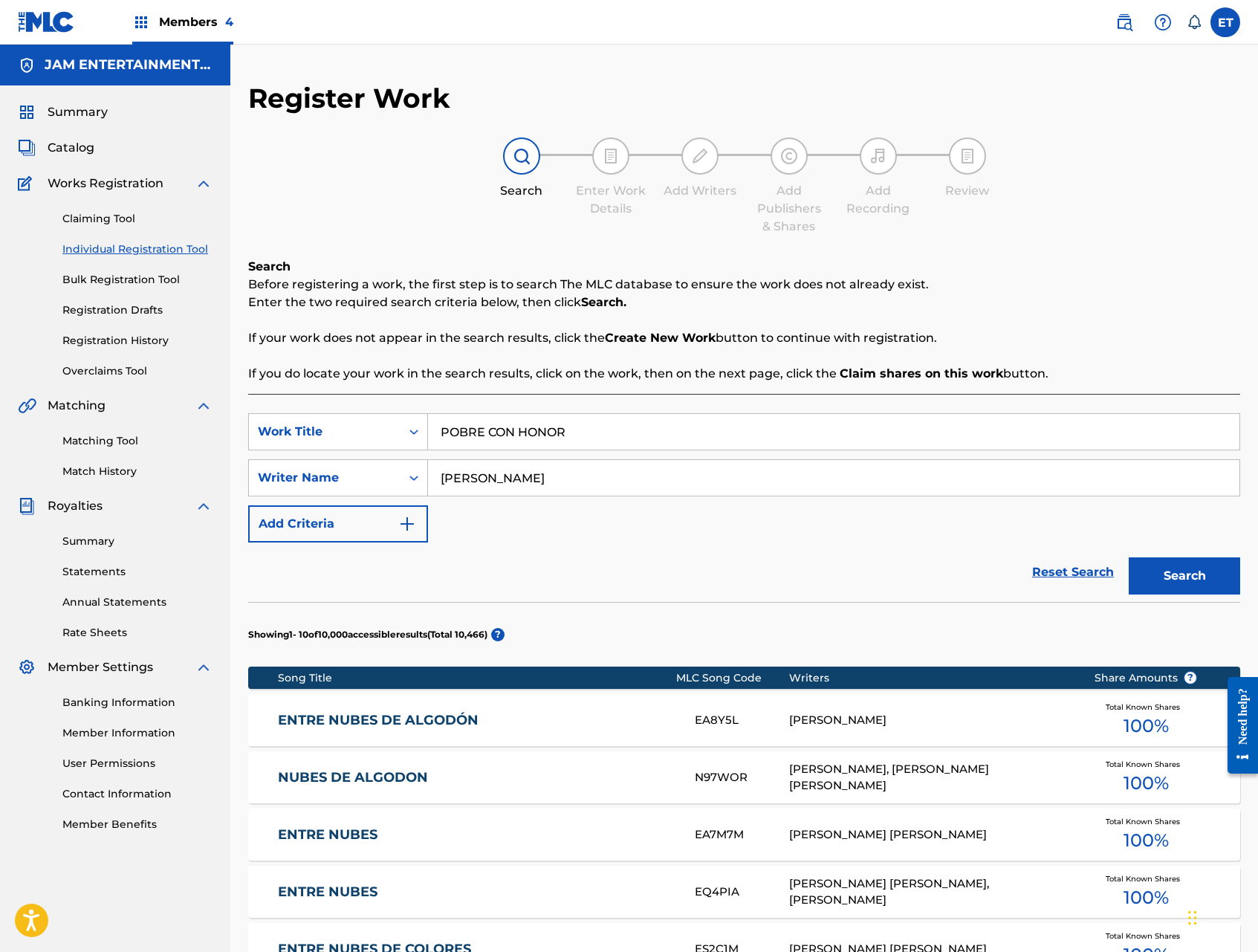
click at [1129, 558] on button "Search" at bounding box center [1185, 576] width 111 height 37
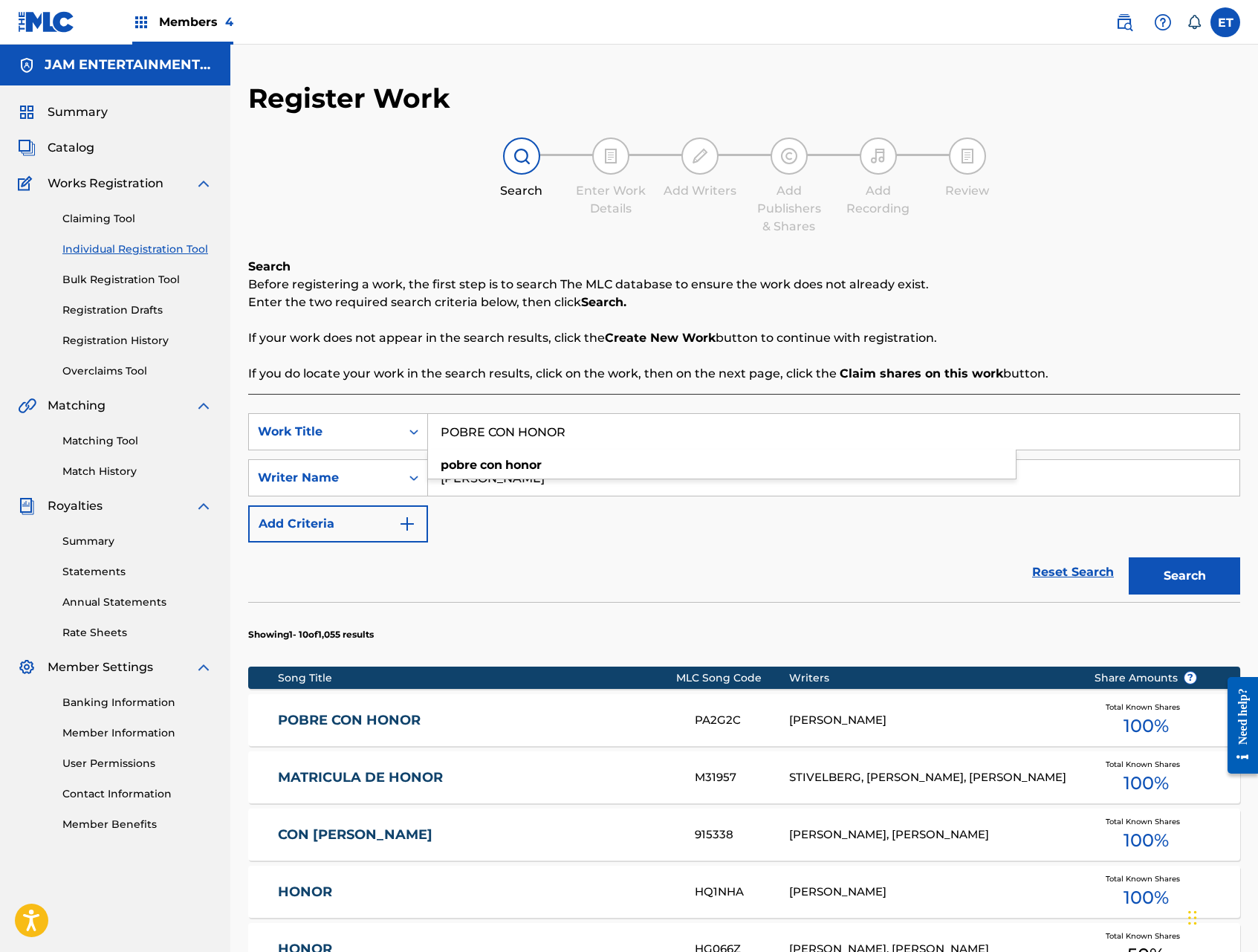
click at [355, 726] on link "POBRE CON HONOR" at bounding box center [476, 720] width 396 height 17
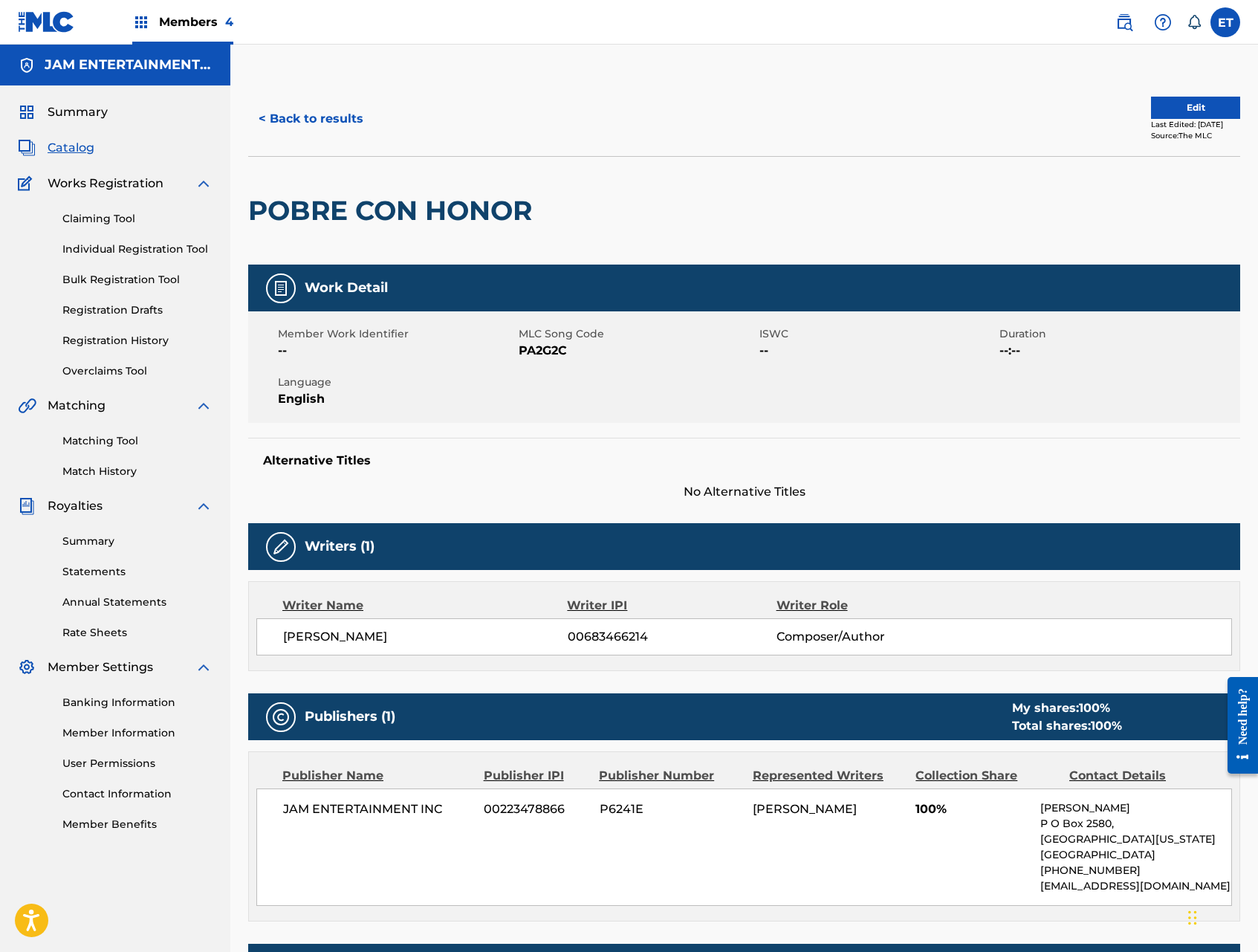
click at [85, 435] on link "Matching Tool" at bounding box center [137, 441] width 150 height 15
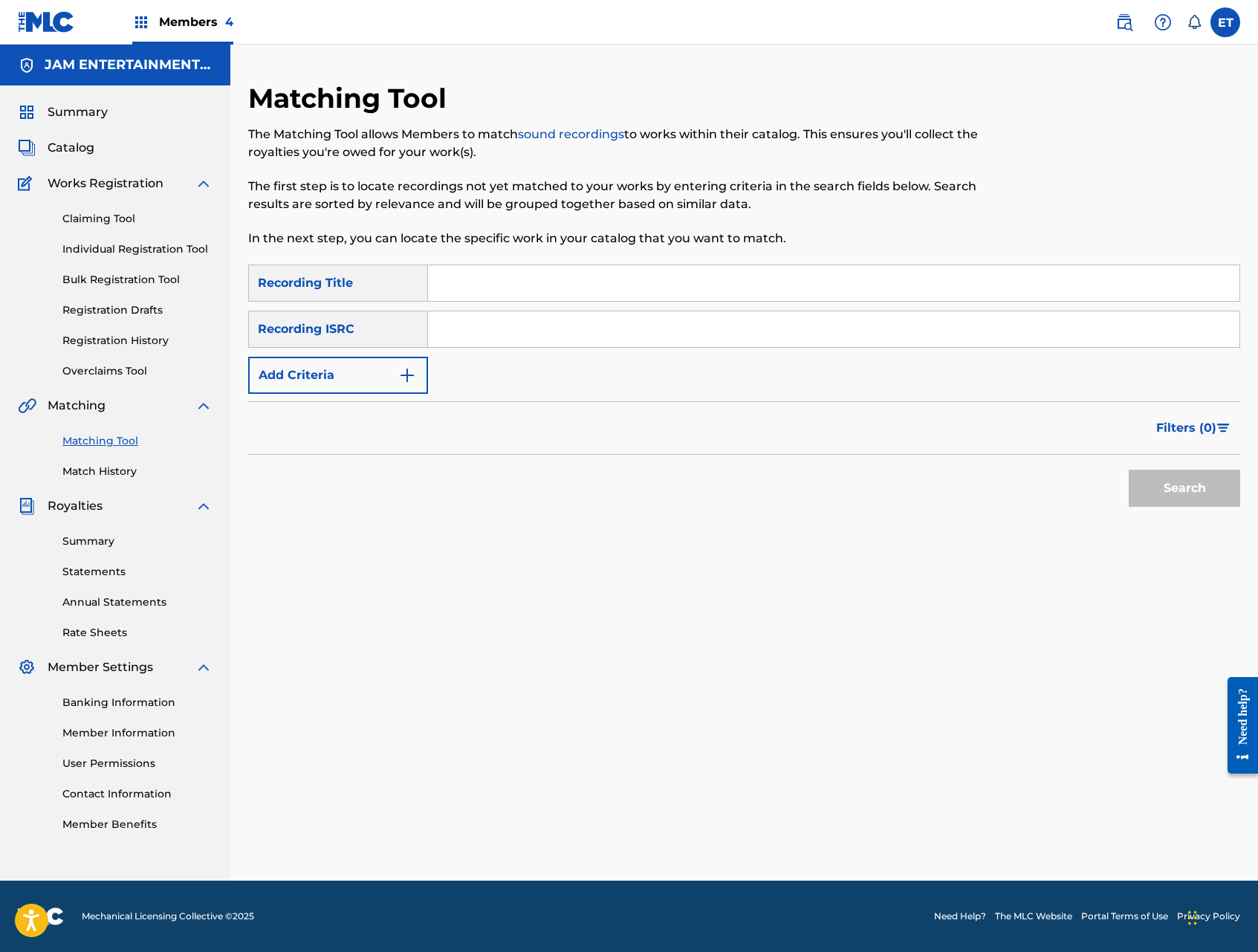
click at [519, 297] on input "Search Form" at bounding box center [834, 282] width 811 height 36
paste input "POBRE CON HONOR"
type input "POBRE CON HONOR"
click at [1129, 470] on button "Search" at bounding box center [1185, 488] width 111 height 37
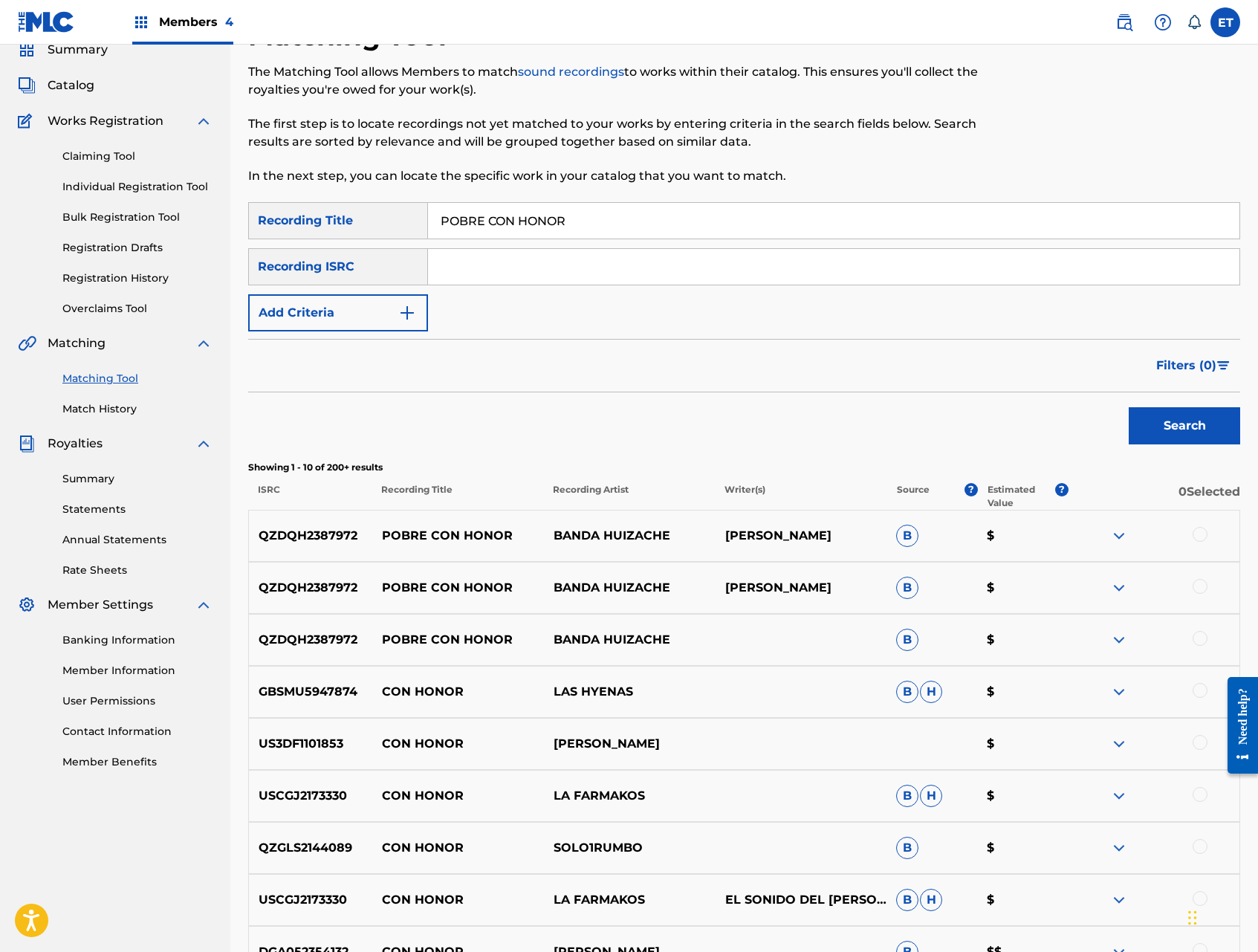
scroll to position [63, 0]
click at [1199, 533] on div at bounding box center [1200, 533] width 15 height 14
drag, startPoint x: 1200, startPoint y: 582, endPoint x: 1199, endPoint y: 595, distance: 13.0
click at [1200, 582] on div at bounding box center [1200, 585] width 15 height 14
click at [1201, 640] on div at bounding box center [1200, 637] width 15 height 14
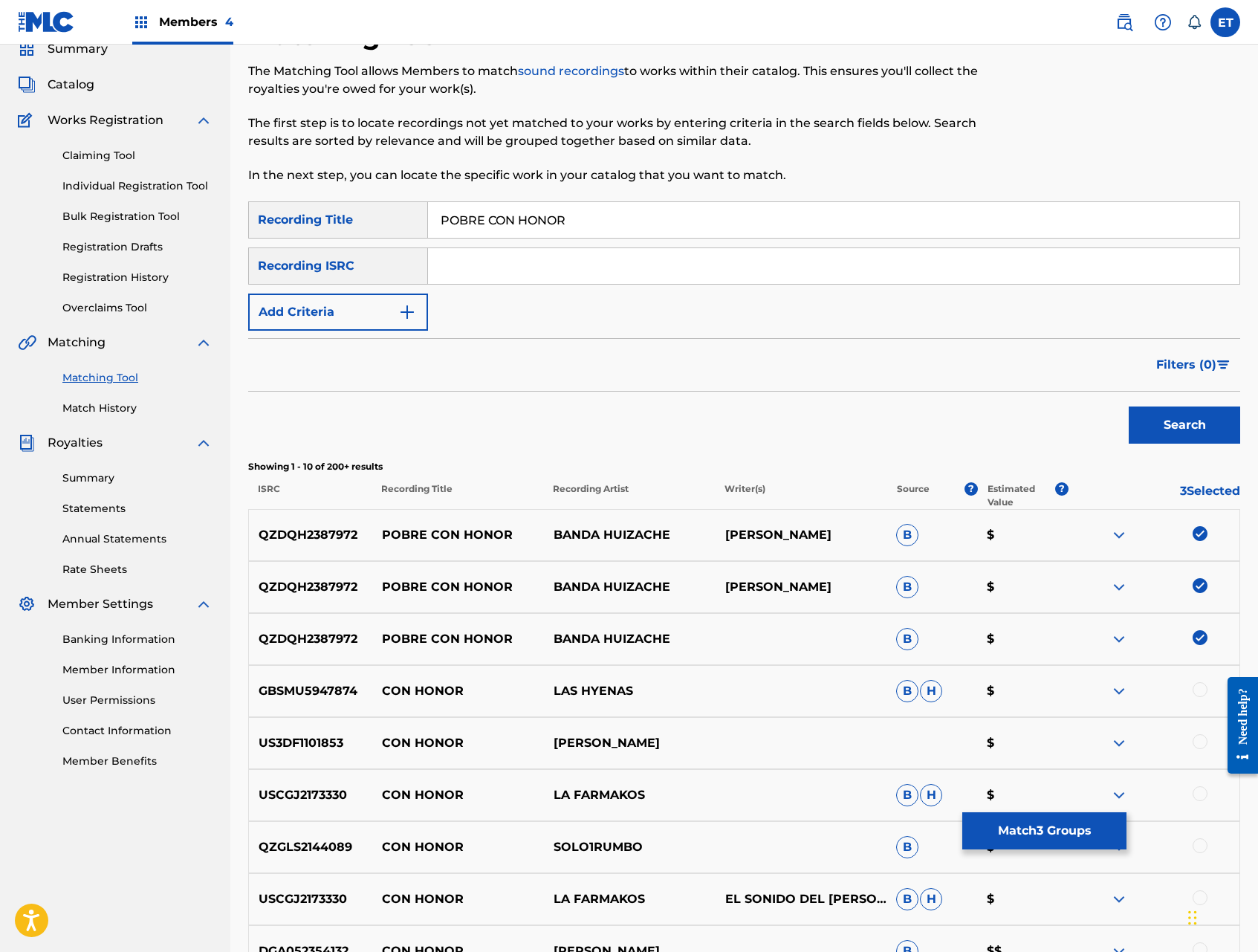
click at [1034, 833] on button "Match 3 Groups" at bounding box center [1044, 830] width 164 height 37
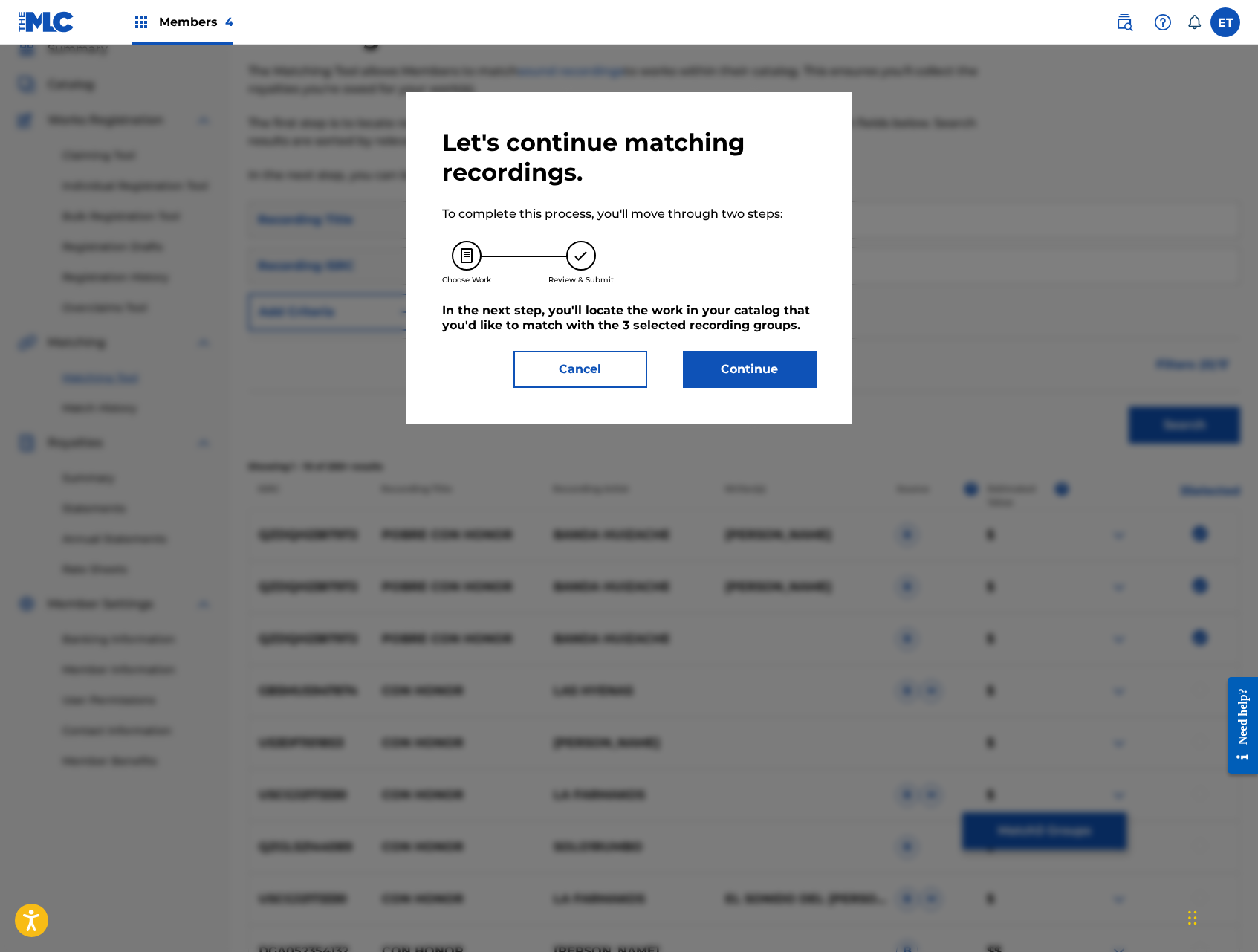
click at [753, 367] on button "Continue" at bounding box center [749, 369] width 133 height 37
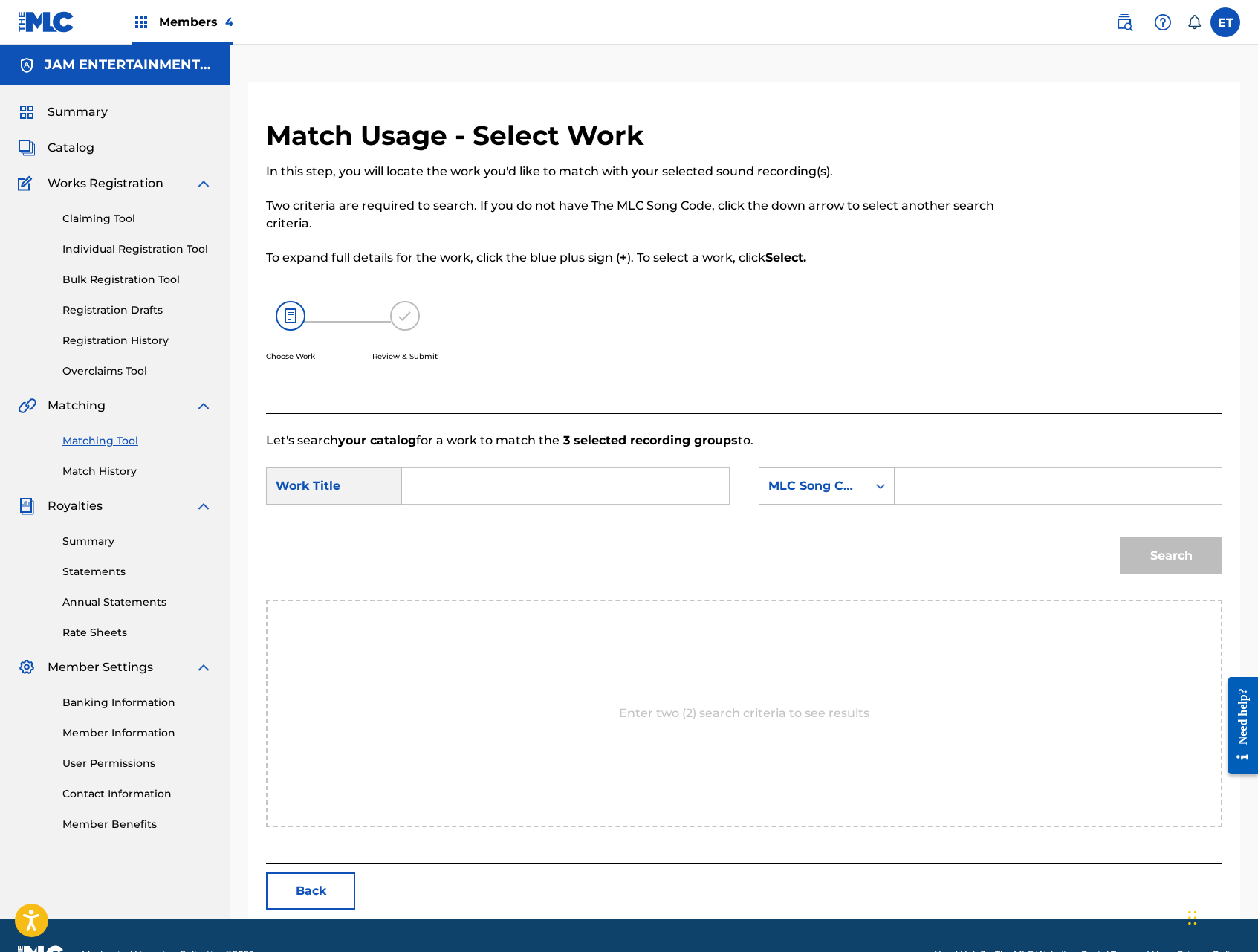
click at [529, 474] on input "Search Form" at bounding box center [566, 485] width 302 height 36
paste input "POBRE CON HONOR"
type input "POBRE CON HONOR"
click at [817, 487] on div "MLC Song Code" at bounding box center [813, 486] width 90 height 17
drag, startPoint x: 834, startPoint y: 528, endPoint x: 886, endPoint y: 505, distance: 56.9
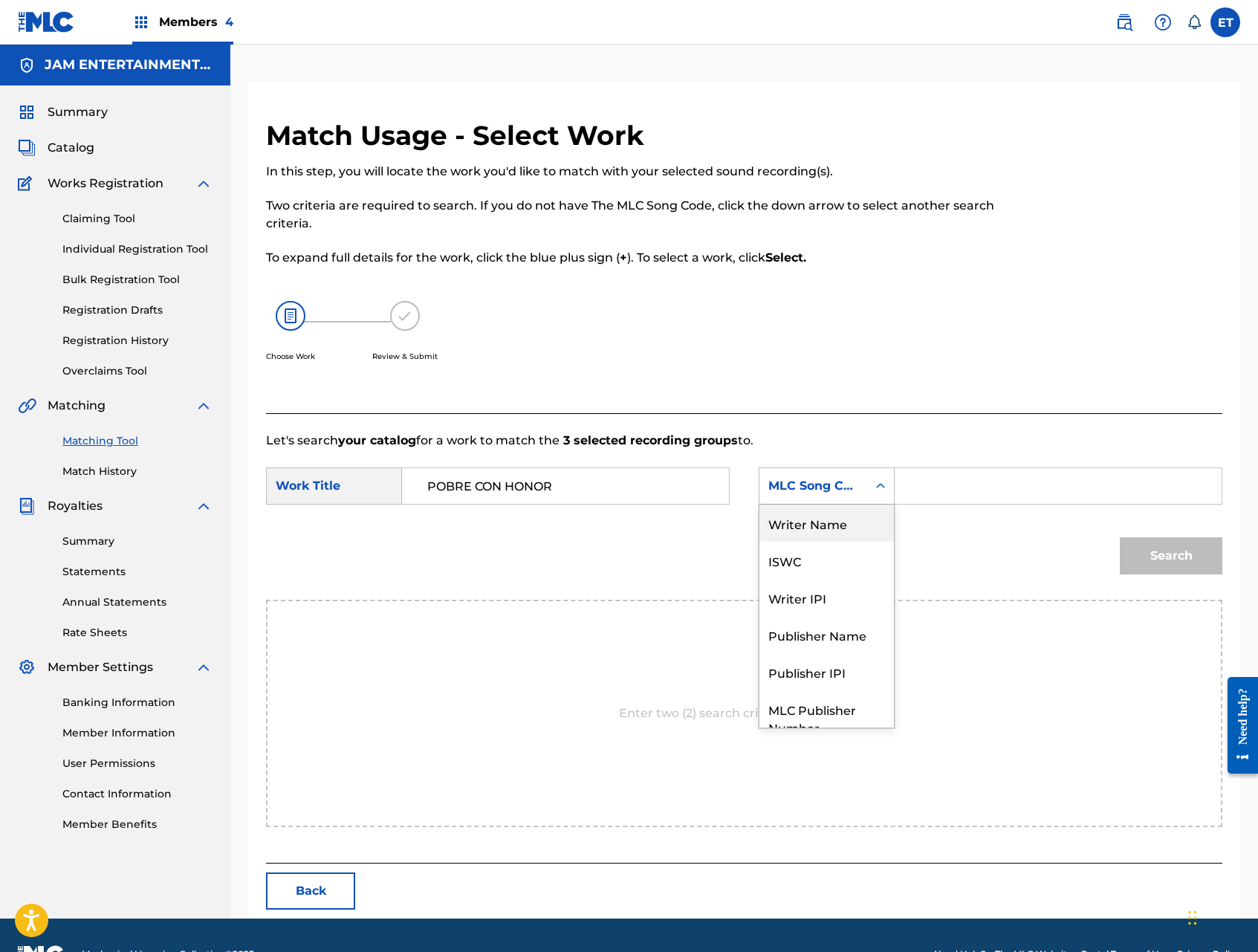
click at [834, 528] on div "Writer Name" at bounding box center [827, 523] width 134 height 37
click at [929, 490] on input "Search Form" at bounding box center [1059, 485] width 302 height 36
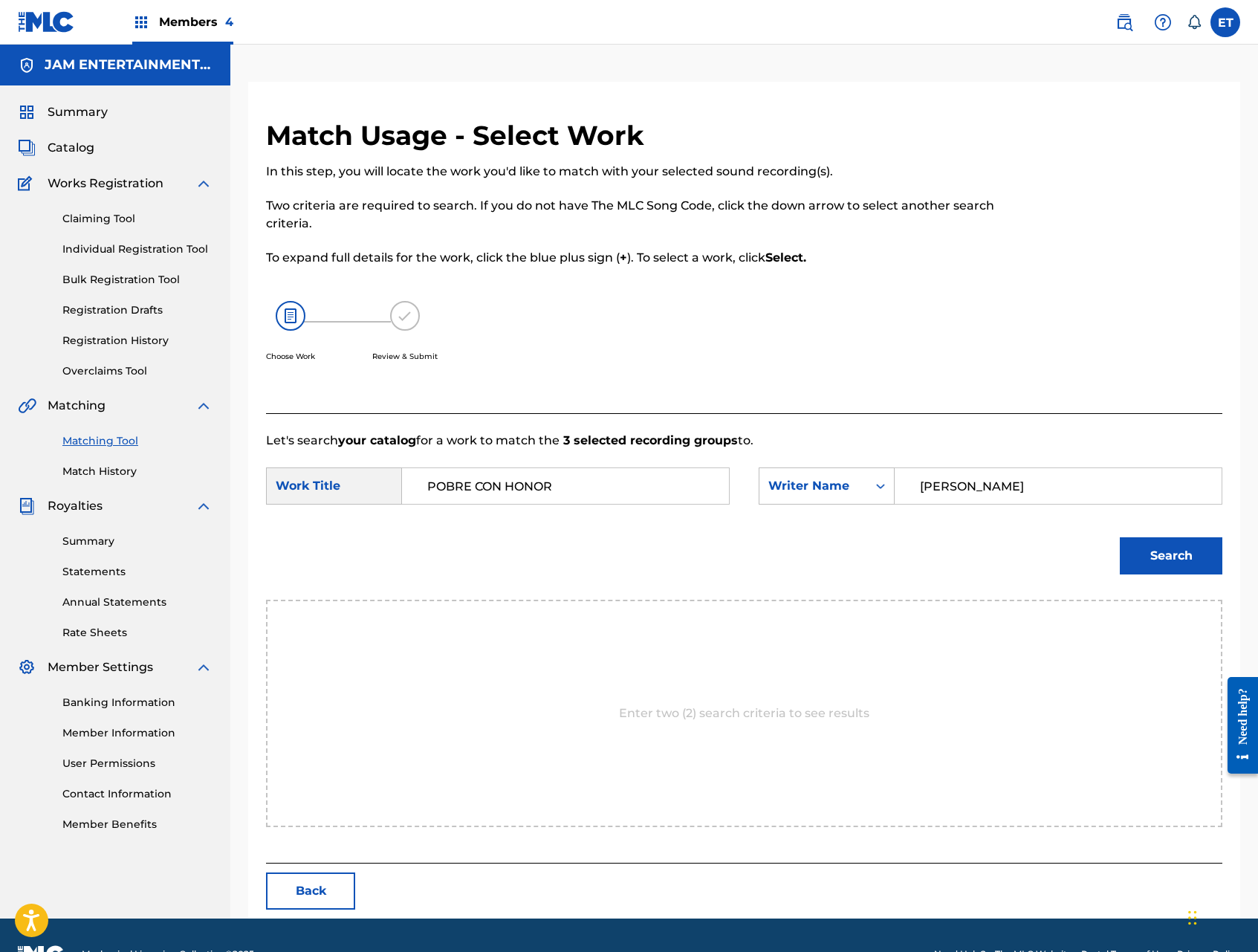
type input "[PERSON_NAME]"
click at [1120, 537] on button "Search" at bounding box center [1171, 556] width 102 height 37
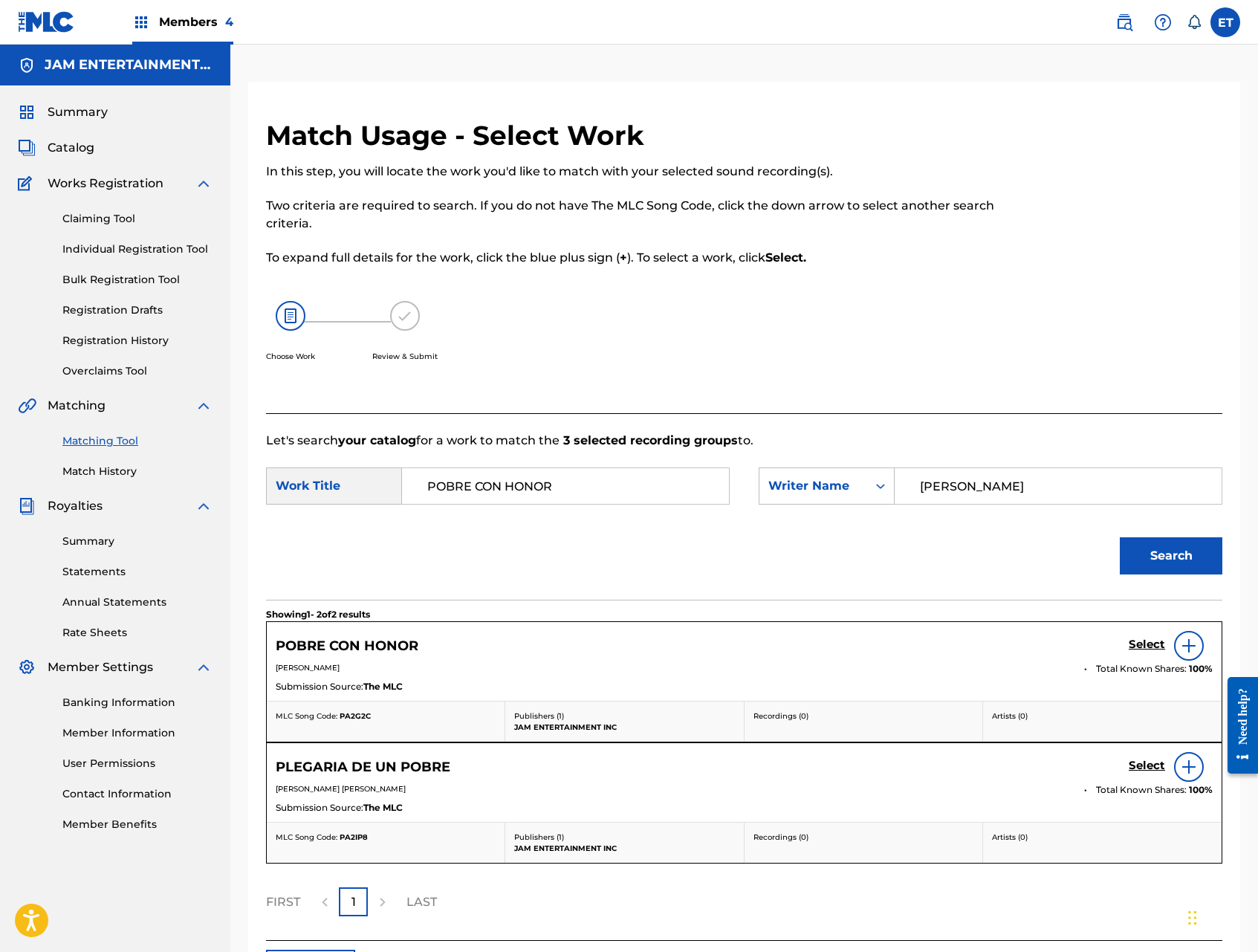
click at [1137, 647] on h5 "Select" at bounding box center [1148, 645] width 37 height 14
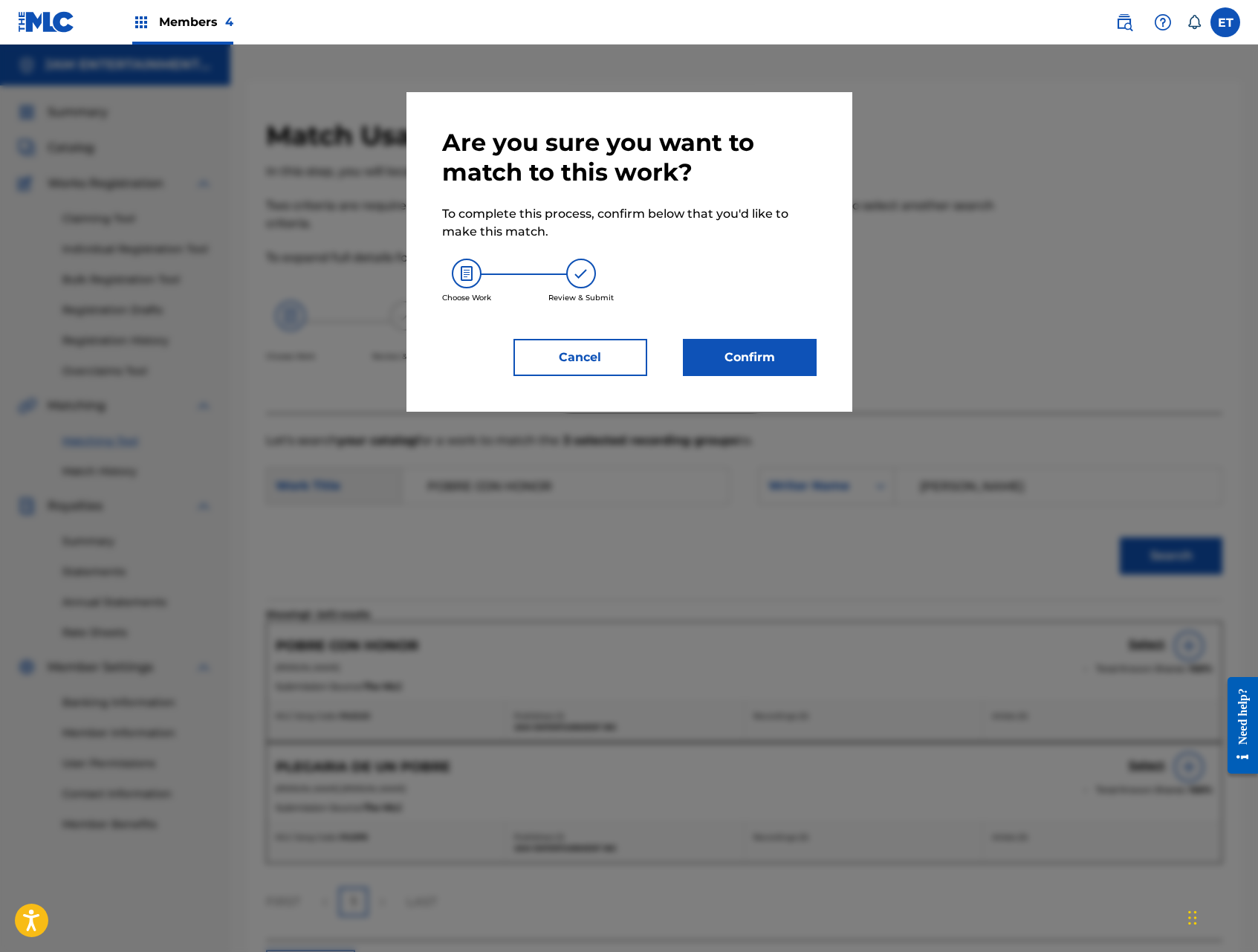
click at [734, 363] on button "Confirm" at bounding box center [749, 358] width 133 height 37
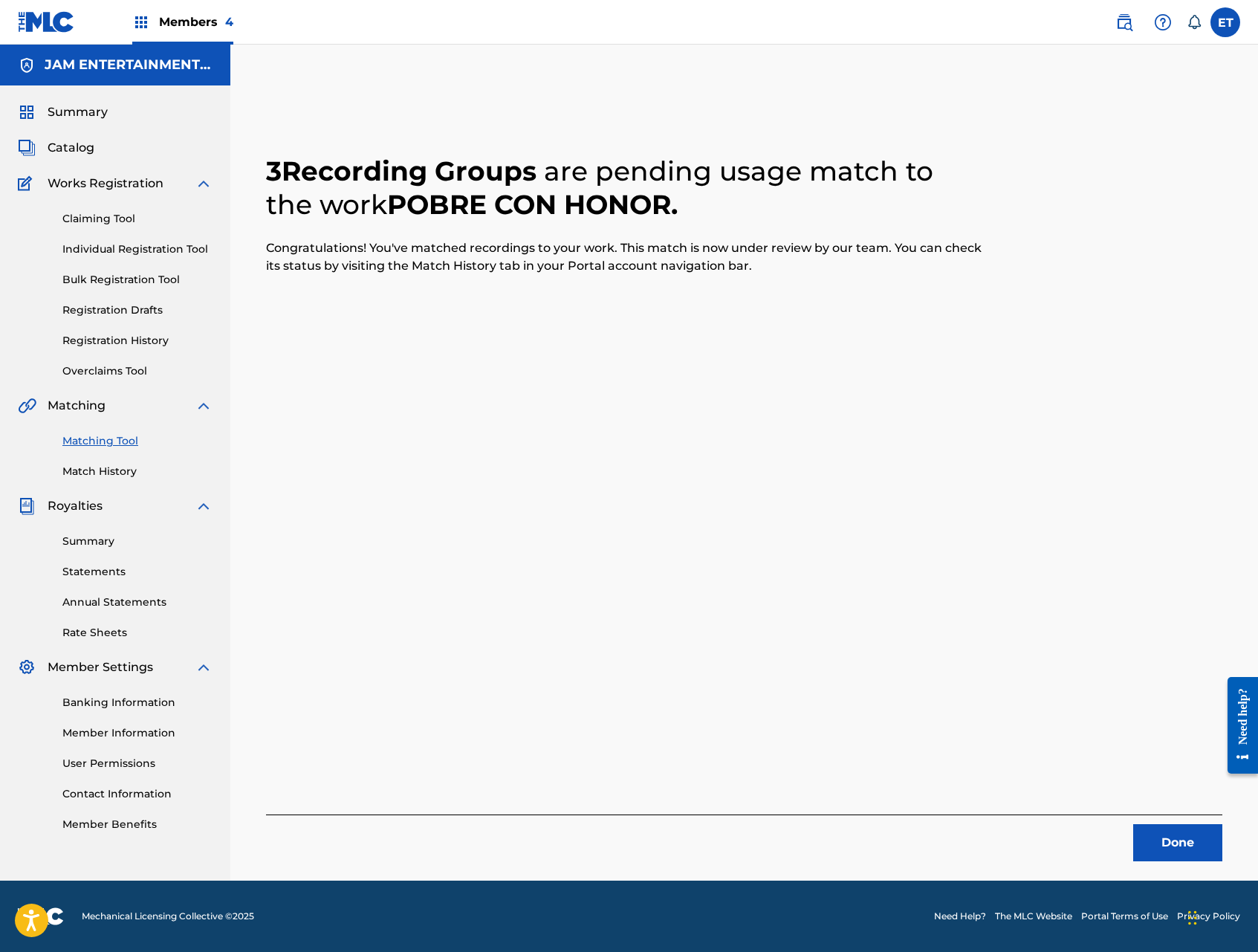
click at [137, 249] on link "Individual Registration Tool" at bounding box center [137, 249] width 150 height 15
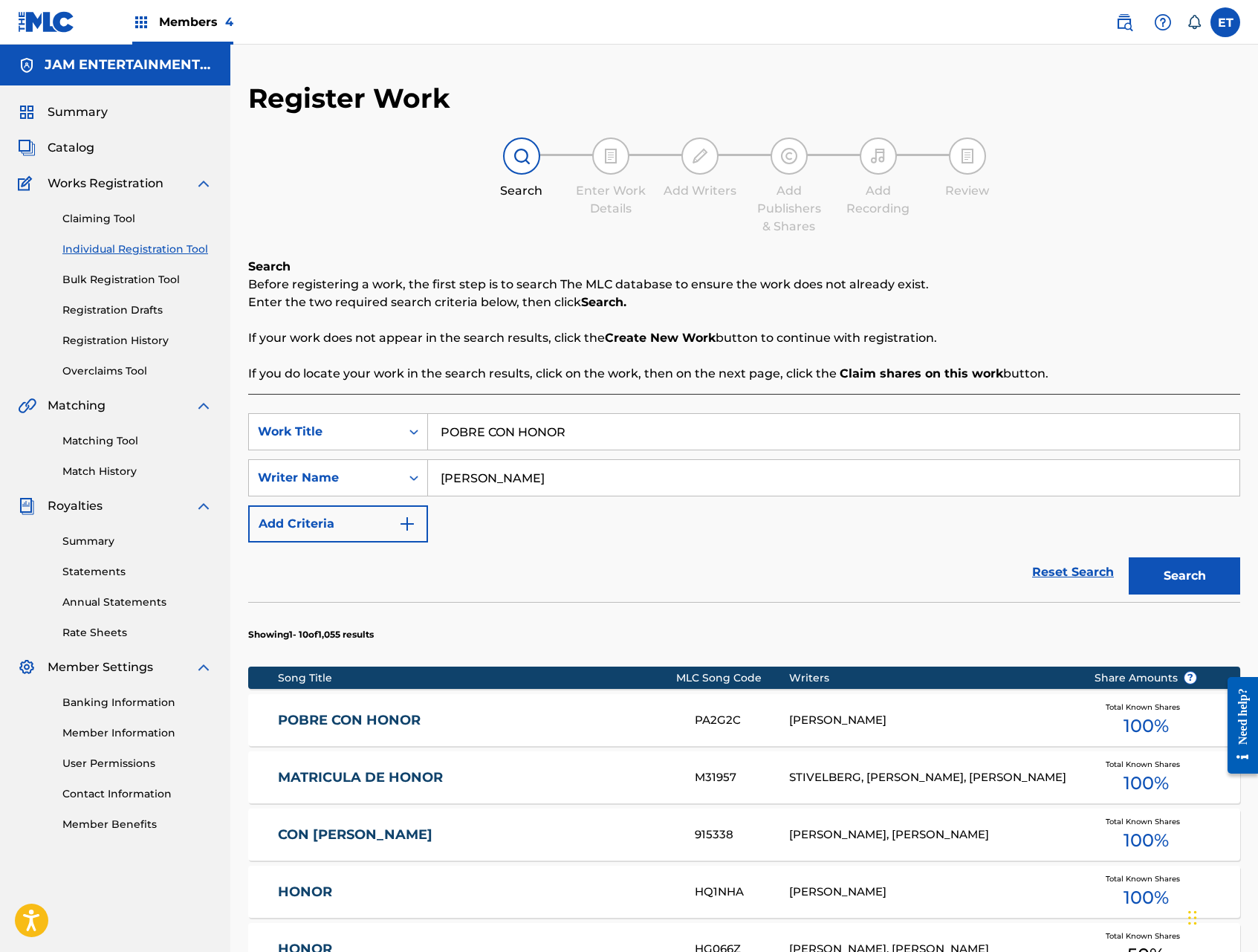
click at [541, 438] on input "POBRE CON HONOR" at bounding box center [834, 431] width 811 height 36
paste input "ENTRE POR LA VENTANA"
type input "ENTRE POR LA VENTANA"
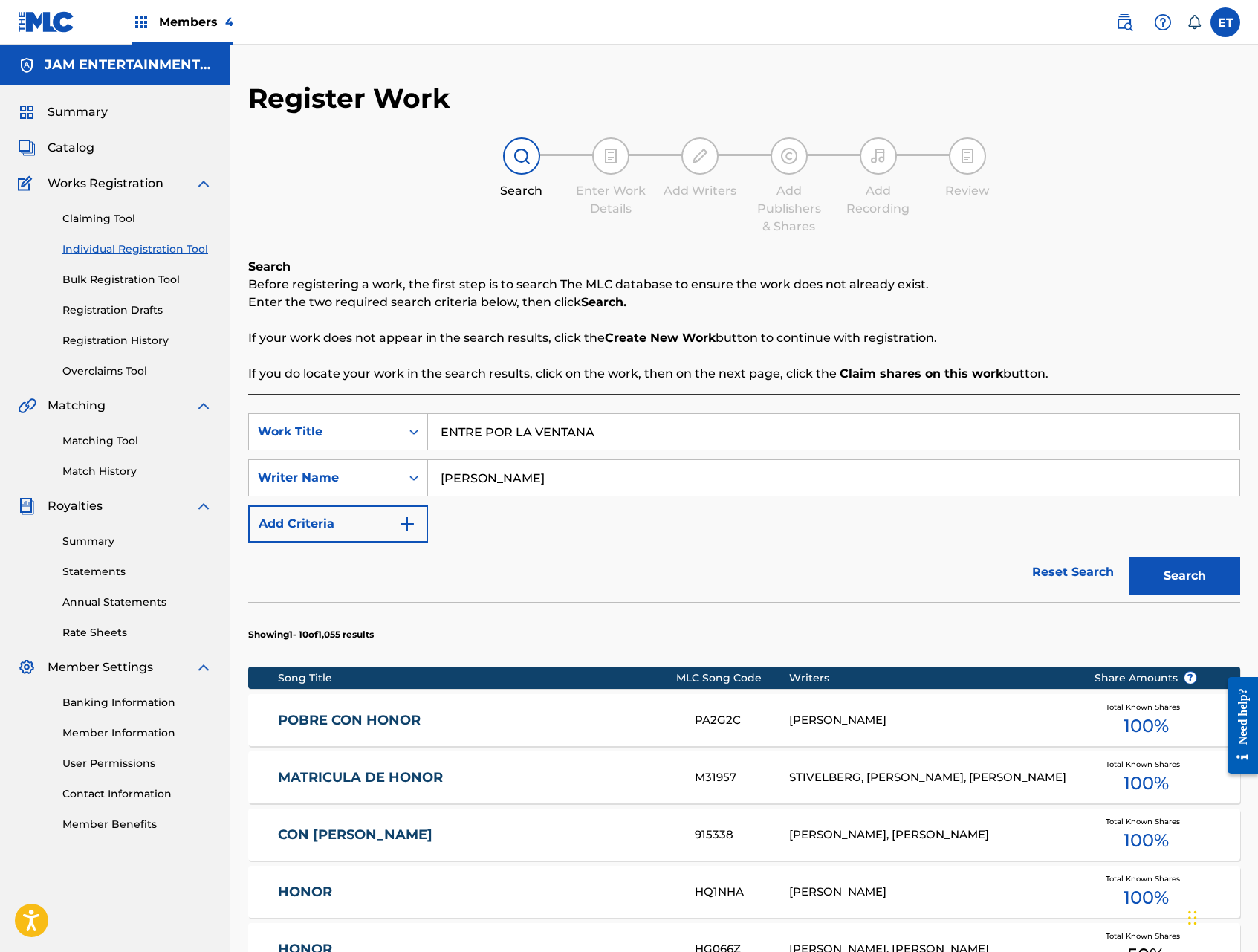
click at [1129, 558] on button "Search" at bounding box center [1185, 576] width 111 height 37
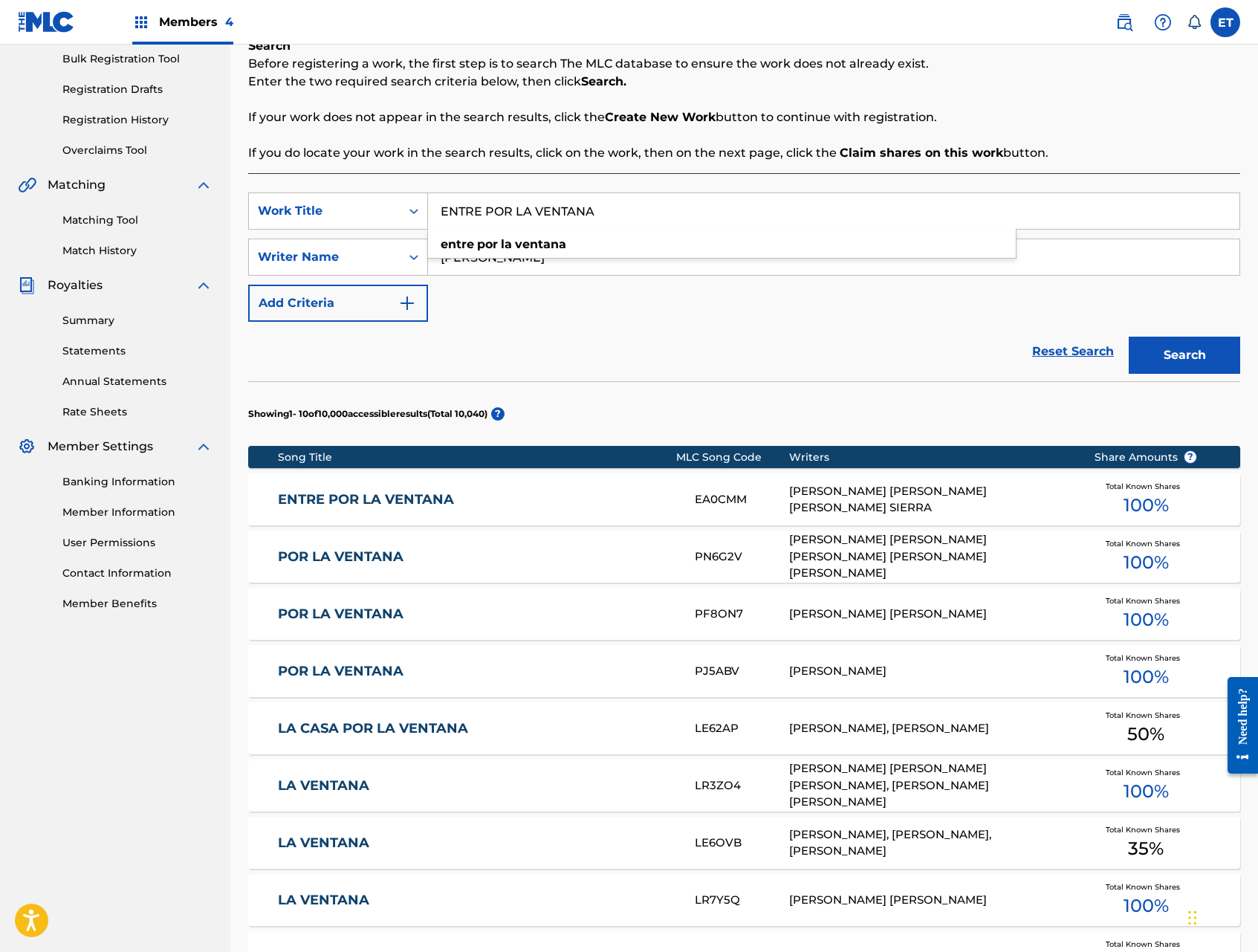
scroll to position [300, 0]
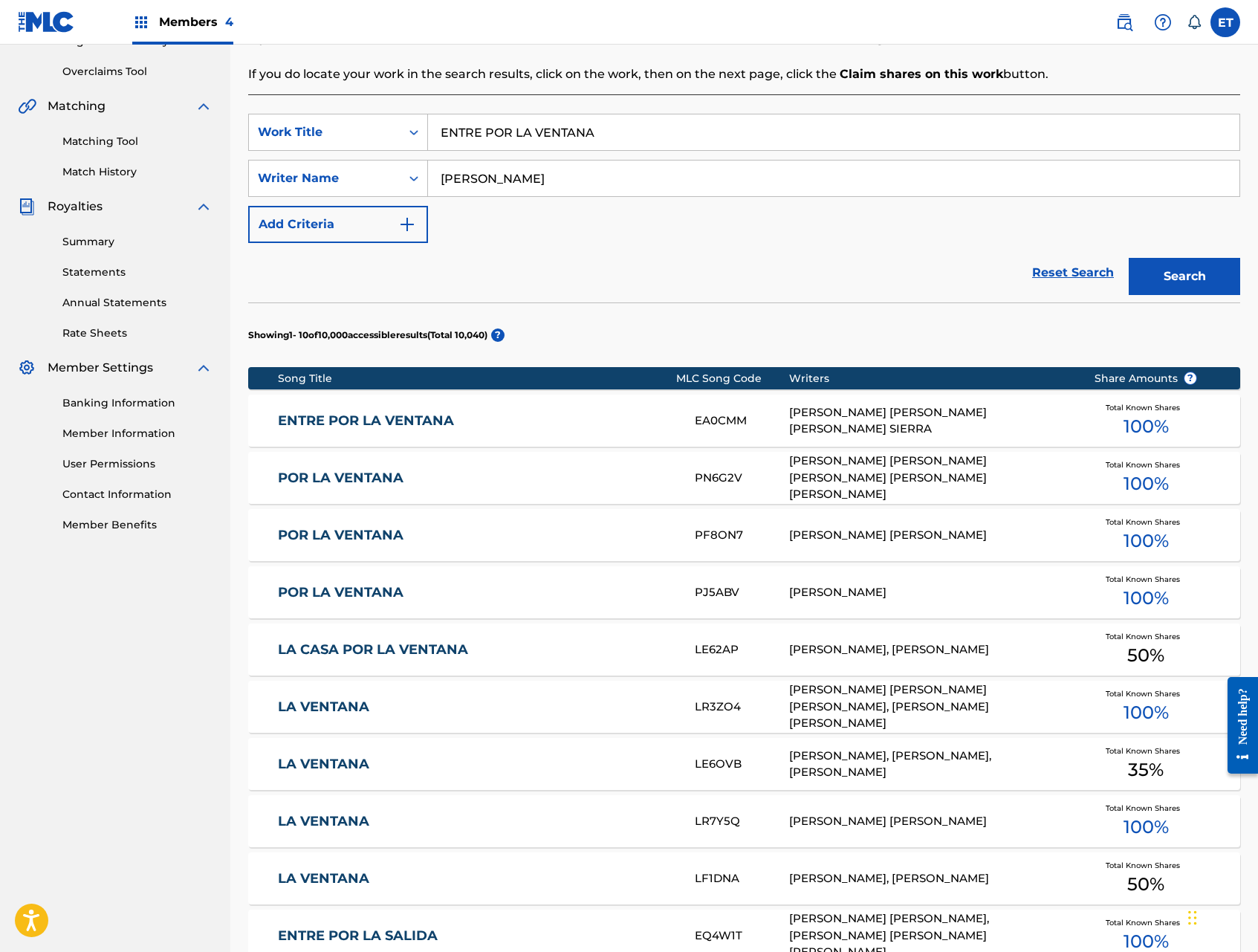
click at [391, 418] on link "ENTRE POR LA VENTANA" at bounding box center [476, 421] width 396 height 17
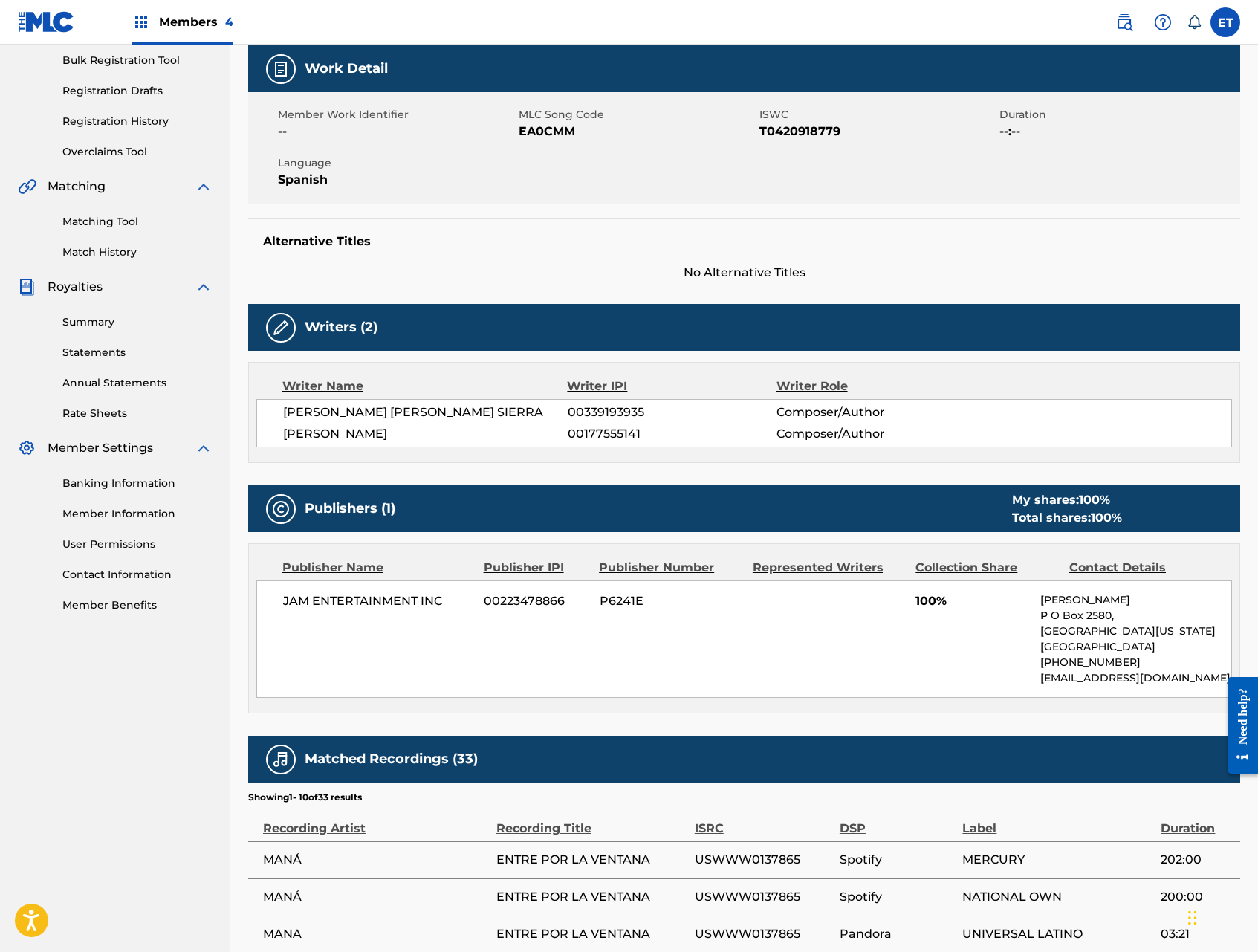
scroll to position [135, 0]
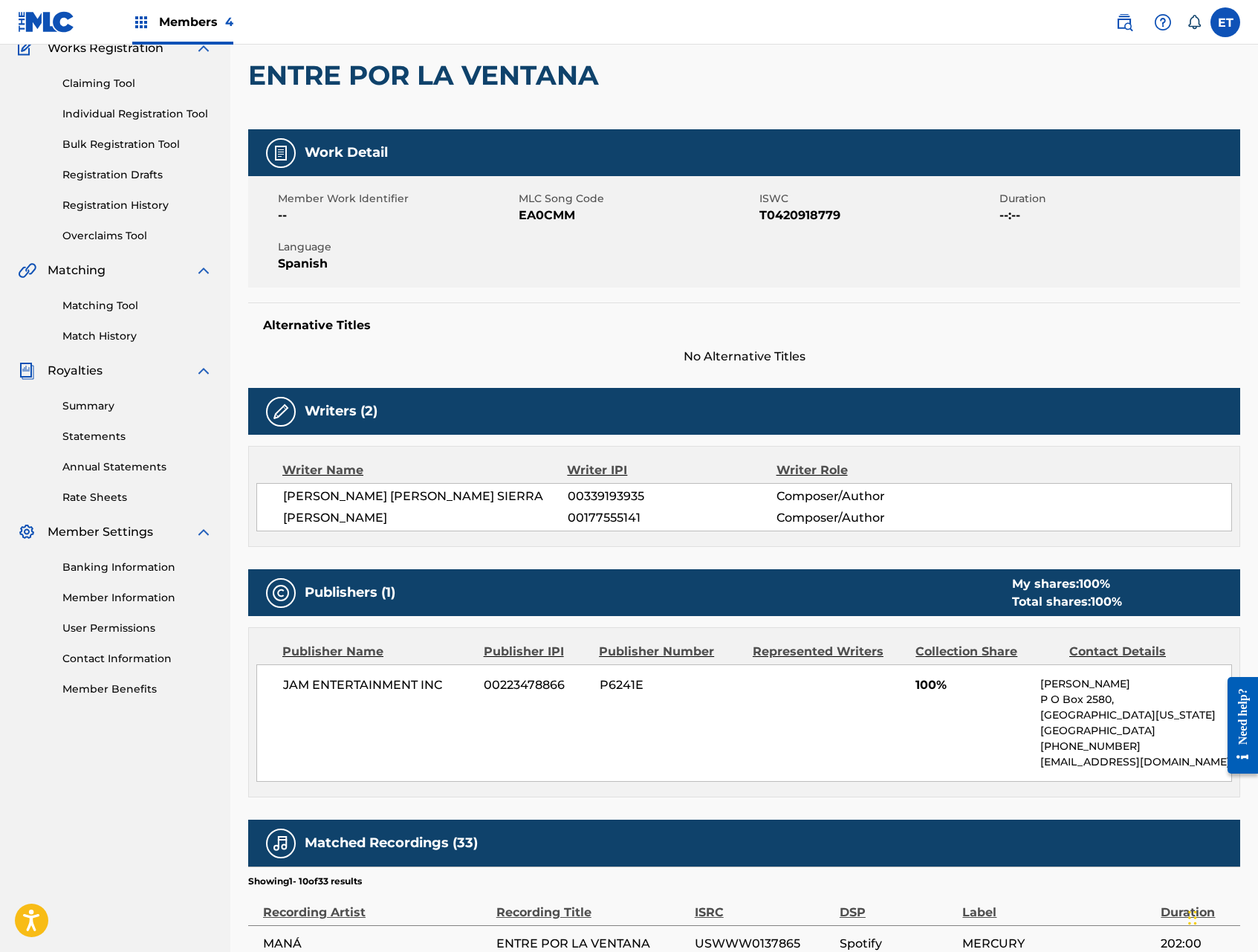
click at [75, 303] on link "Matching Tool" at bounding box center [137, 305] width 150 height 15
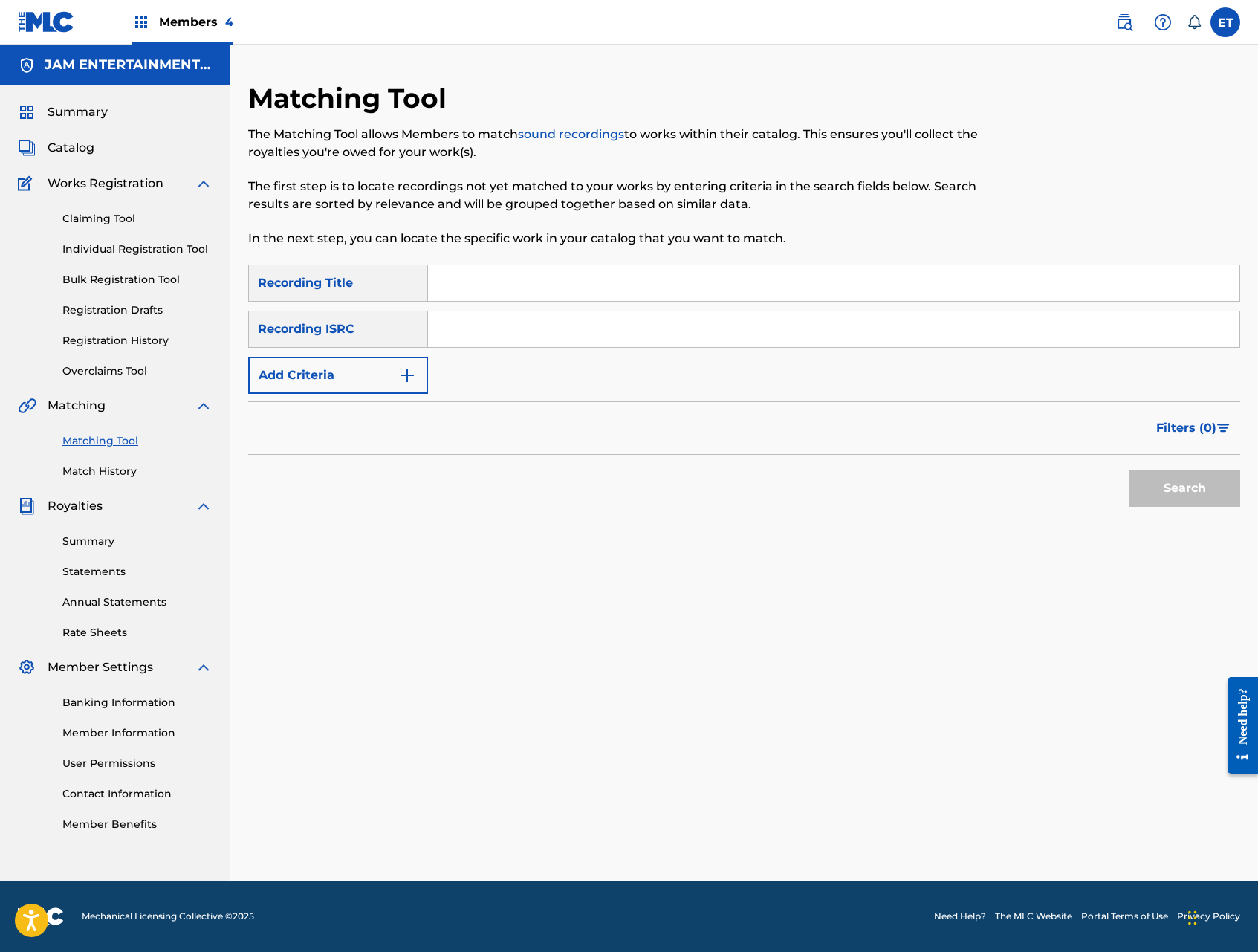
click at [494, 283] on input "Search Form" at bounding box center [834, 282] width 811 height 36
paste input "ENTRE POR LA VENTANA"
type input "ENTRE POR LA VENTANA"
click at [1129, 470] on button "Search" at bounding box center [1185, 488] width 111 height 37
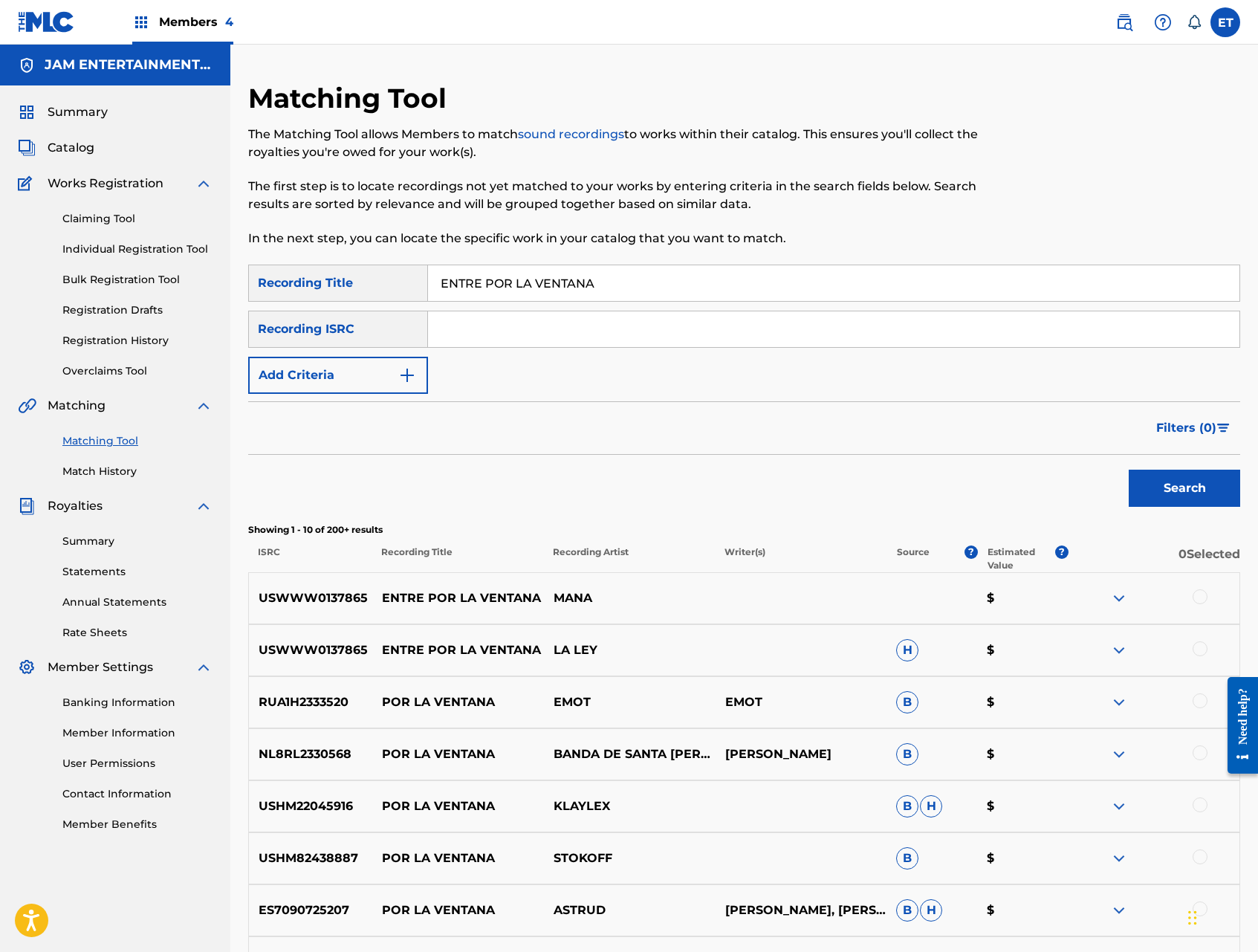
click at [1197, 649] on div at bounding box center [1200, 648] width 15 height 14
click at [1200, 598] on div at bounding box center [1200, 596] width 15 height 14
click at [1118, 596] on img at bounding box center [1119, 598] width 17 height 17
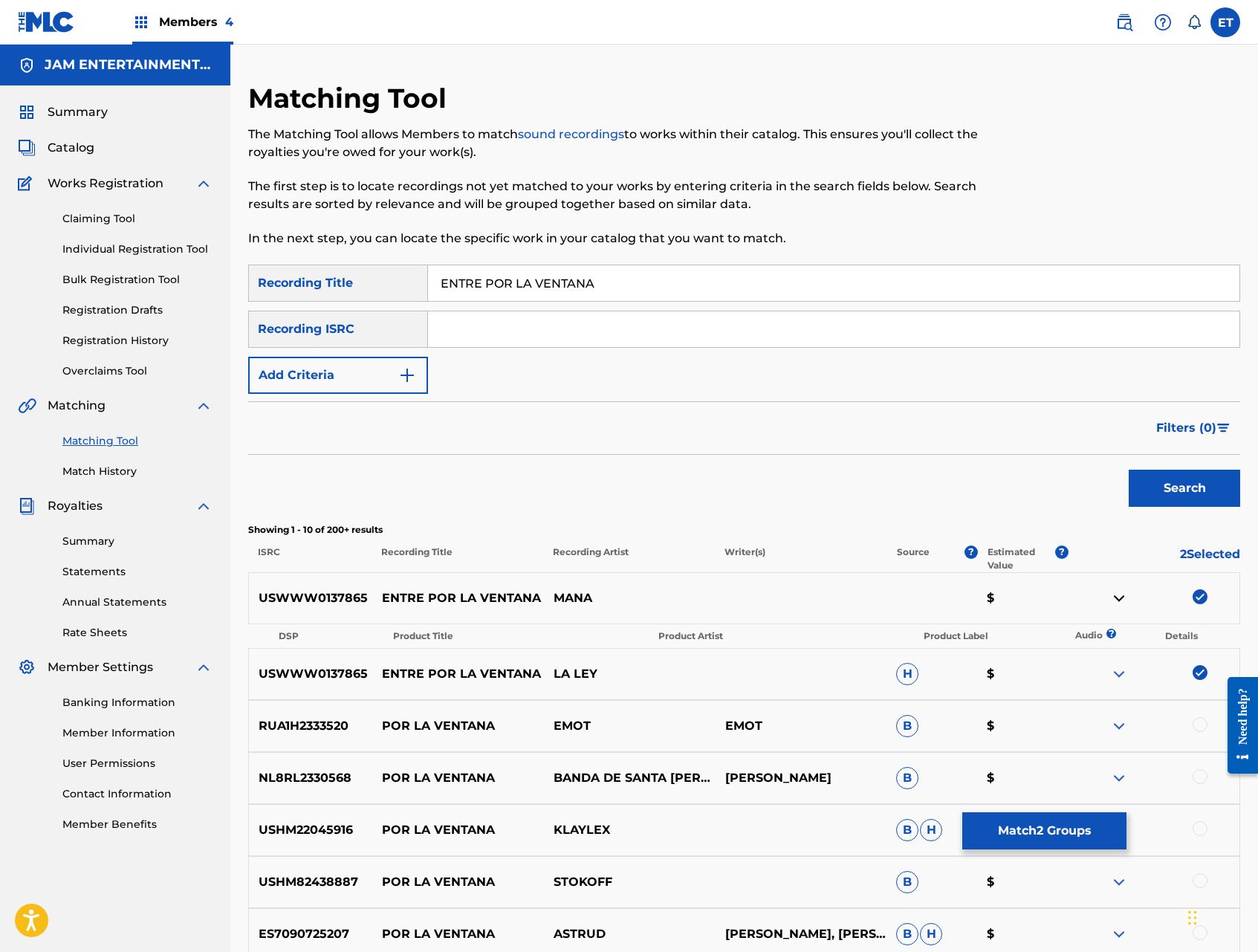
click at [1118, 596] on img at bounding box center [1119, 598] width 17 height 17
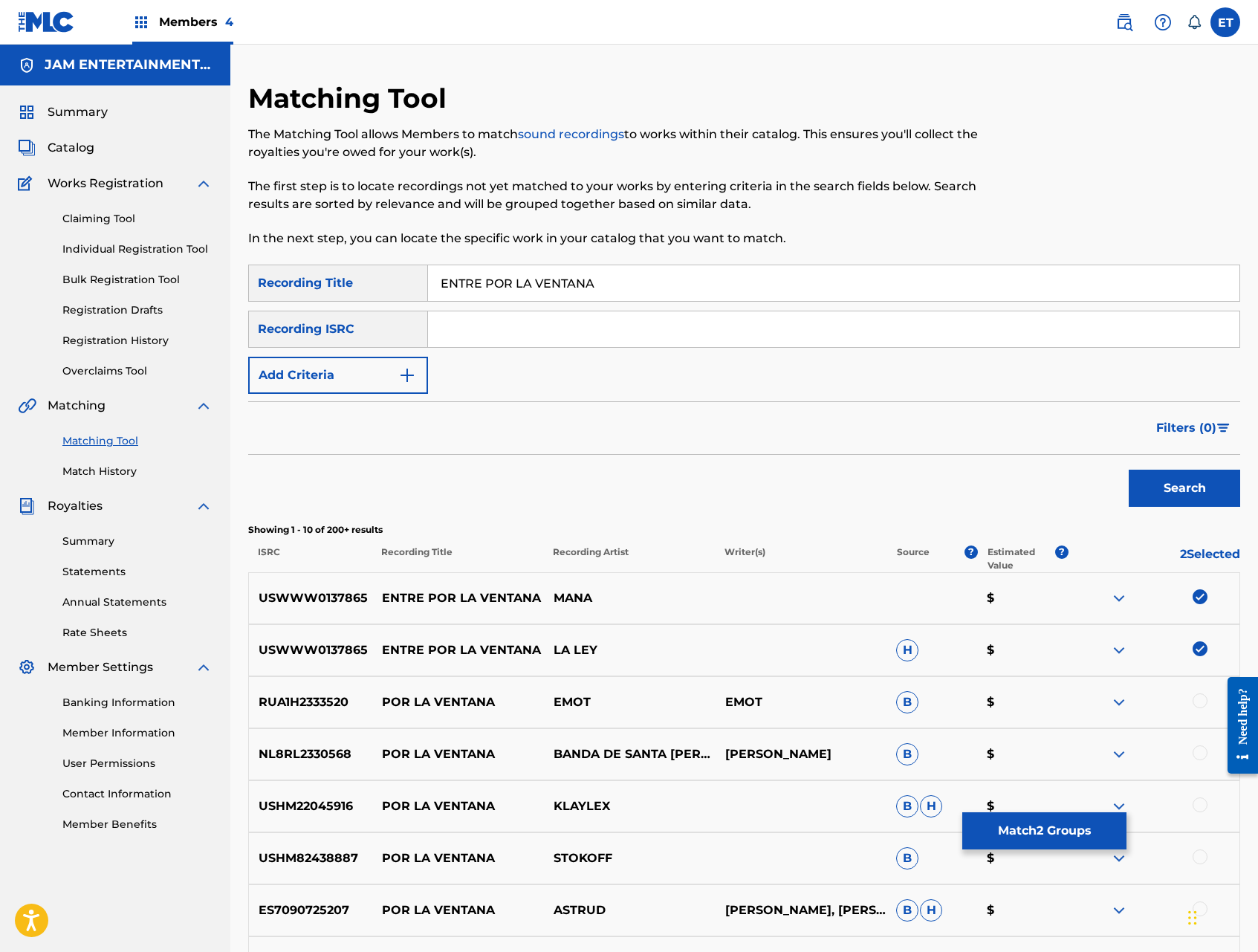
click at [1119, 648] on img at bounding box center [1119, 649] width 17 height 17
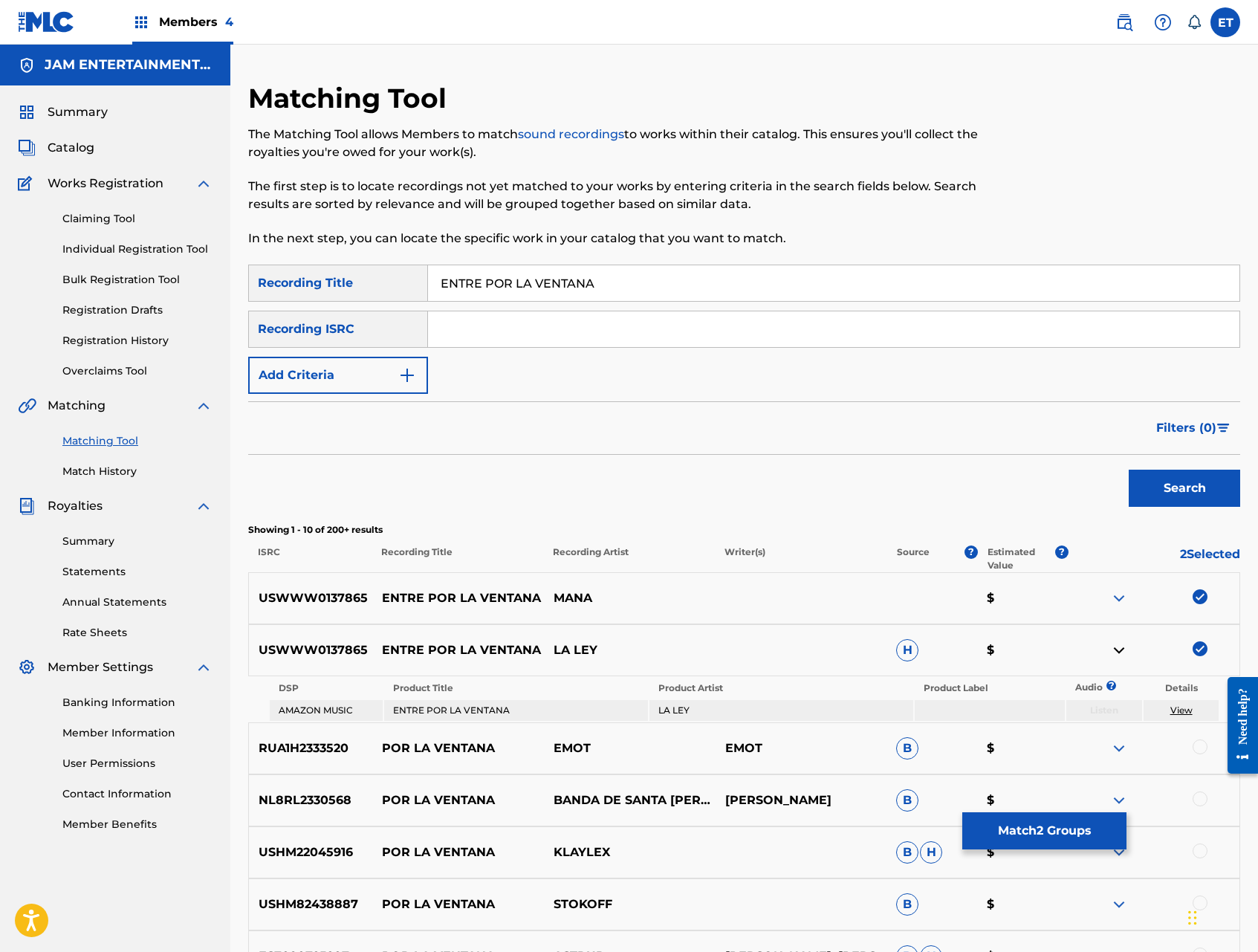
click at [1119, 648] on img at bounding box center [1119, 649] width 17 height 17
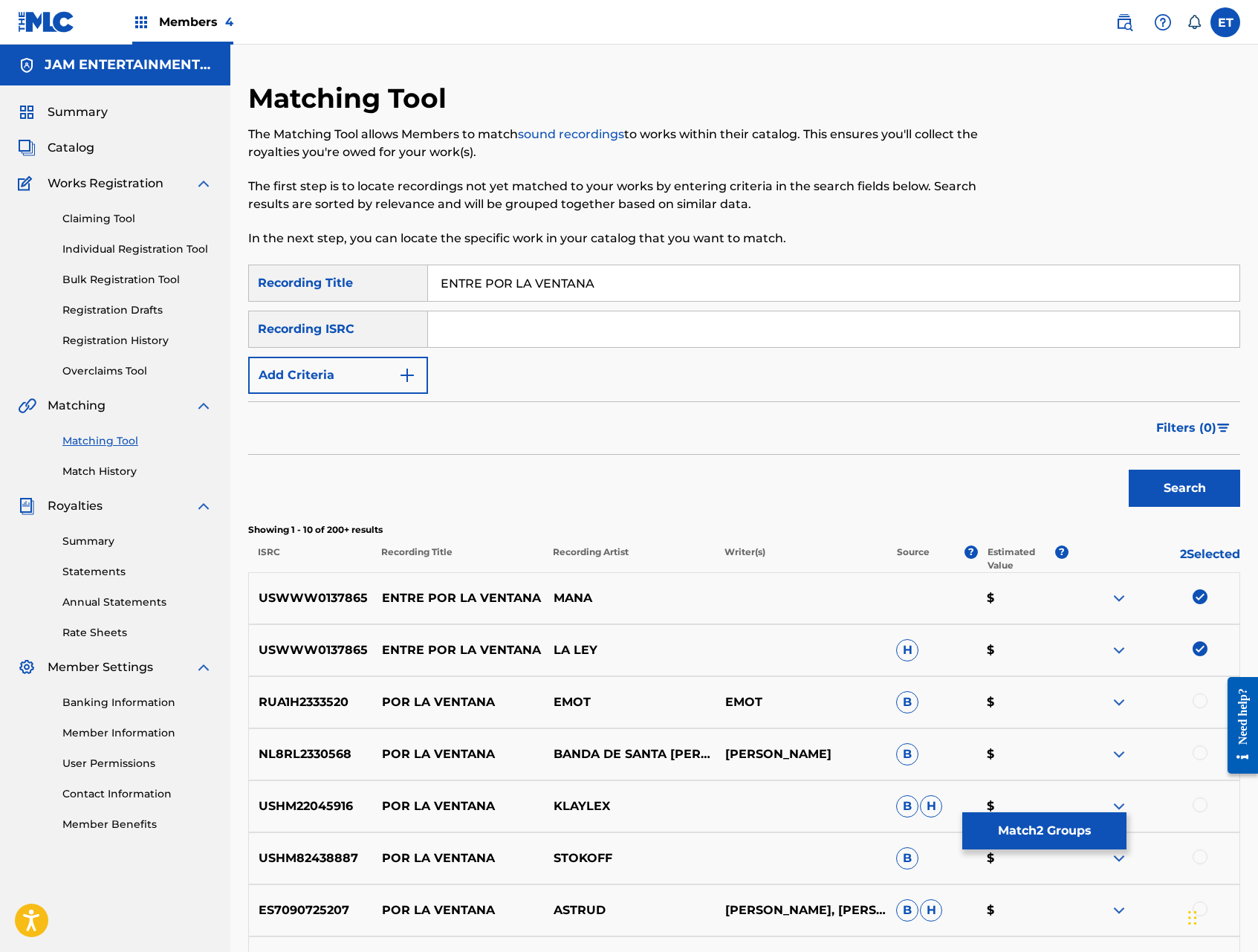
click at [1031, 835] on button "Match 2 Groups" at bounding box center [1044, 830] width 164 height 37
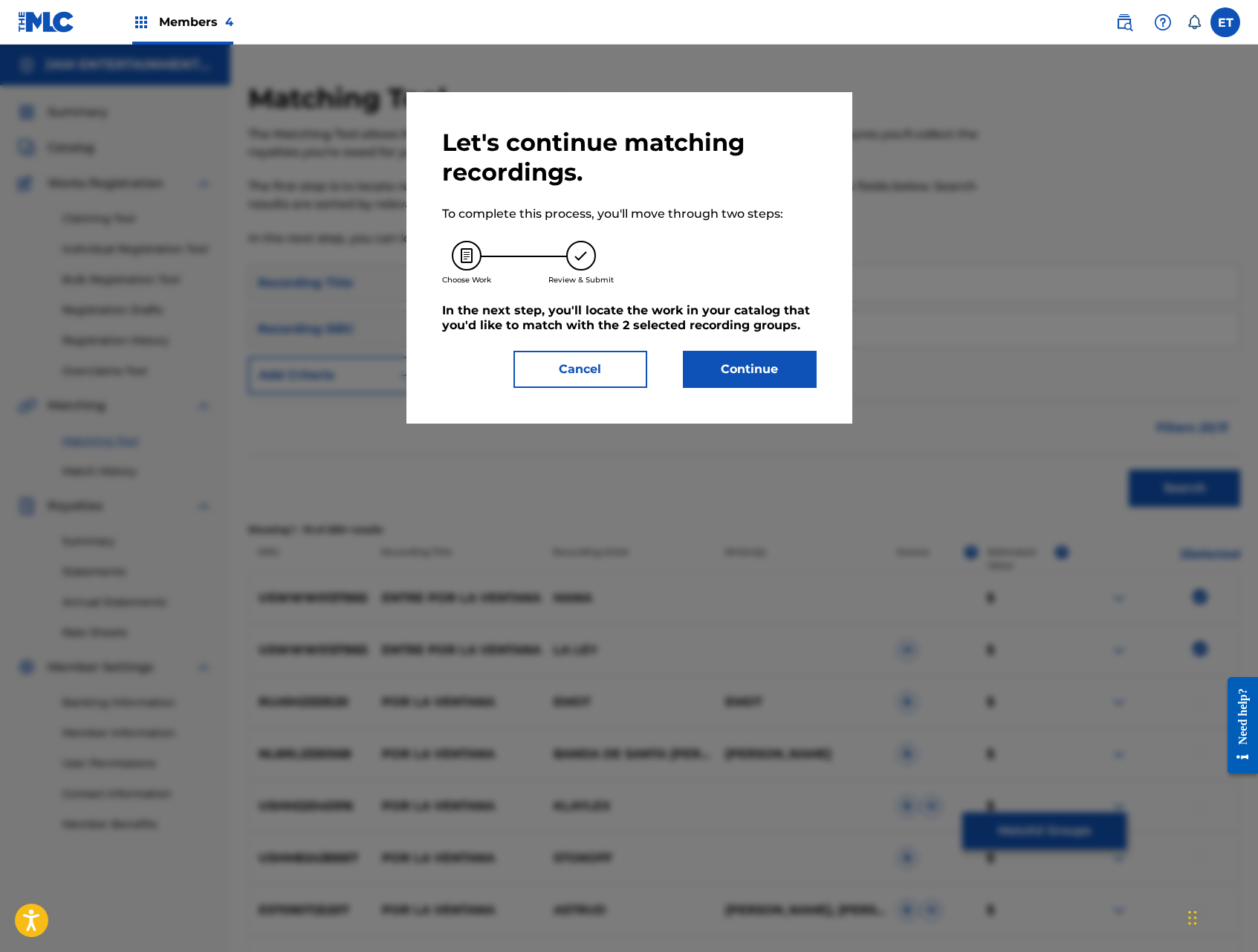
click at [747, 371] on button "Continue" at bounding box center [749, 369] width 133 height 37
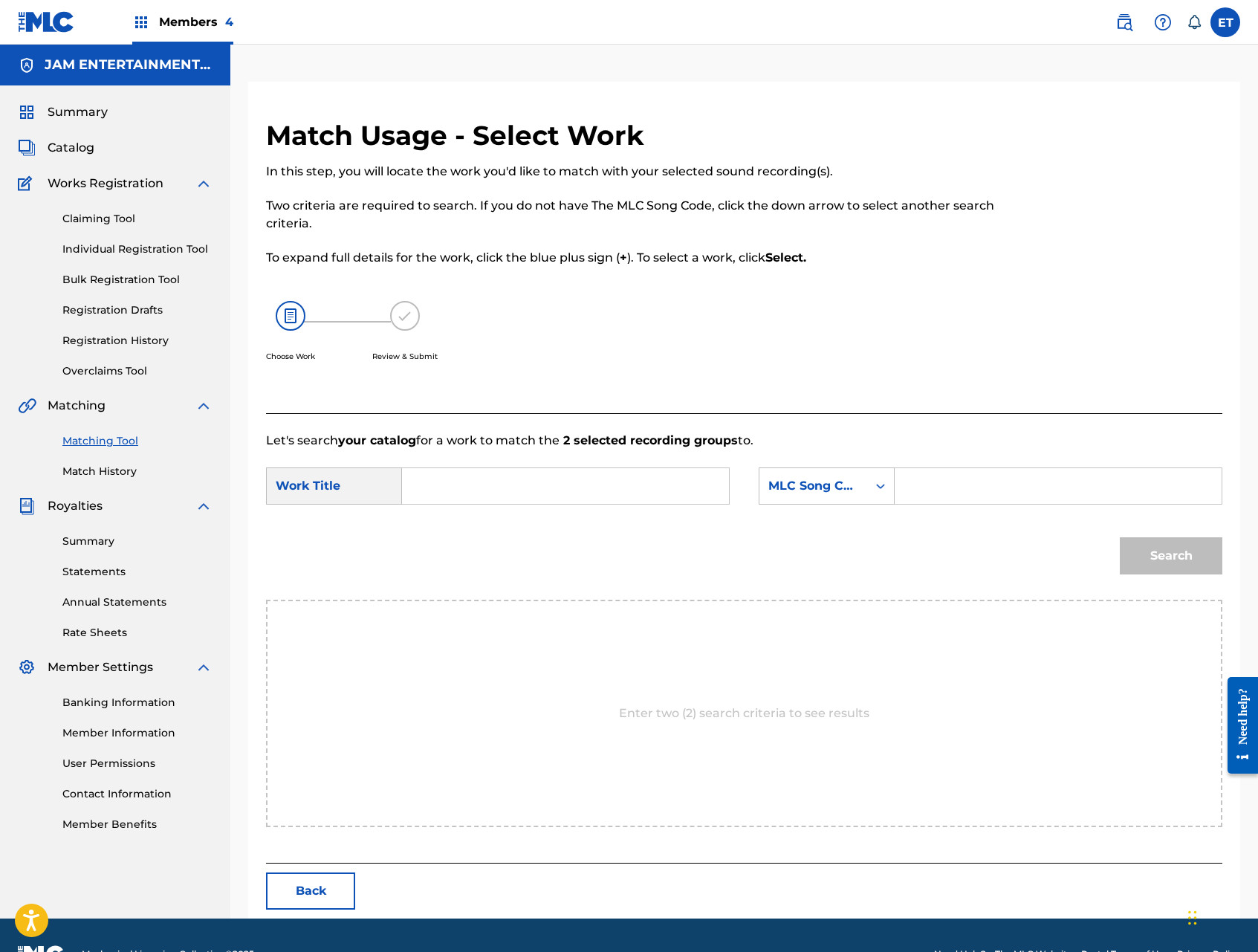
click at [424, 476] on input "Search Form" at bounding box center [566, 485] width 302 height 36
paste input "ENTRE POR LA VENTANA"
type input "ENTRE POR LA VENTANA"
click at [811, 489] on div "MLC Song Code" at bounding box center [813, 486] width 90 height 17
click at [822, 510] on div "Writer Name" at bounding box center [827, 523] width 134 height 37
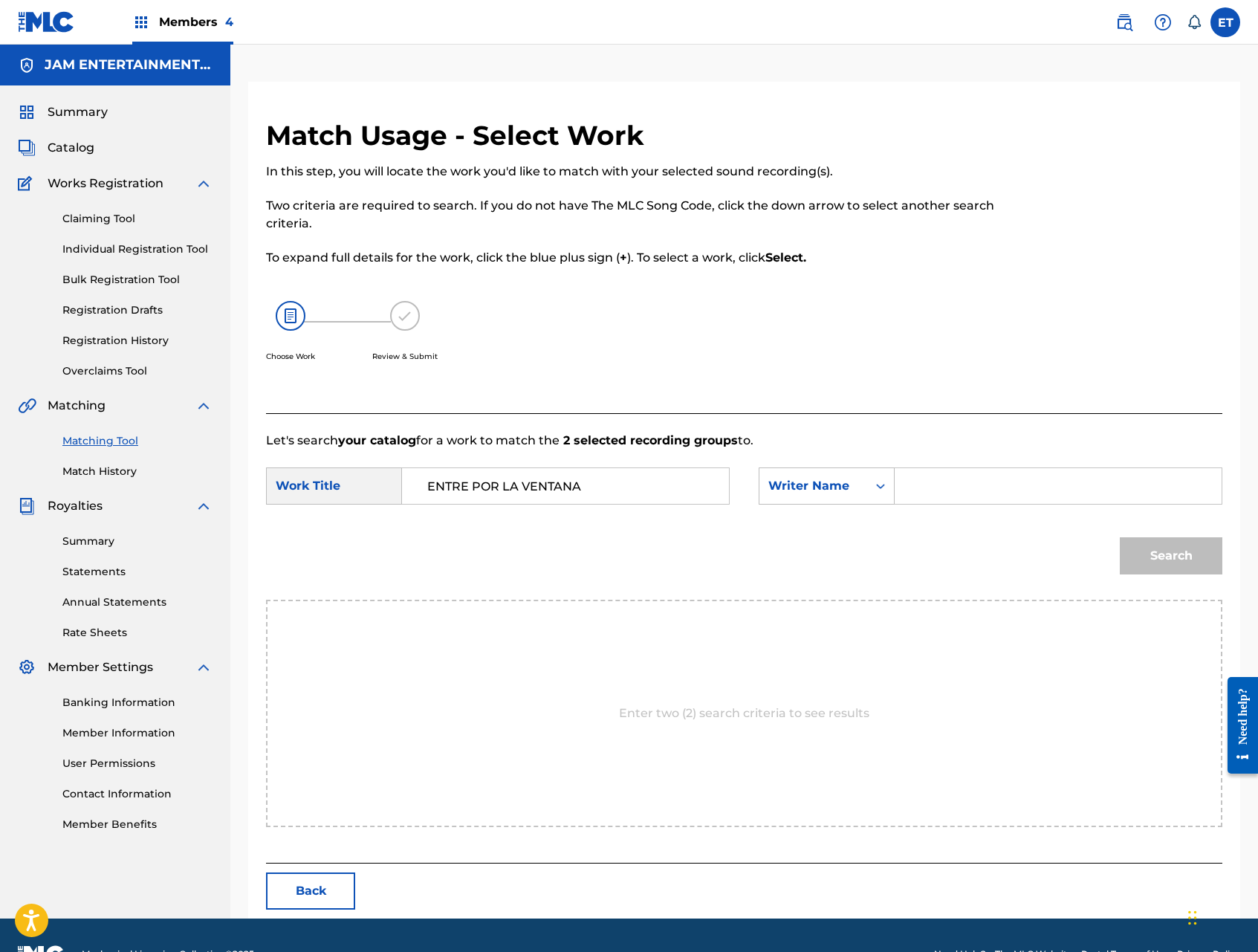
click at [924, 483] on input "Search Form" at bounding box center [1059, 485] width 302 height 36
type input "[PERSON_NAME]"
click at [1120, 537] on button "Search" at bounding box center [1171, 556] width 102 height 37
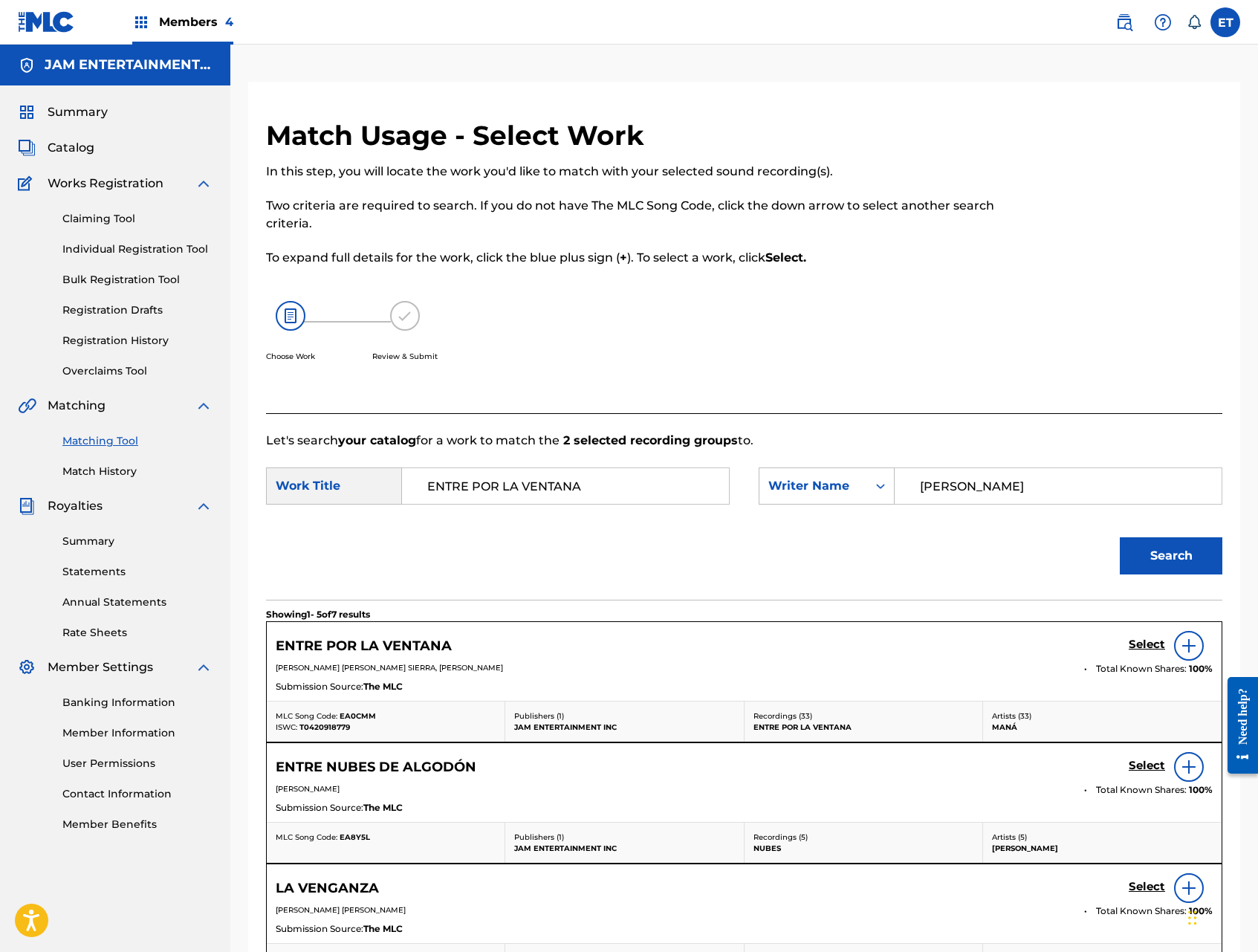
click at [1154, 647] on h5 "Select" at bounding box center [1148, 645] width 37 height 14
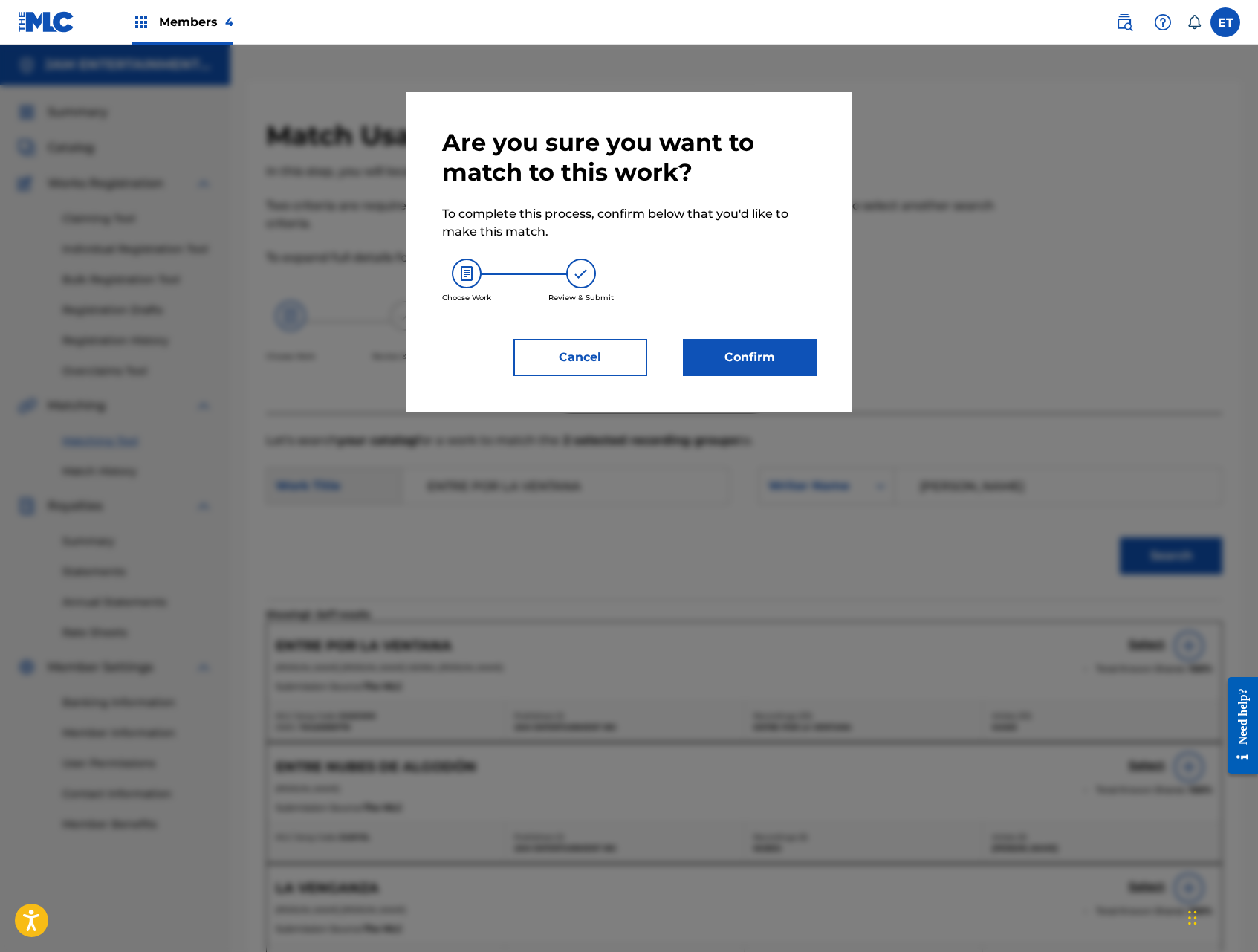
click at [758, 372] on button "Confirm" at bounding box center [749, 358] width 133 height 37
